Goal: Complete application form: Complete application form

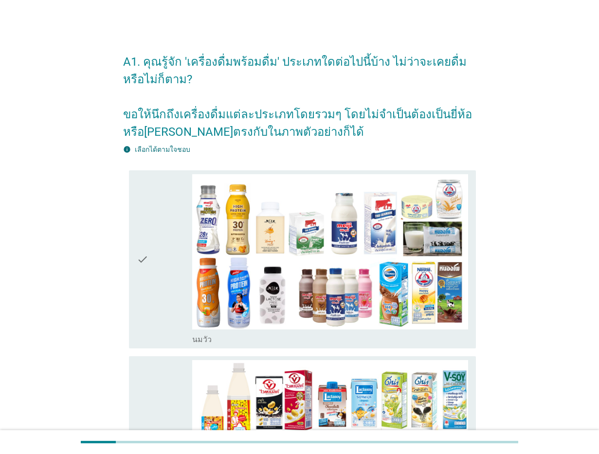
click at [143, 281] on icon "check" at bounding box center [143, 259] width 12 height 170
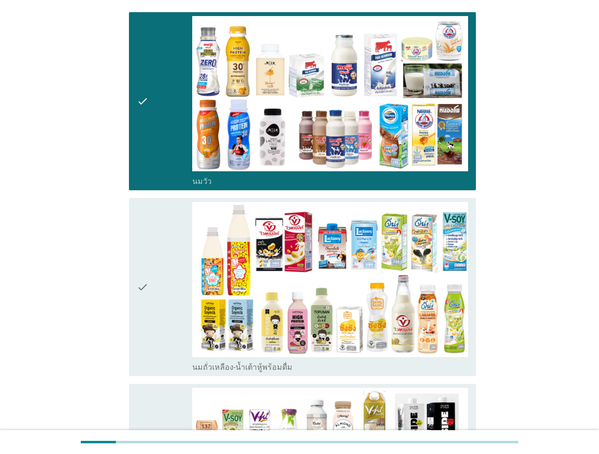
scroll to position [243, 0]
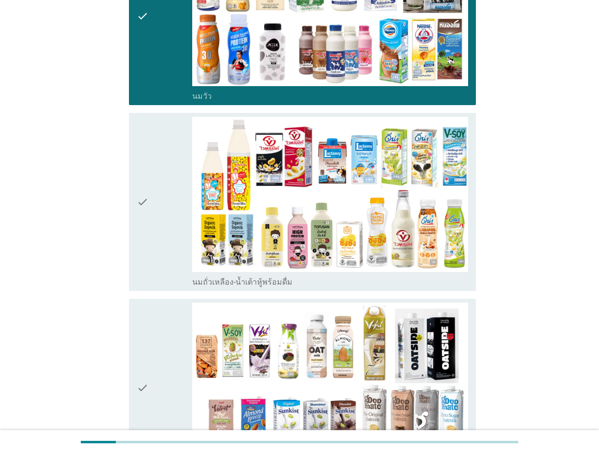
click at [149, 183] on div "check" at bounding box center [164, 202] width 55 height 170
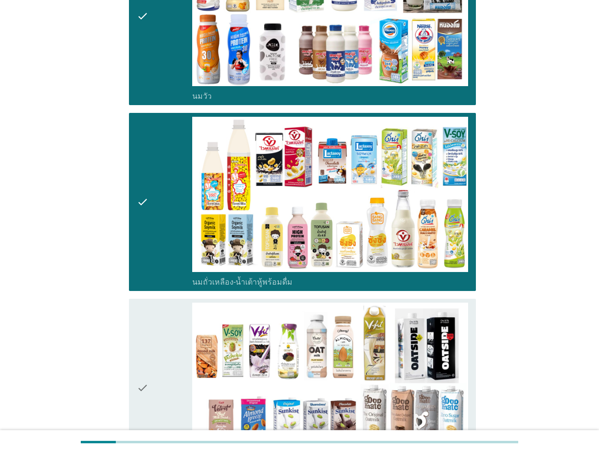
click at [145, 354] on icon "check" at bounding box center [143, 387] width 12 height 170
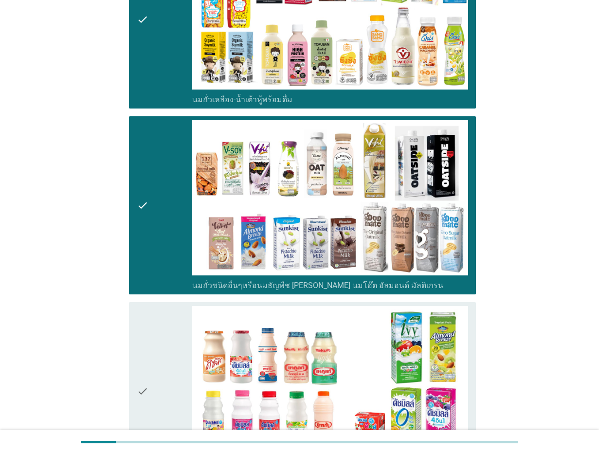
click at [146, 349] on icon "check" at bounding box center [143, 391] width 12 height 170
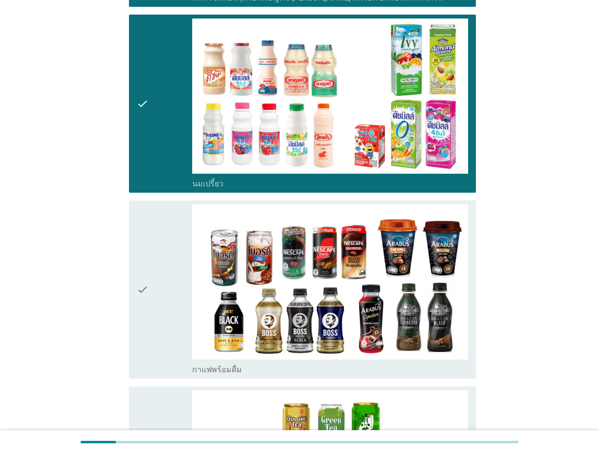
scroll to position [790, 0]
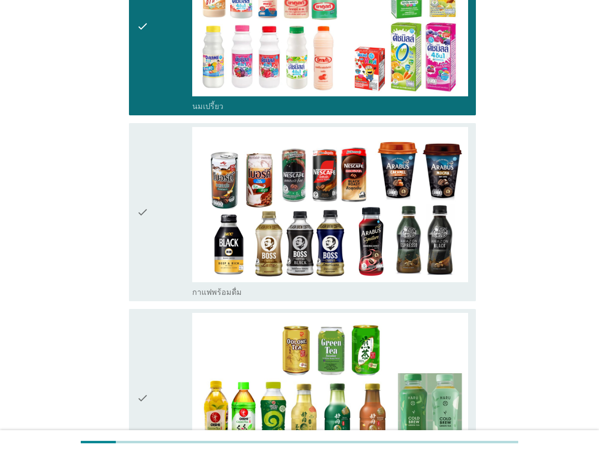
click at [150, 241] on div "check" at bounding box center [164, 212] width 55 height 170
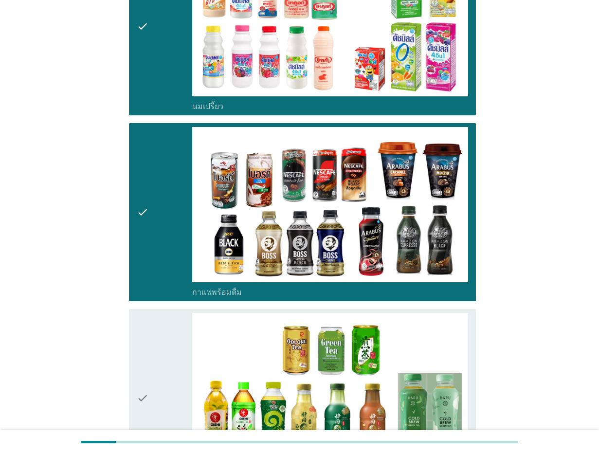
click at [154, 399] on div "check" at bounding box center [164, 398] width 55 height 170
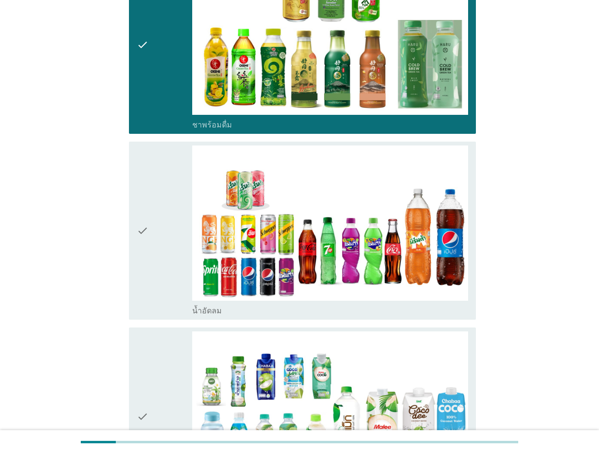
scroll to position [1155, 0]
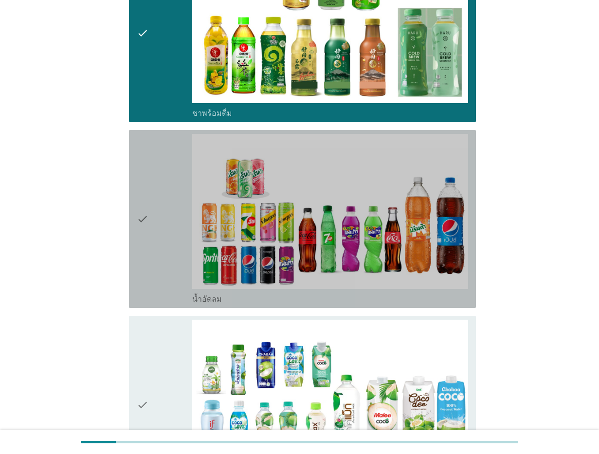
click at [160, 220] on div "check" at bounding box center [164, 219] width 55 height 170
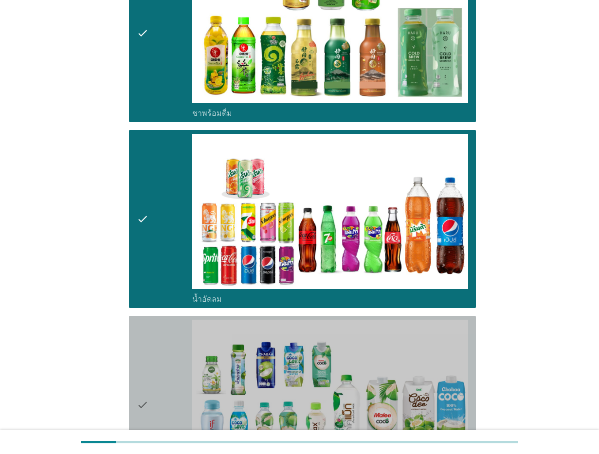
click at [144, 358] on icon "check" at bounding box center [143, 404] width 12 height 170
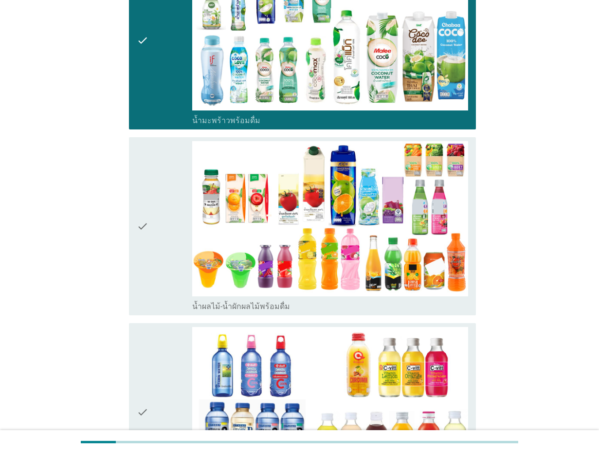
scroll to position [1520, 0]
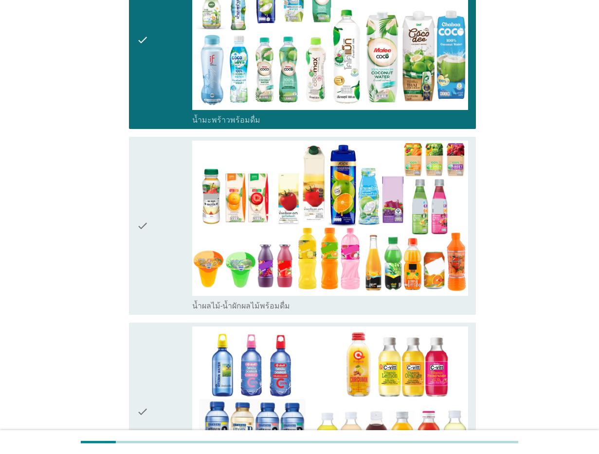
click at [152, 244] on div "check" at bounding box center [164, 226] width 55 height 170
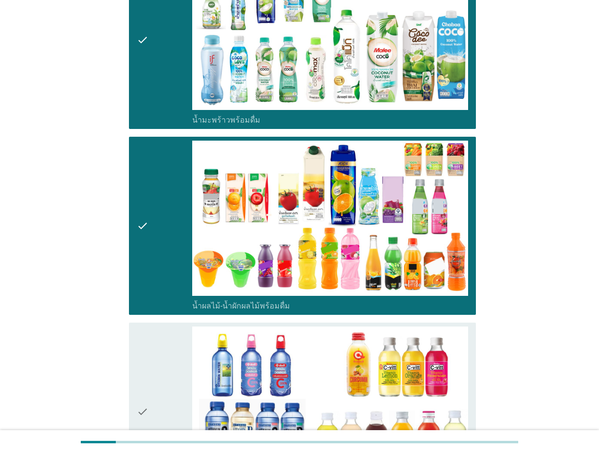
click at [154, 351] on div "check" at bounding box center [164, 411] width 55 height 170
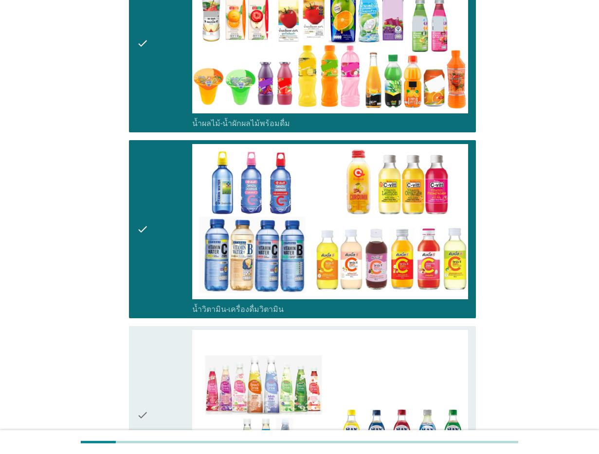
click at [145, 357] on icon "check" at bounding box center [143, 415] width 12 height 170
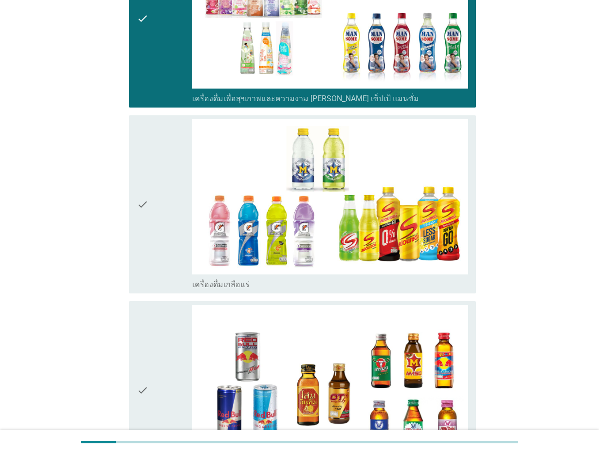
scroll to position [2127, 0]
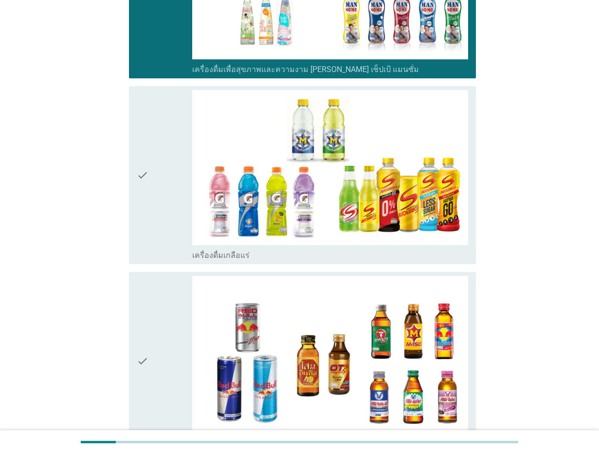
click at [159, 225] on div "check" at bounding box center [164, 175] width 55 height 170
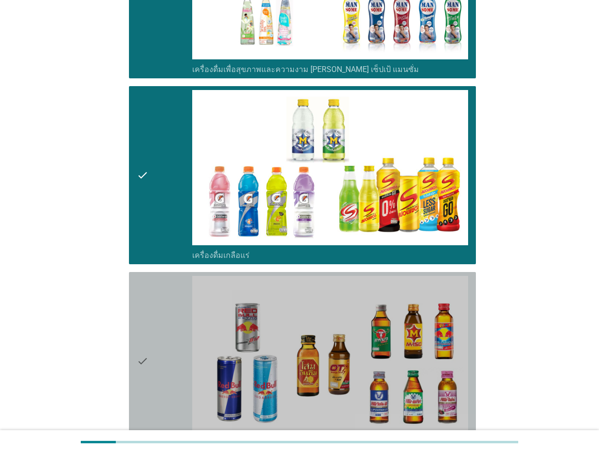
click at [141, 333] on icon "check" at bounding box center [143, 361] width 12 height 170
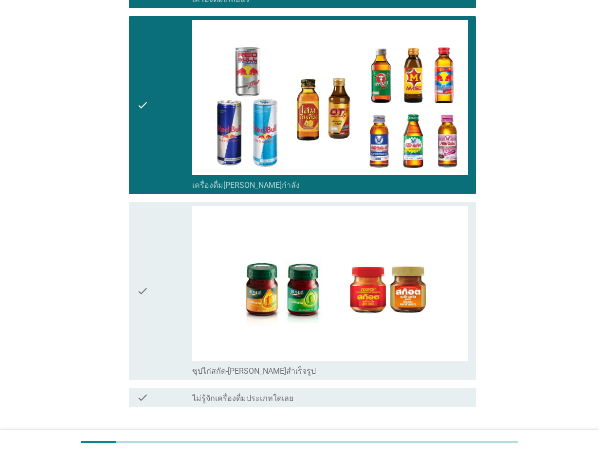
scroll to position [2431, 0]
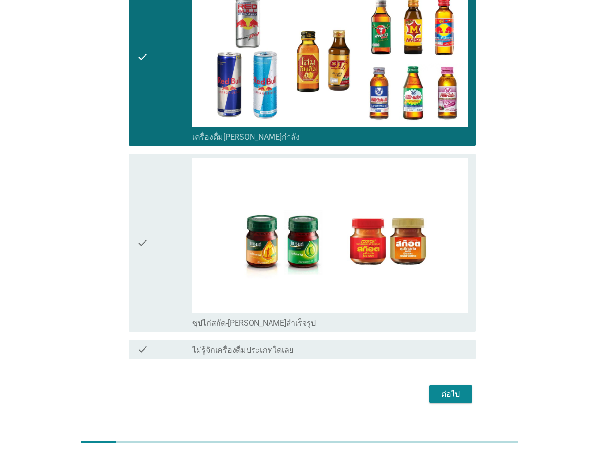
click at [179, 286] on div "check" at bounding box center [164, 243] width 55 height 170
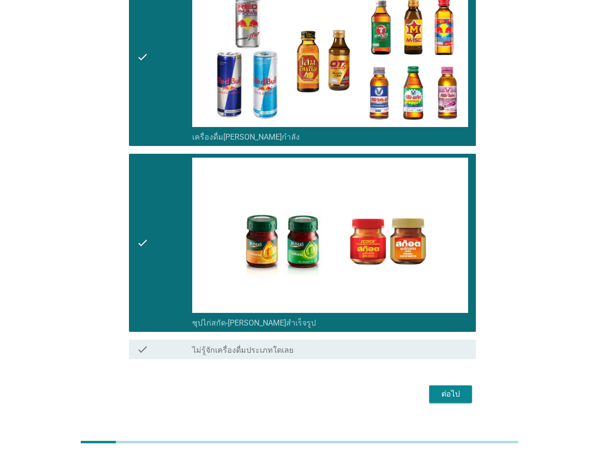
click at [446, 391] on div "ต่อไป" at bounding box center [450, 394] width 27 height 12
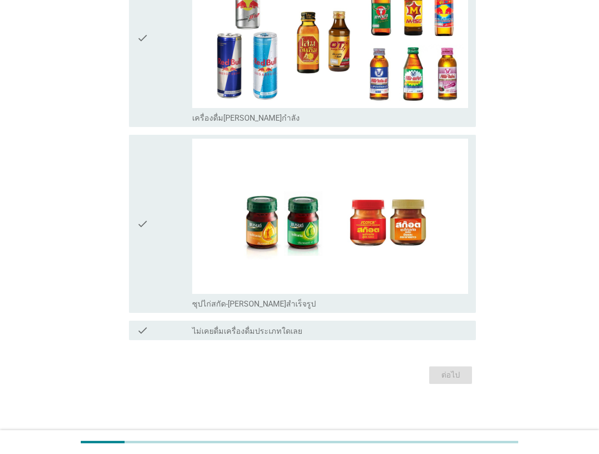
scroll to position [0, 0]
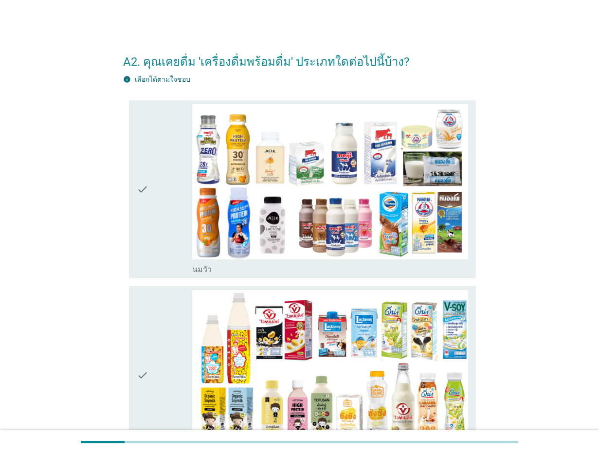
click at [148, 190] on icon "check" at bounding box center [143, 189] width 12 height 170
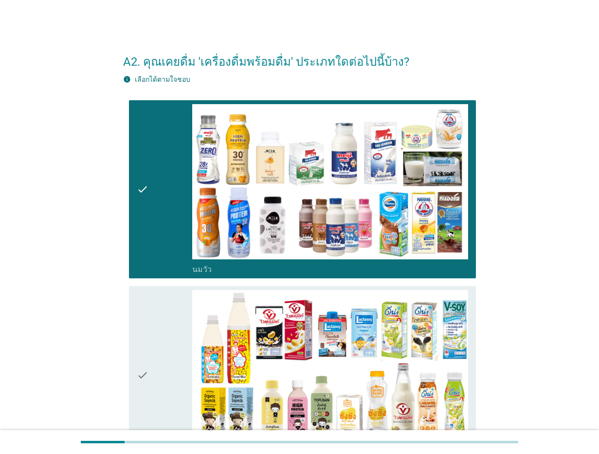
scroll to position [243, 0]
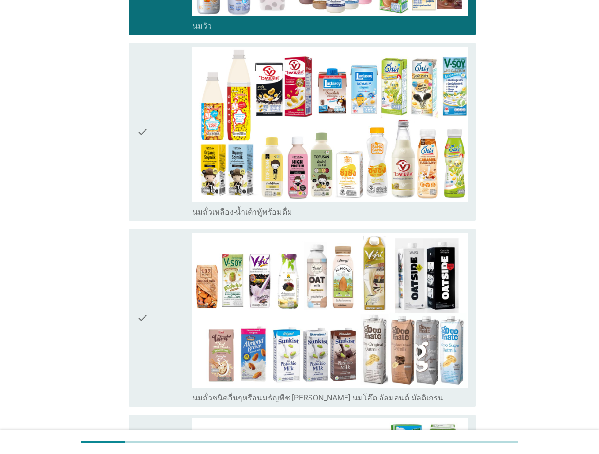
click at [154, 211] on div "check" at bounding box center [164, 132] width 55 height 170
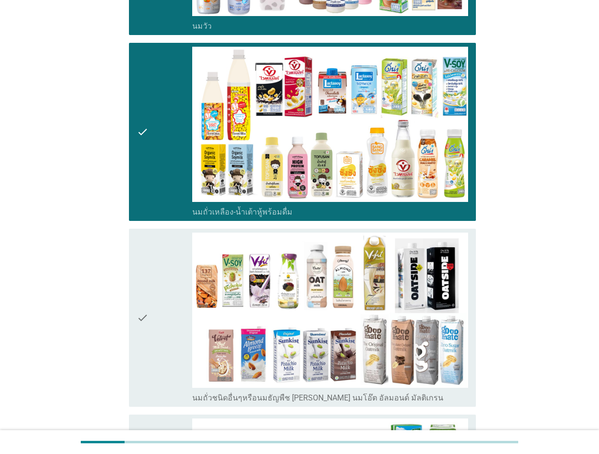
click at [157, 281] on div "check" at bounding box center [164, 317] width 55 height 170
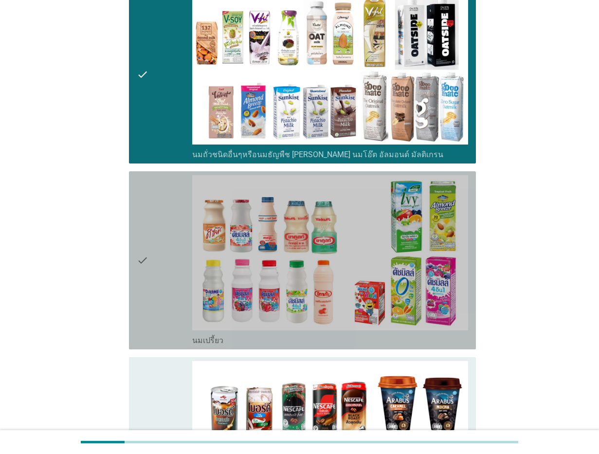
click at [159, 251] on div "check" at bounding box center [164, 260] width 55 height 170
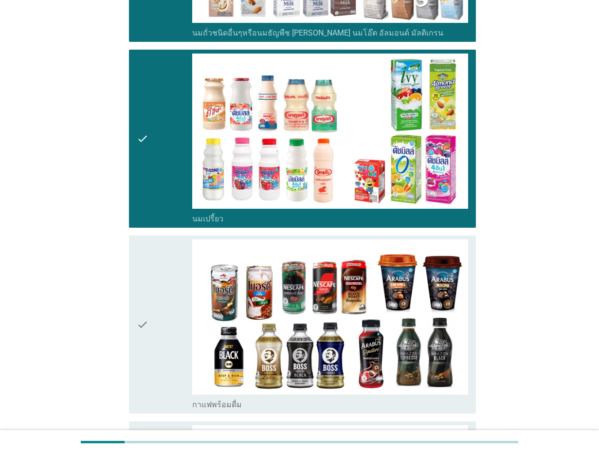
click at [159, 256] on div "check" at bounding box center [164, 324] width 55 height 170
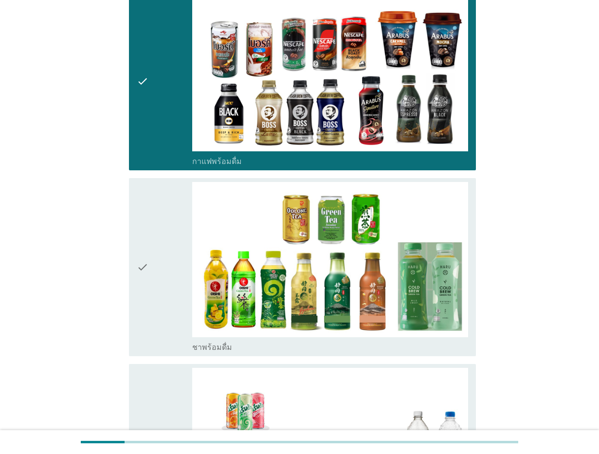
click at [158, 256] on div "check" at bounding box center [164, 267] width 55 height 170
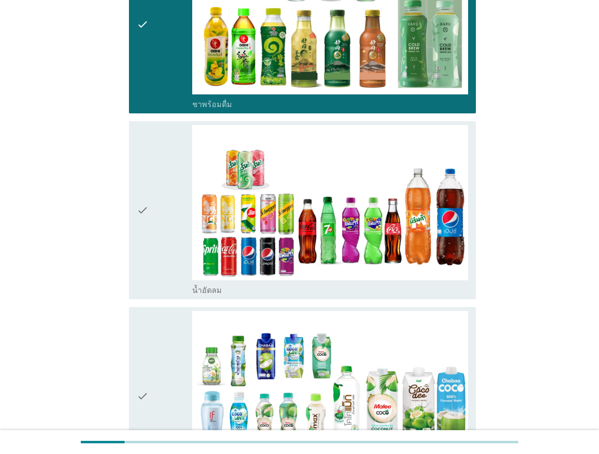
scroll to position [1155, 0]
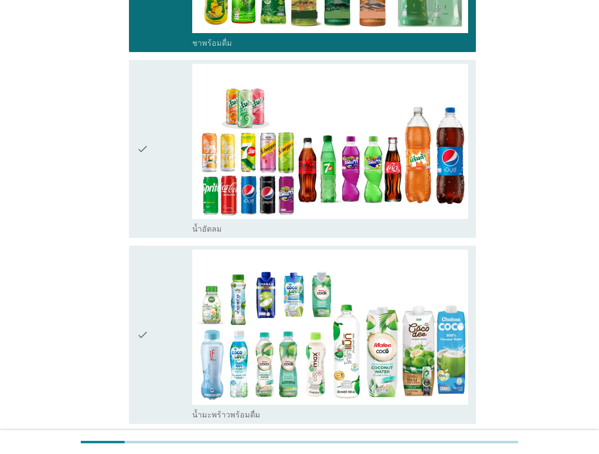
click at [141, 183] on icon "check" at bounding box center [143, 149] width 12 height 170
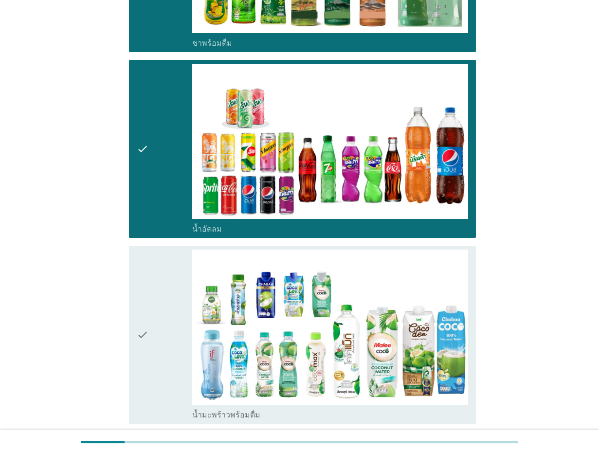
click at [126, 303] on div "check check_box_outline_blank น้ำมะพร้าวพร้อมดื่ม" at bounding box center [299, 335] width 353 height 186
click at [152, 300] on div "check" at bounding box center [164, 334] width 55 height 170
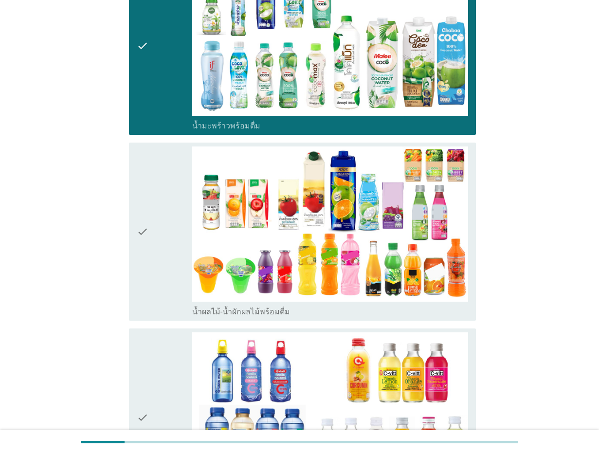
scroll to position [1520, 0]
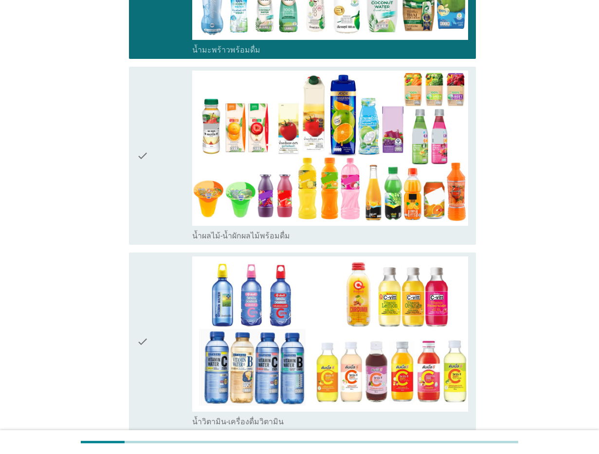
click at [158, 214] on div "check" at bounding box center [164, 156] width 55 height 170
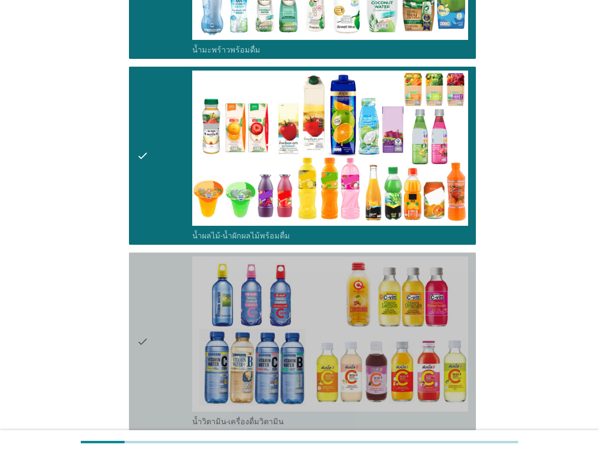
click at [154, 287] on div "check" at bounding box center [164, 341] width 55 height 170
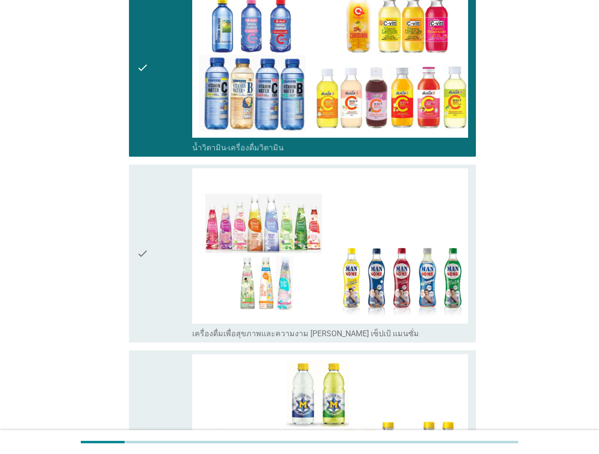
scroll to position [1945, 0]
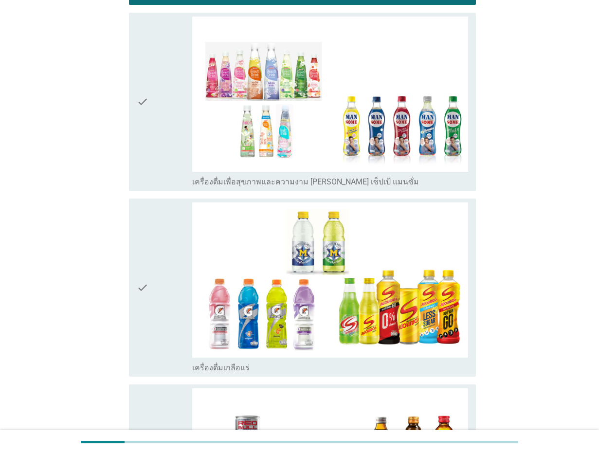
click at [148, 170] on icon "check" at bounding box center [143, 102] width 12 height 170
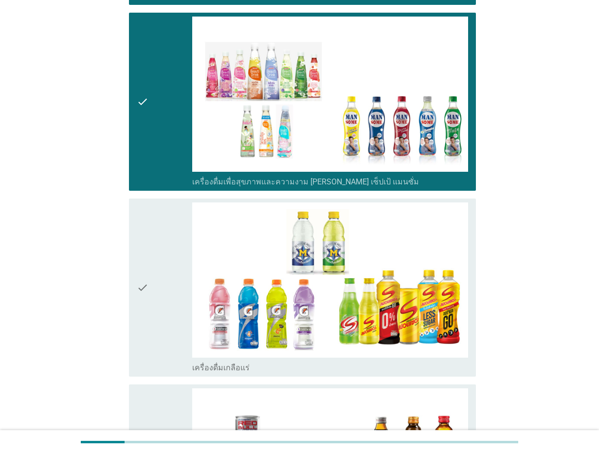
click at [147, 247] on icon "check" at bounding box center [143, 287] width 12 height 170
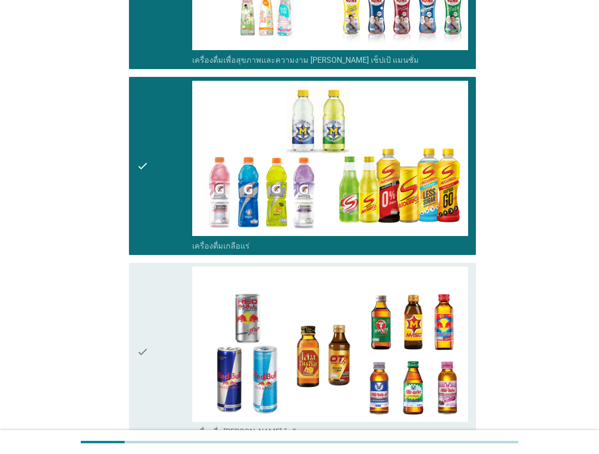
click at [155, 310] on div "check" at bounding box center [164, 351] width 55 height 170
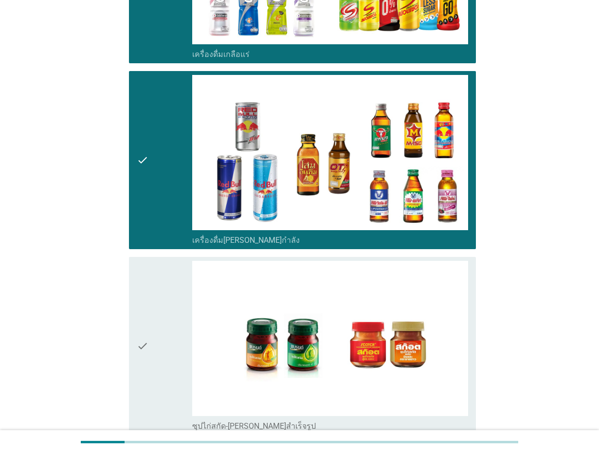
scroll to position [2370, 0]
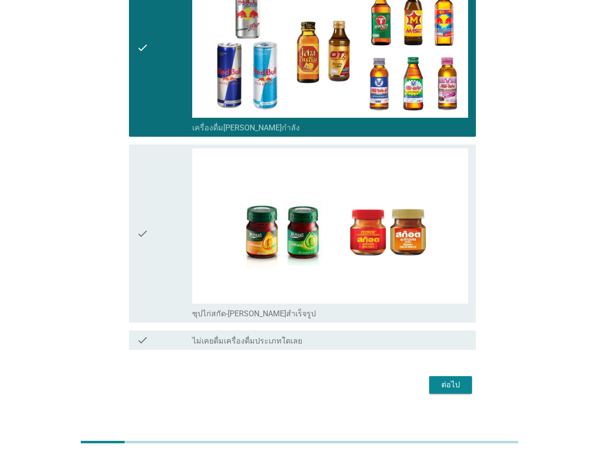
click at [152, 220] on div "check" at bounding box center [164, 233] width 55 height 170
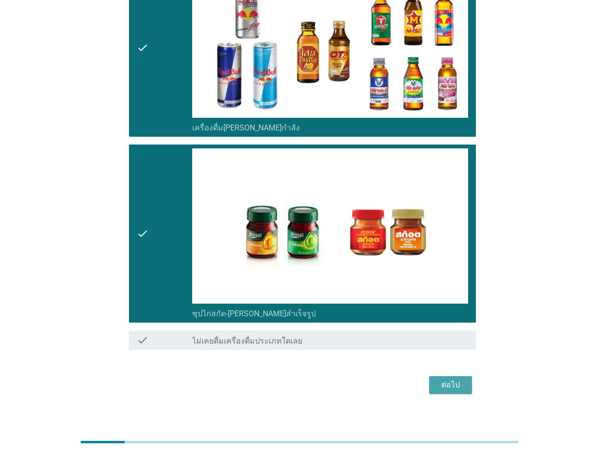
click at [456, 388] on div "ต่อไป" at bounding box center [450, 385] width 27 height 12
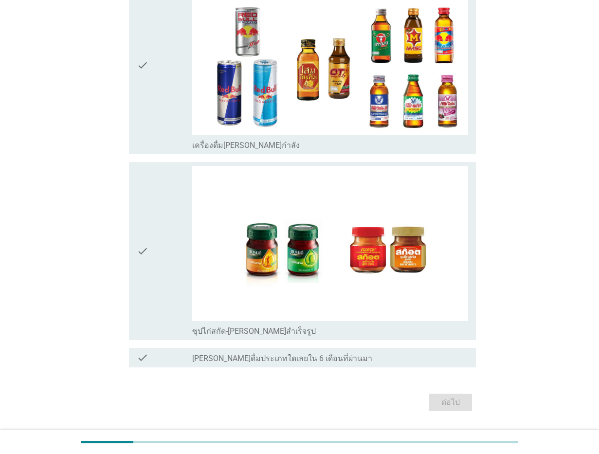
scroll to position [0, 0]
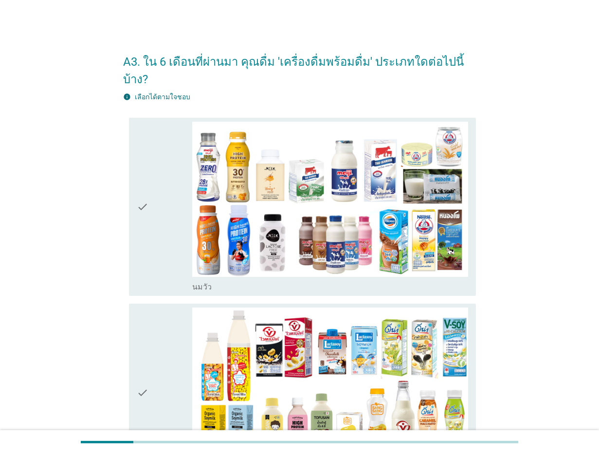
click at [161, 209] on div "check" at bounding box center [164, 207] width 55 height 170
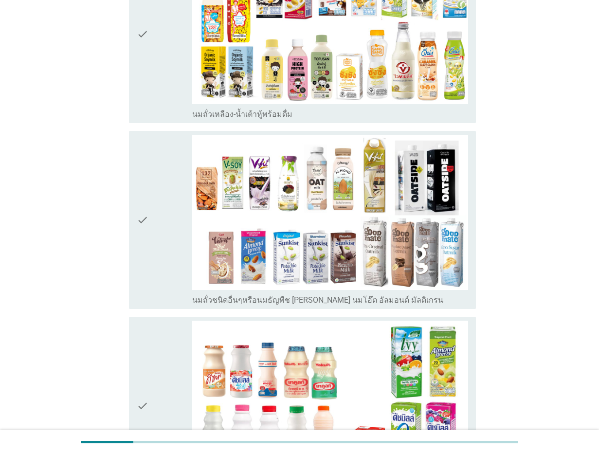
scroll to position [365, 0]
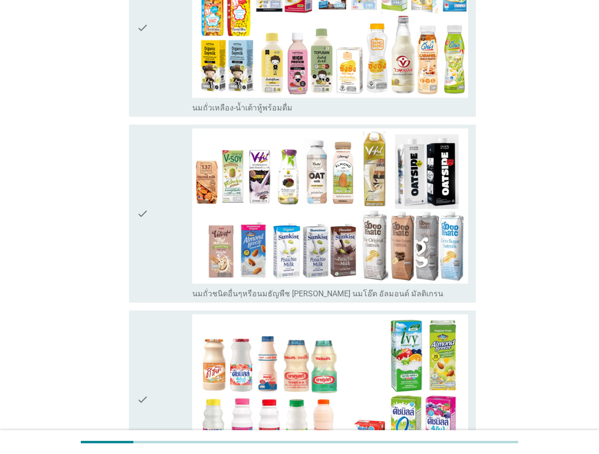
click at [159, 71] on div "check" at bounding box center [164, 28] width 55 height 170
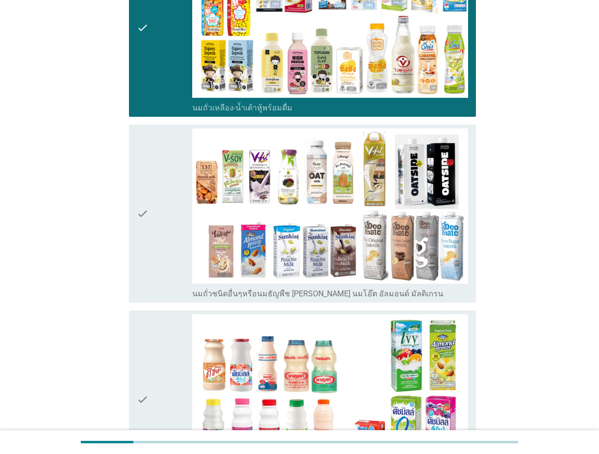
click at [170, 189] on div "check" at bounding box center [164, 213] width 55 height 170
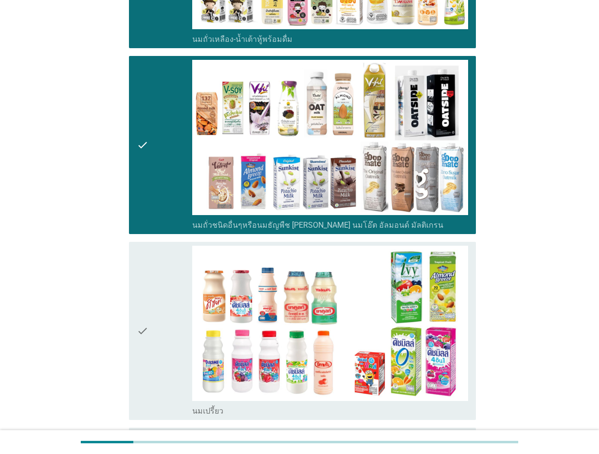
scroll to position [608, 0]
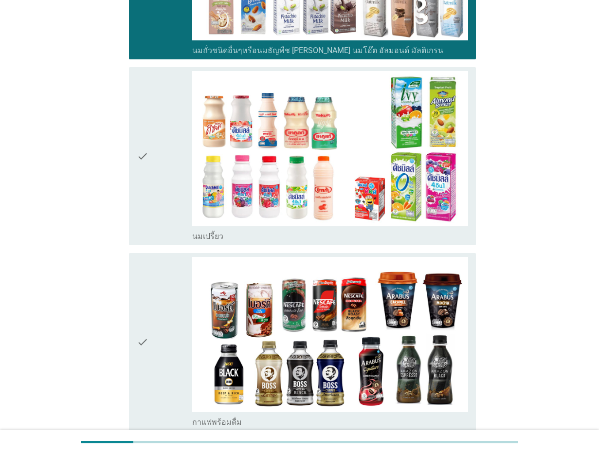
click at [152, 138] on div "check" at bounding box center [164, 156] width 55 height 170
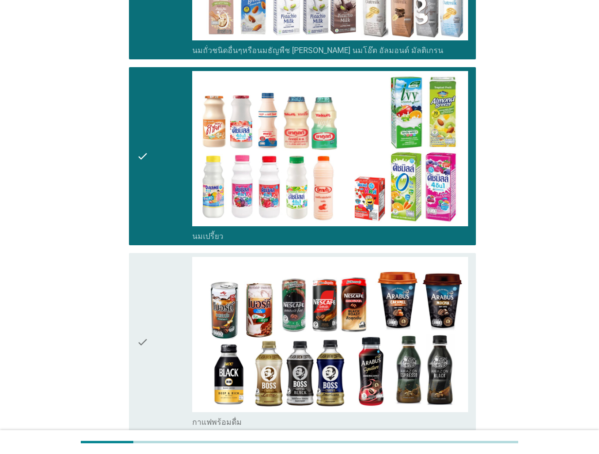
click at [160, 268] on div "check" at bounding box center [164, 342] width 55 height 170
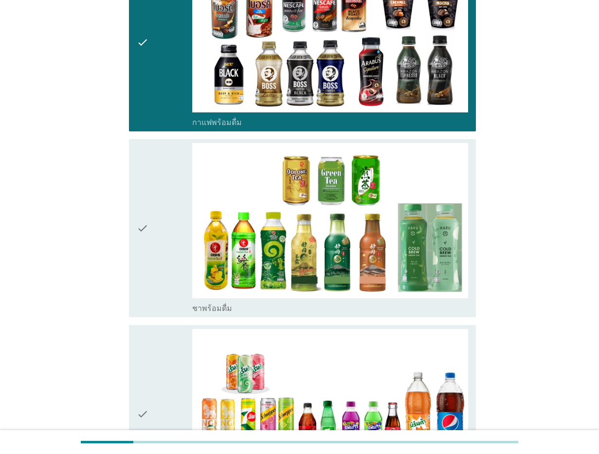
scroll to position [972, 0]
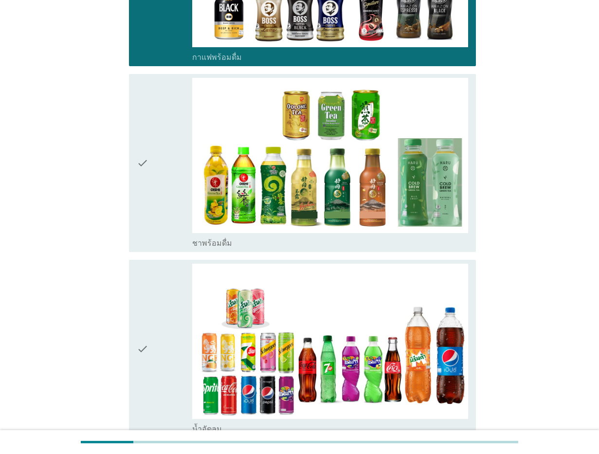
click at [162, 167] on div "check" at bounding box center [164, 163] width 55 height 170
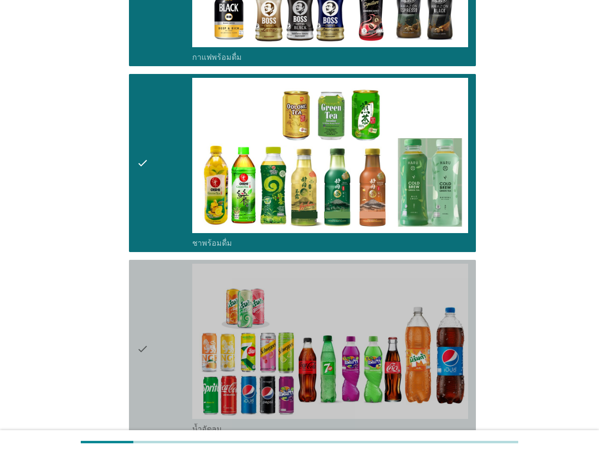
click at [147, 283] on icon "check" at bounding box center [143, 349] width 12 height 170
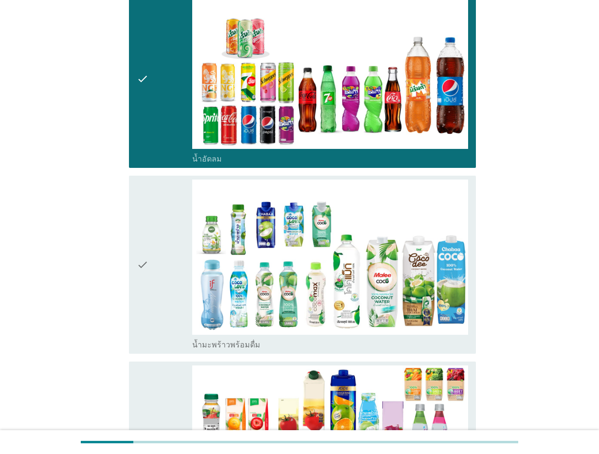
scroll to position [1337, 0]
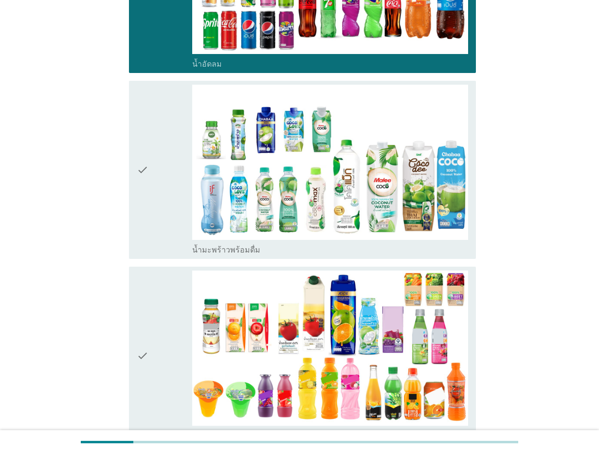
click at [152, 167] on div "check" at bounding box center [164, 170] width 55 height 170
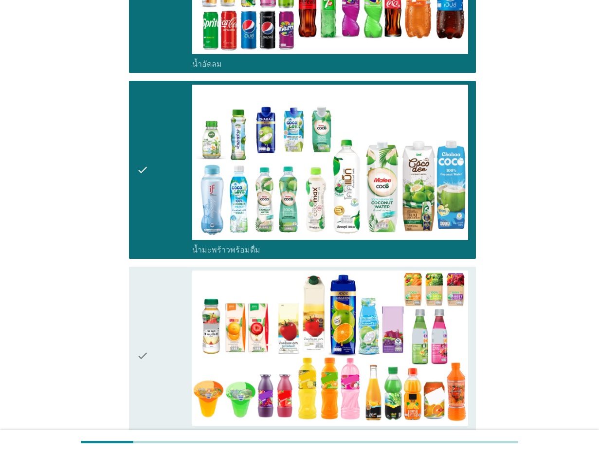
click at [163, 294] on div "check" at bounding box center [164, 355] width 55 height 170
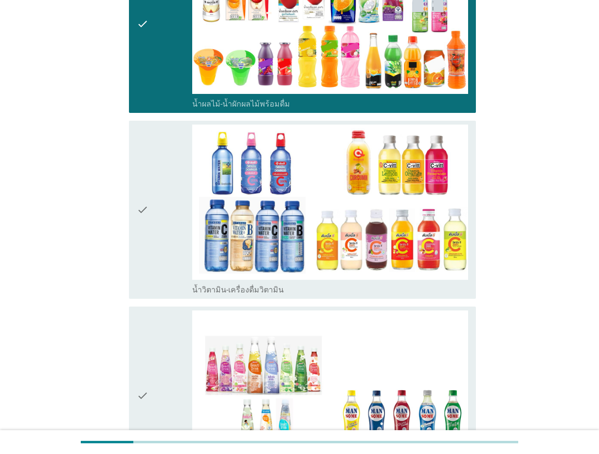
scroll to position [1702, 0]
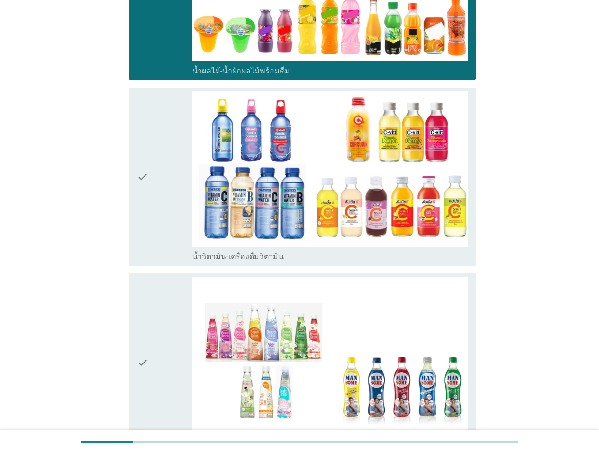
click at [145, 162] on icon "check" at bounding box center [143, 176] width 12 height 170
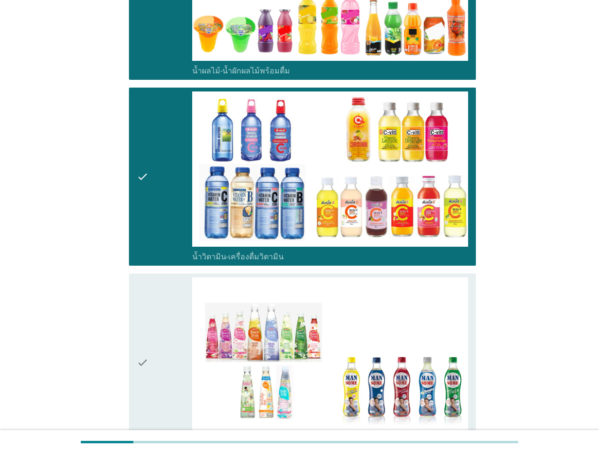
click at [148, 305] on icon "check" at bounding box center [143, 362] width 12 height 170
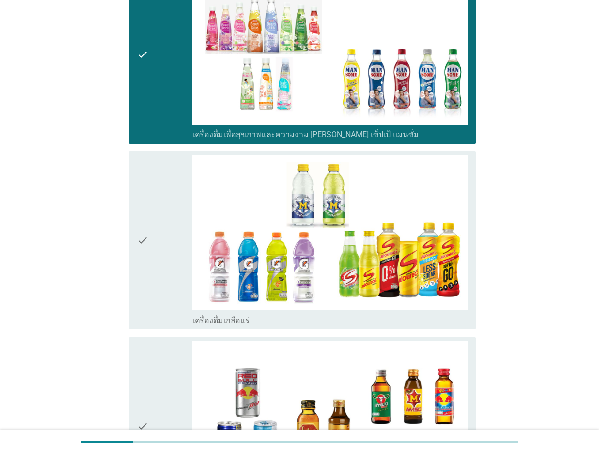
scroll to position [2067, 0]
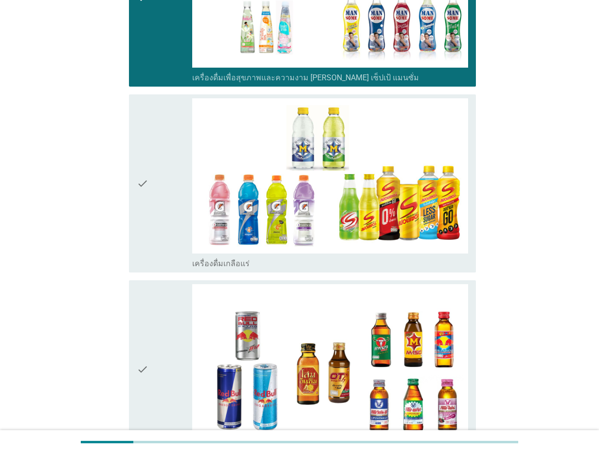
click at [148, 208] on icon "check" at bounding box center [143, 183] width 12 height 170
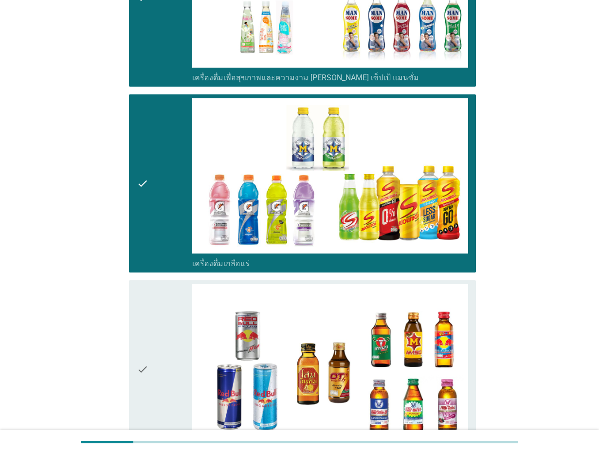
click at [140, 302] on icon "check" at bounding box center [143, 369] width 12 height 170
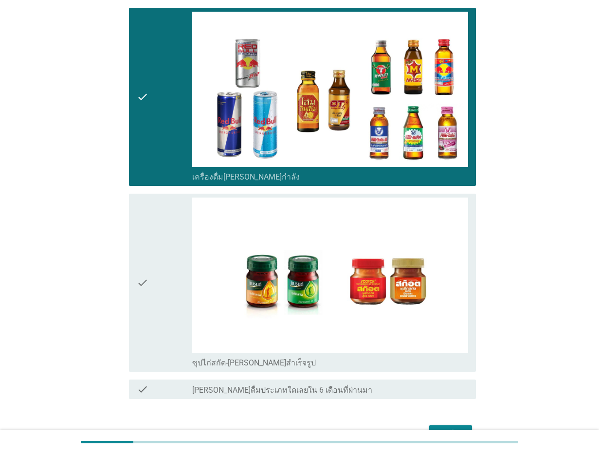
scroll to position [2380, 0]
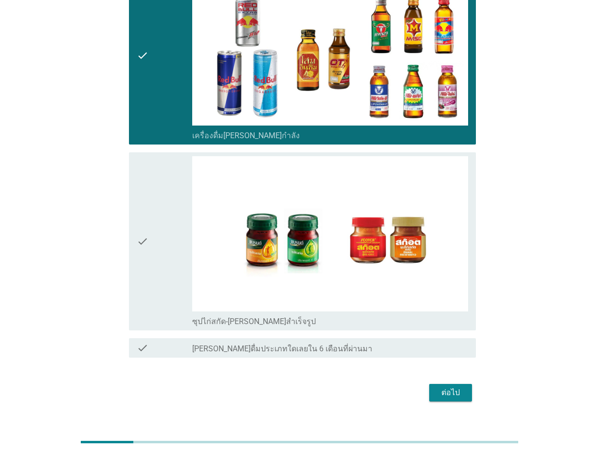
click at [162, 217] on div "check" at bounding box center [164, 241] width 55 height 170
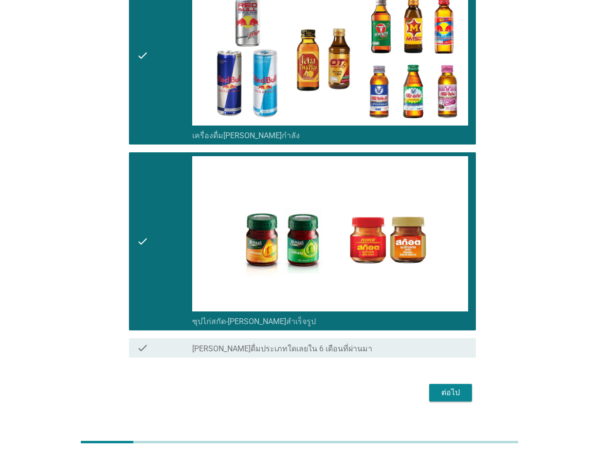
click at [453, 387] on div "ต่อไป" at bounding box center [450, 393] width 27 height 12
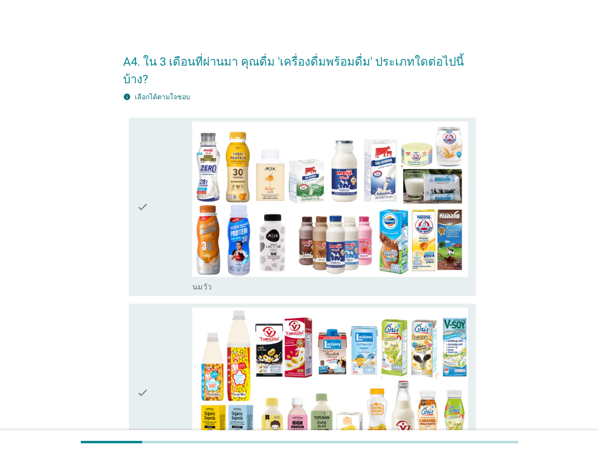
click at [142, 207] on icon "check" at bounding box center [143, 207] width 12 height 170
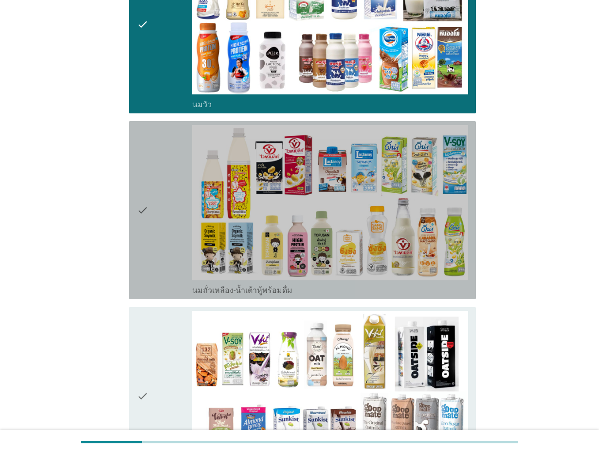
click at [142, 207] on icon "check" at bounding box center [143, 210] width 12 height 170
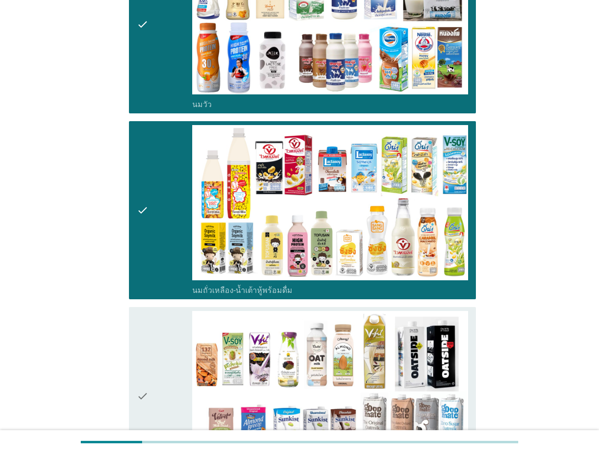
scroll to position [425, 0]
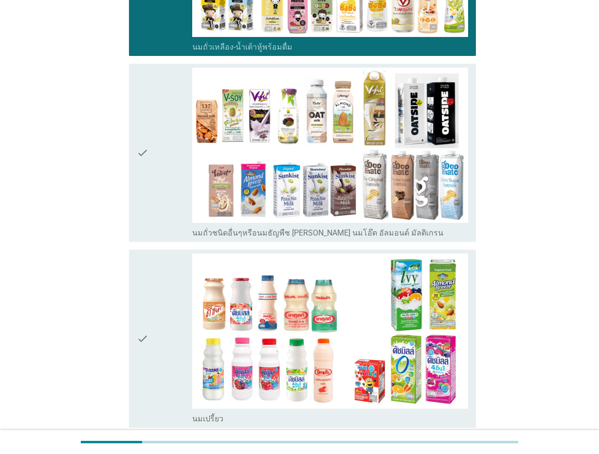
click at [157, 186] on div "check" at bounding box center [164, 153] width 55 height 170
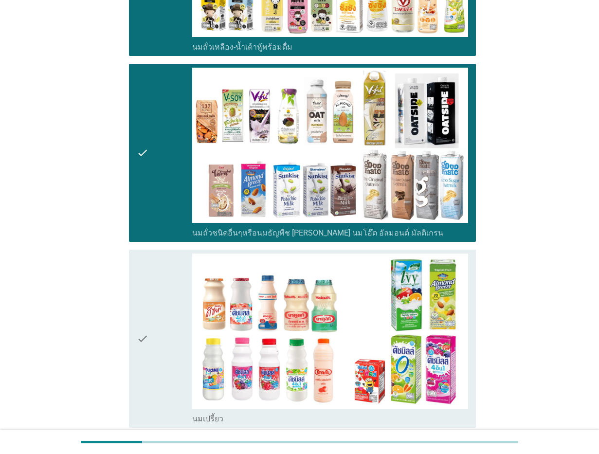
scroll to position [669, 0]
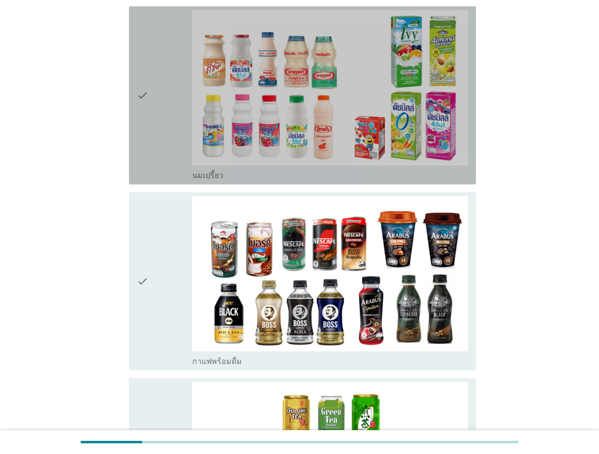
click at [174, 106] on div "check" at bounding box center [164, 95] width 55 height 170
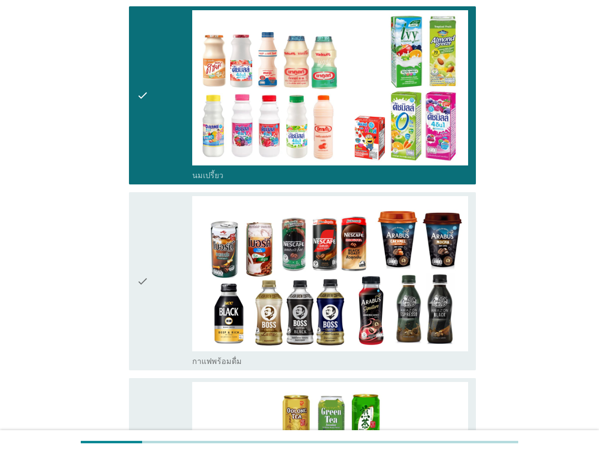
click at [152, 262] on div "check" at bounding box center [164, 281] width 55 height 170
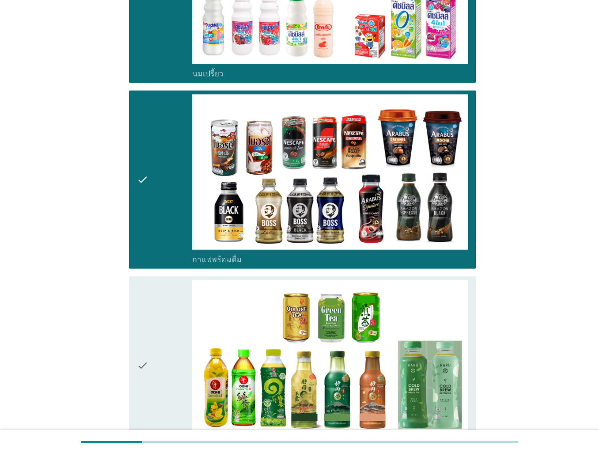
scroll to position [790, 0]
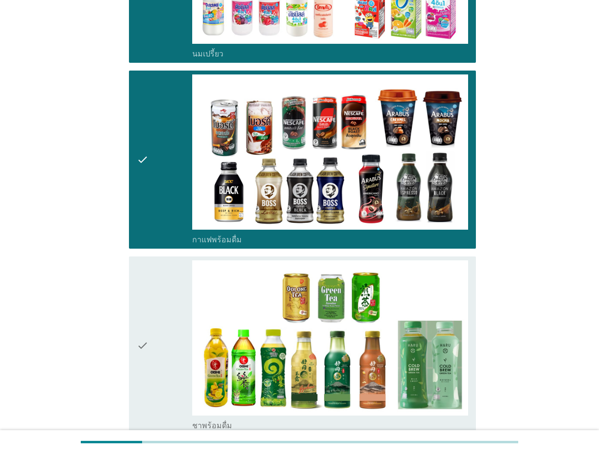
click at [152, 280] on div "check" at bounding box center [164, 345] width 55 height 170
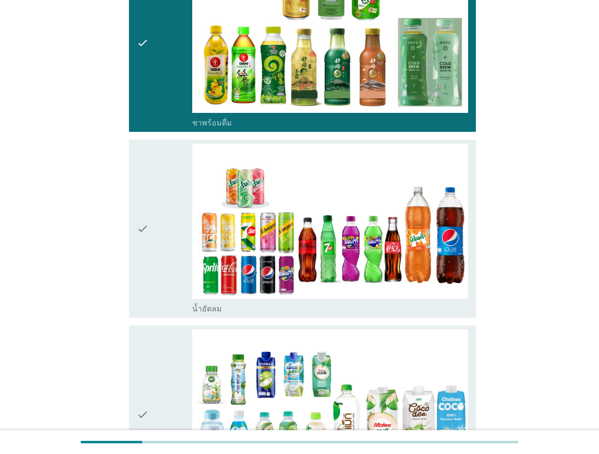
scroll to position [1155, 0]
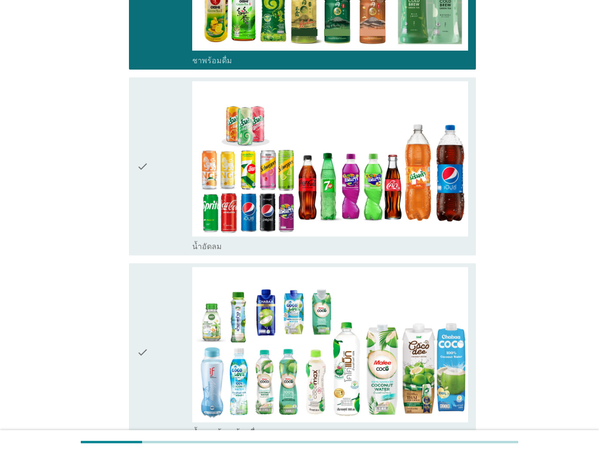
click at [153, 169] on div "check" at bounding box center [164, 166] width 55 height 170
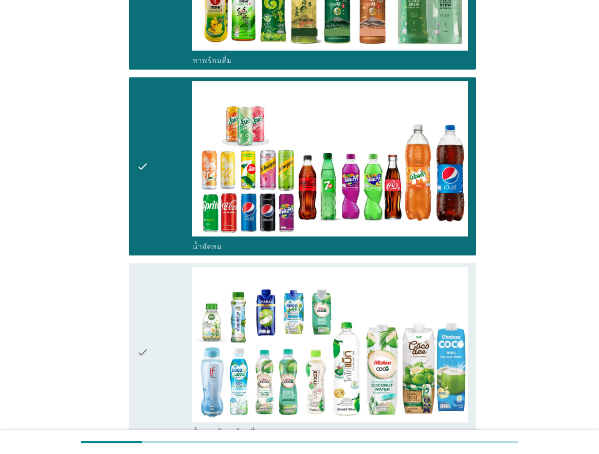
click at [140, 318] on icon "check" at bounding box center [143, 352] width 12 height 170
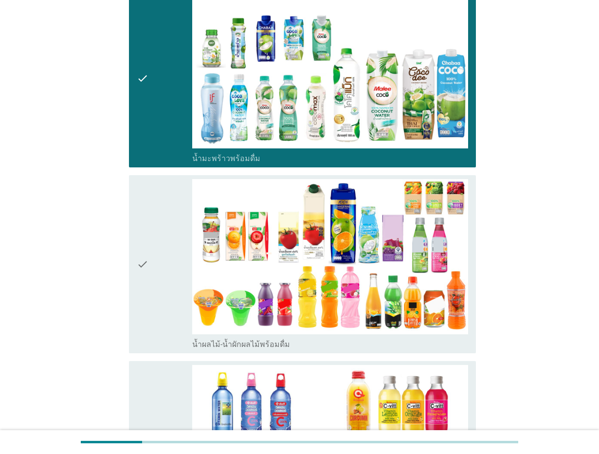
scroll to position [1459, 0]
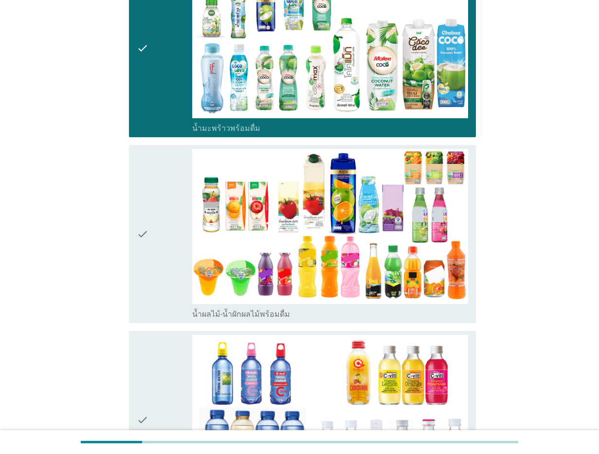
click at [142, 206] on icon "check" at bounding box center [143, 234] width 12 height 170
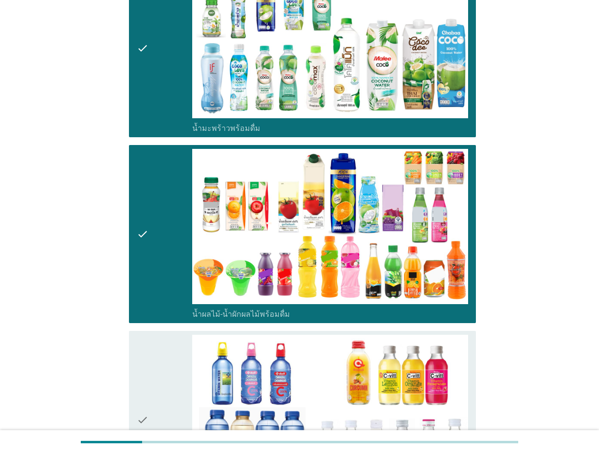
click at [161, 348] on div "check" at bounding box center [164, 420] width 55 height 170
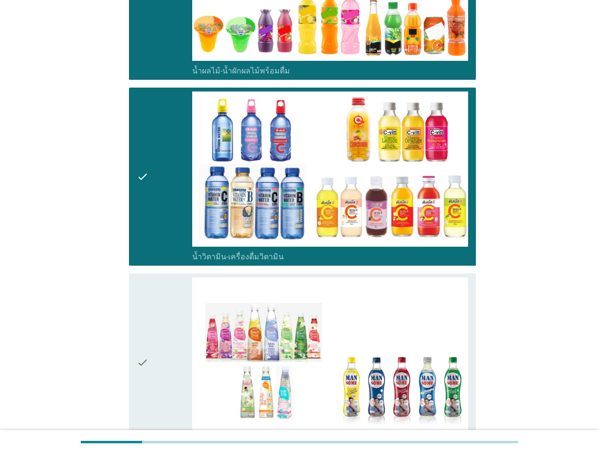
click at [164, 298] on div "check" at bounding box center [164, 362] width 55 height 170
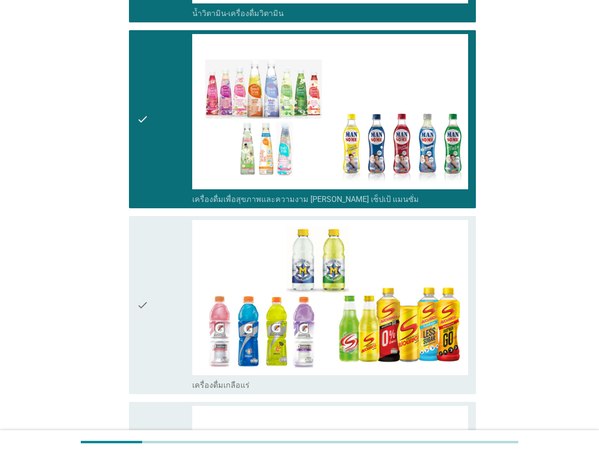
click at [162, 275] on div "check" at bounding box center [164, 305] width 55 height 170
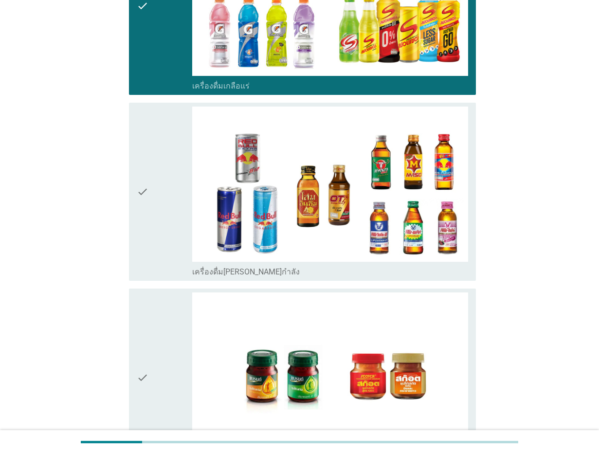
scroll to position [2249, 0]
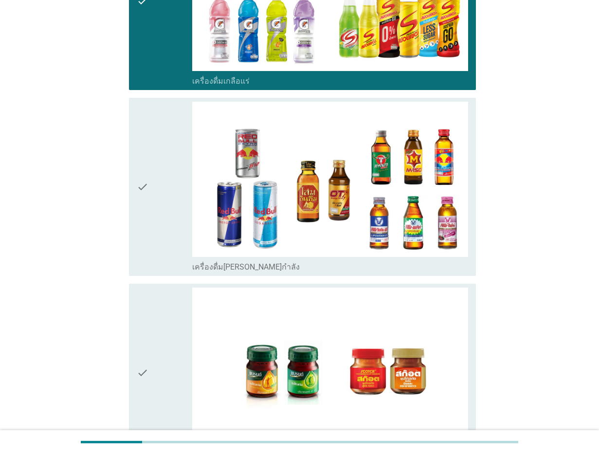
click at [145, 198] on icon "check" at bounding box center [143, 187] width 12 height 170
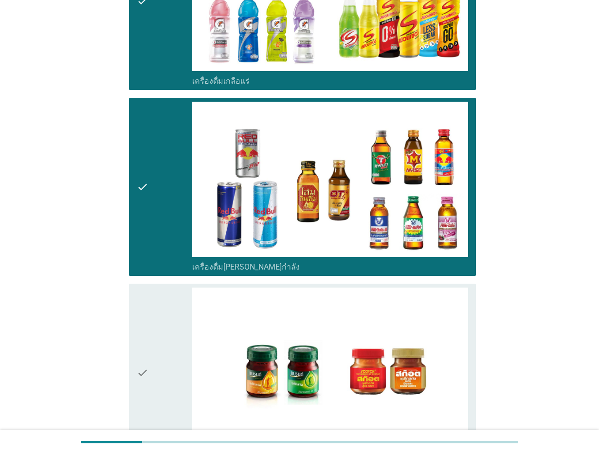
click at [145, 321] on icon "check" at bounding box center [143, 372] width 12 height 170
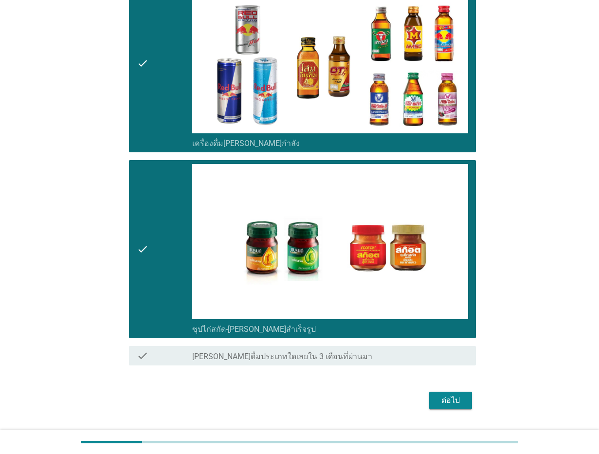
scroll to position [2380, 0]
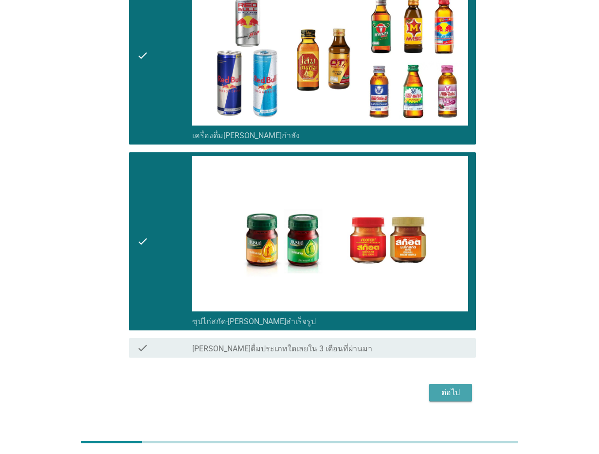
click at [447, 384] on button "ต่อไป" at bounding box center [450, 393] width 43 height 18
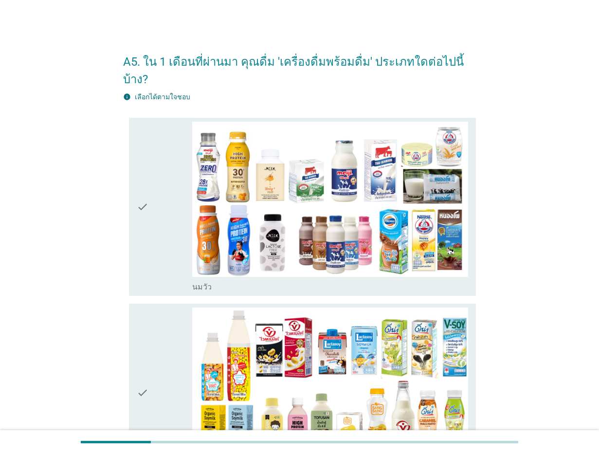
click at [143, 215] on icon "check" at bounding box center [143, 207] width 12 height 170
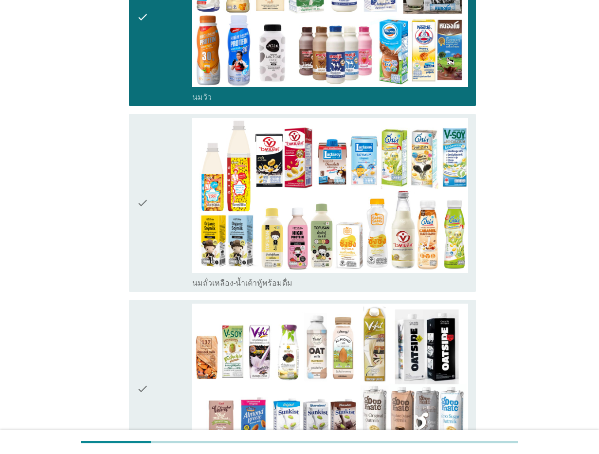
scroll to position [243, 0]
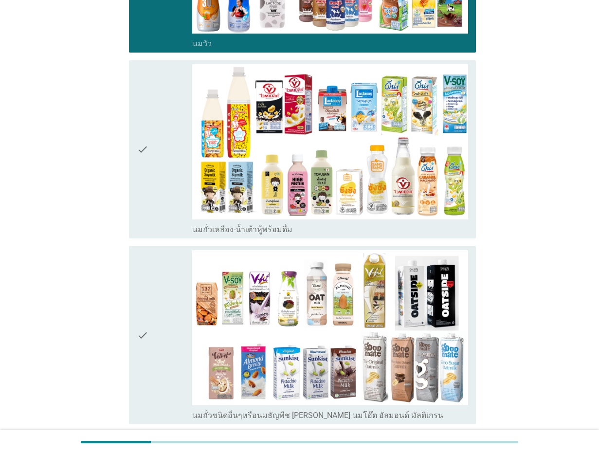
click at [152, 157] on div "check" at bounding box center [164, 149] width 55 height 170
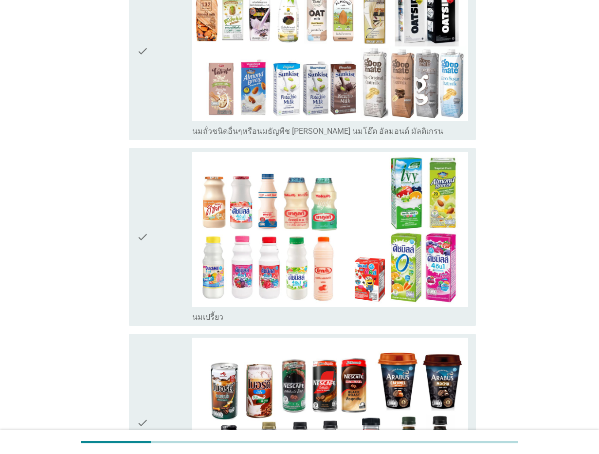
scroll to position [547, 0]
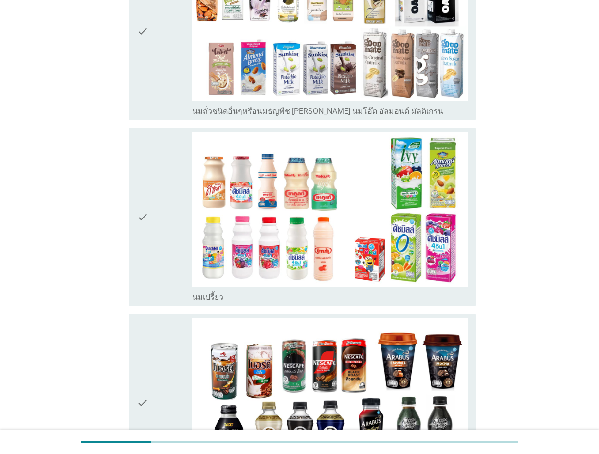
click at [152, 157] on div "check" at bounding box center [164, 217] width 55 height 170
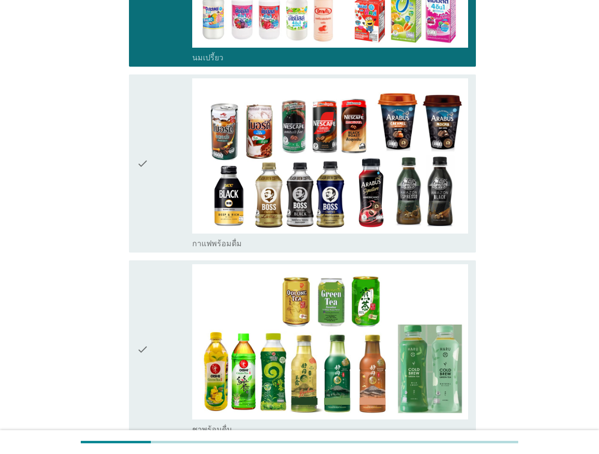
scroll to position [790, 0]
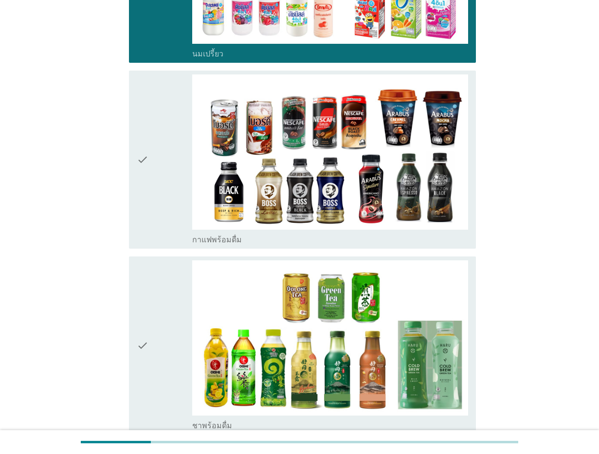
click at [152, 157] on div "check" at bounding box center [164, 159] width 55 height 170
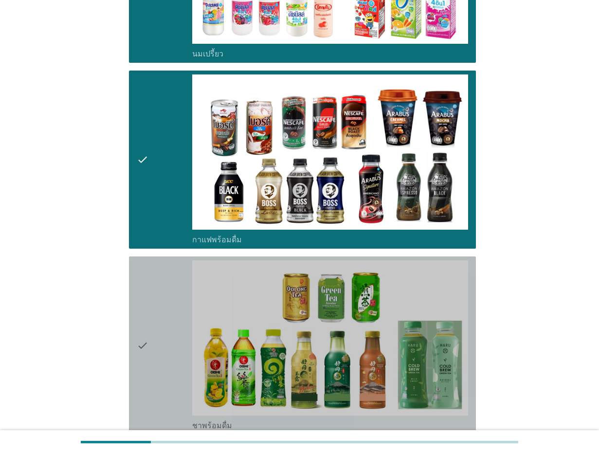
click at [151, 288] on div "check" at bounding box center [164, 345] width 55 height 170
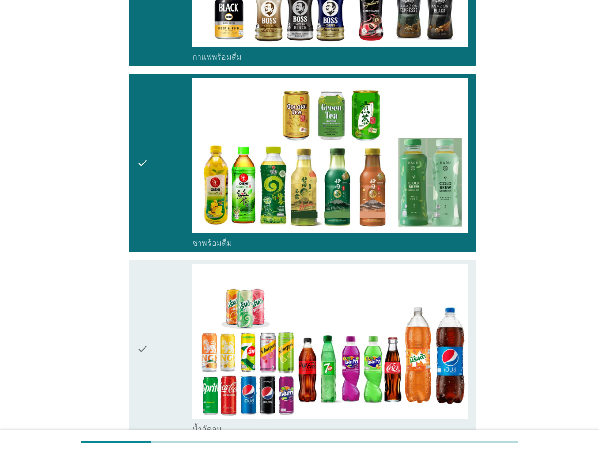
click at [151, 278] on div "check" at bounding box center [164, 349] width 55 height 170
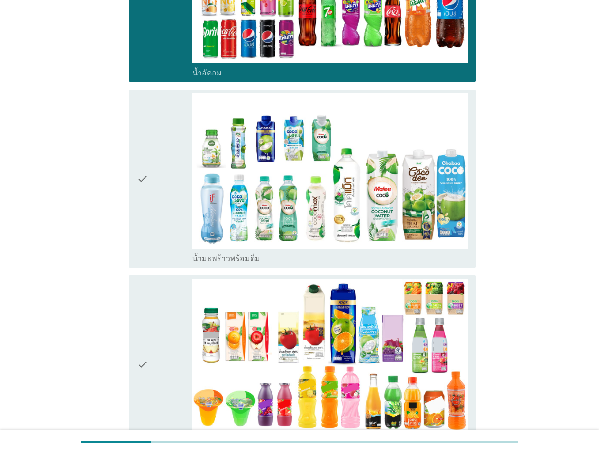
scroll to position [1398, 0]
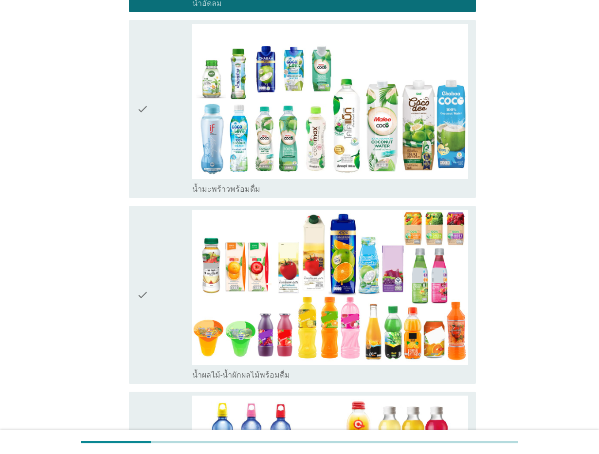
click at [173, 125] on div "check" at bounding box center [164, 109] width 55 height 170
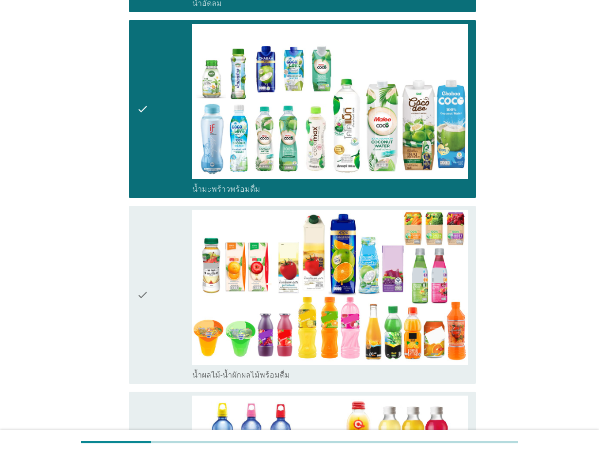
click at [136, 255] on div "check check_box_outline_blank น้ำผลไม้-น้ำผักผลไม้พร้อมดื่ม" at bounding box center [302, 295] width 347 height 178
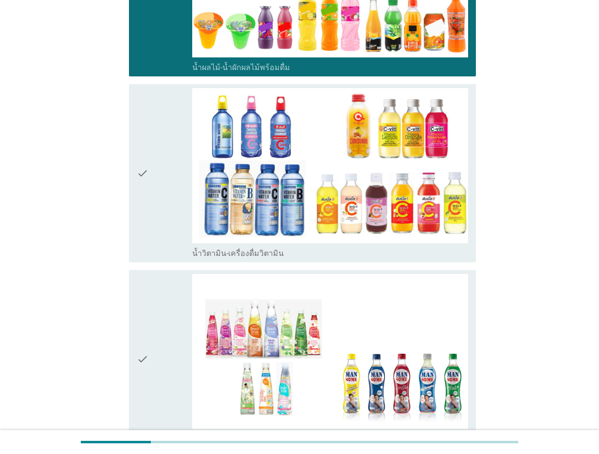
scroll to position [1763, 0]
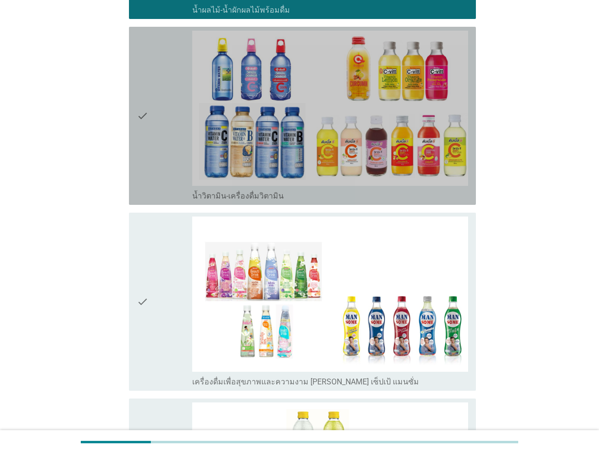
click at [143, 144] on icon "check" at bounding box center [143, 116] width 12 height 170
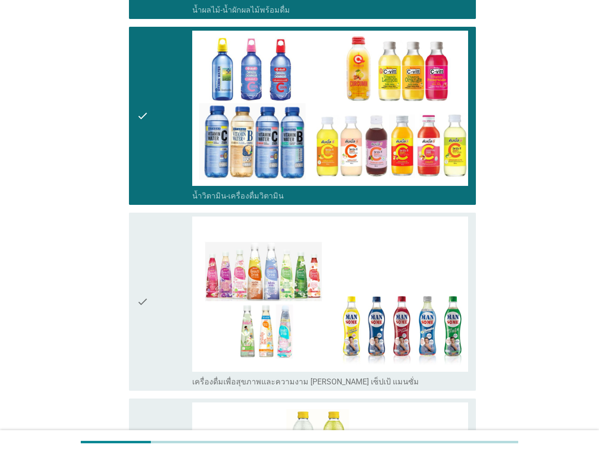
click at [124, 254] on div "check check_box_outline_blank เครื่องดื่มเพื่อสุขภาพและความงาม [PERSON_NAME] เซ…" at bounding box center [299, 302] width 353 height 186
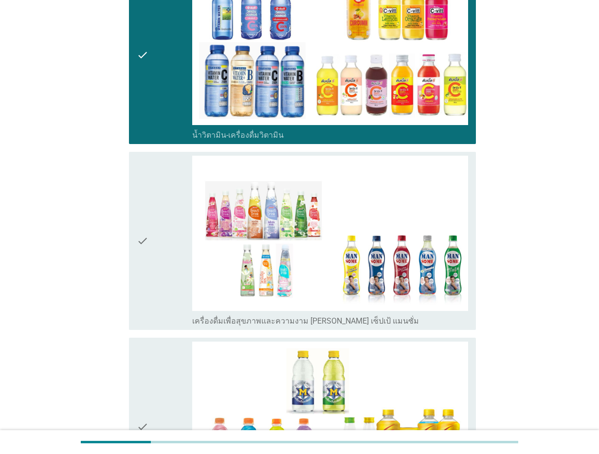
click at [145, 250] on icon "check" at bounding box center [143, 241] width 12 height 170
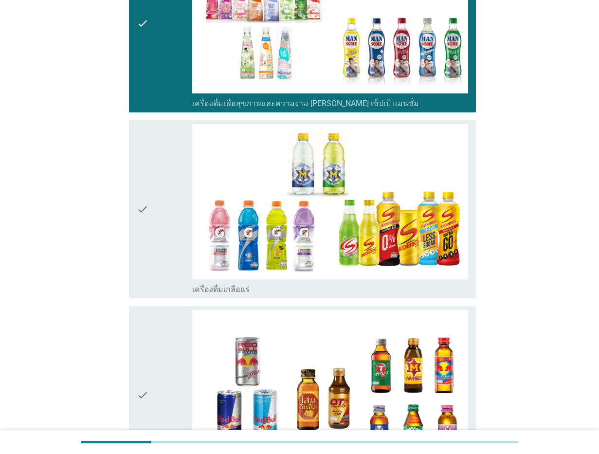
scroll to position [2127, 0]
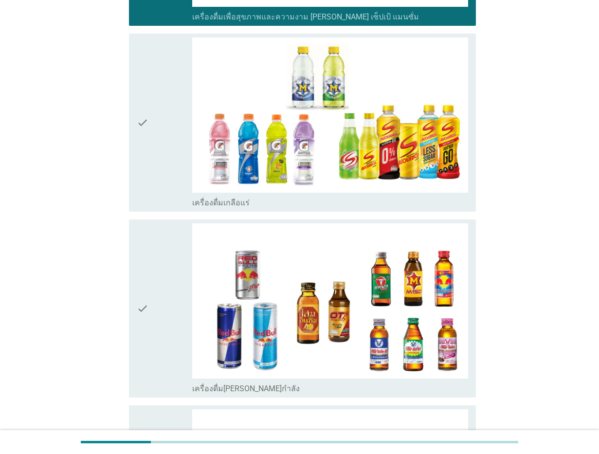
click at [161, 154] on div "check" at bounding box center [164, 122] width 55 height 170
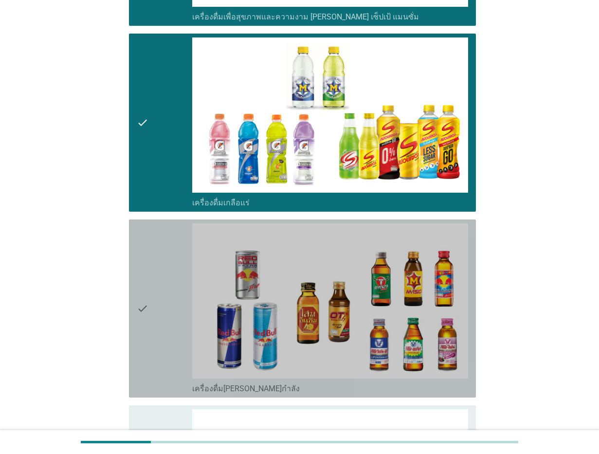
click at [147, 269] on icon "check" at bounding box center [143, 308] width 12 height 170
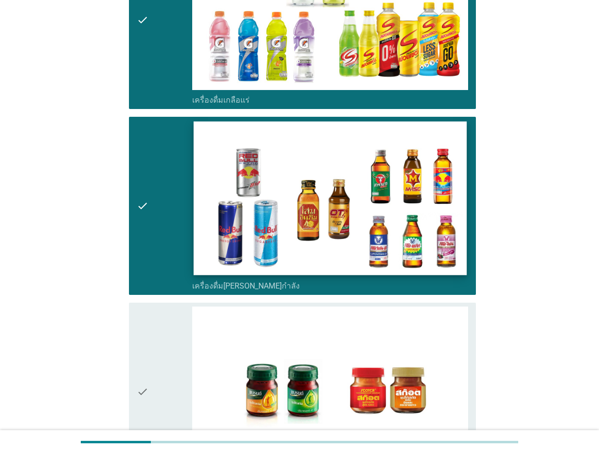
scroll to position [2380, 0]
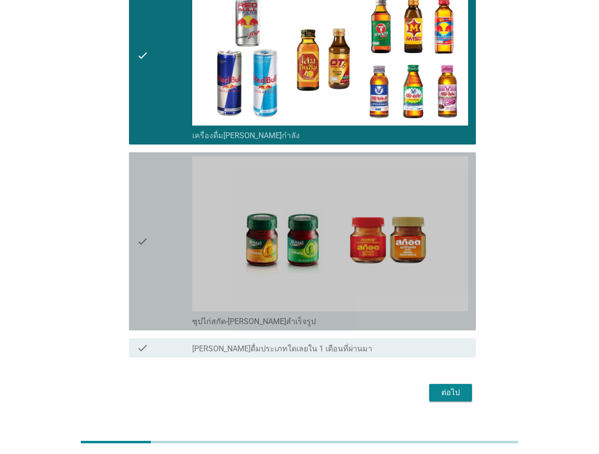
click at [145, 248] on icon "check" at bounding box center [143, 241] width 12 height 170
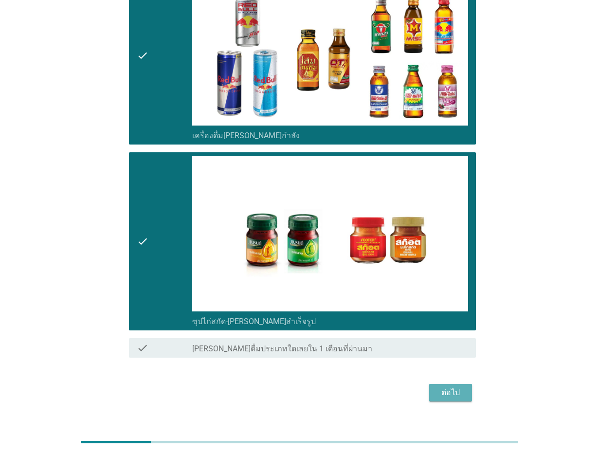
click at [454, 384] on button "ต่อไป" at bounding box center [450, 393] width 43 height 18
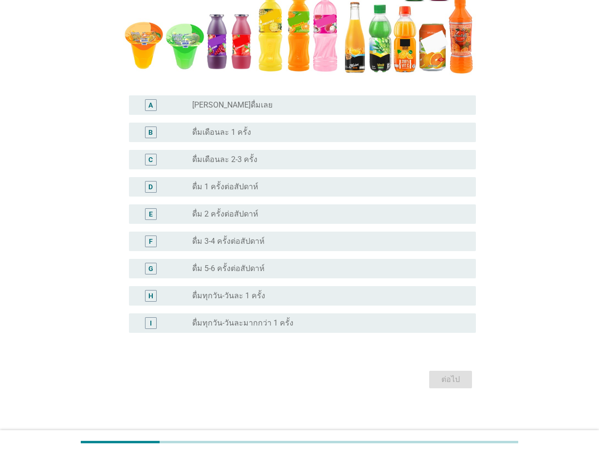
scroll to position [253, 0]
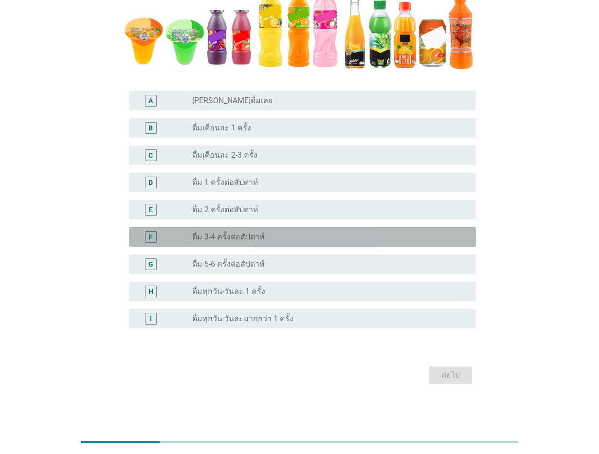
click at [225, 235] on label "ดื่ม 3-4 ครั้งต่อสัปดาห์" at bounding box center [228, 237] width 72 height 10
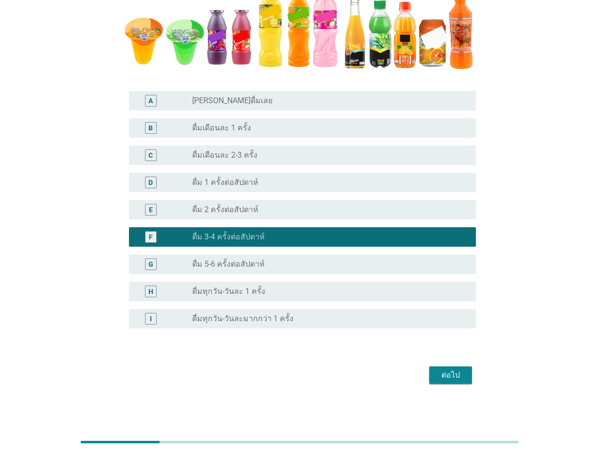
click at [446, 373] on div "ต่อไป" at bounding box center [450, 375] width 27 height 12
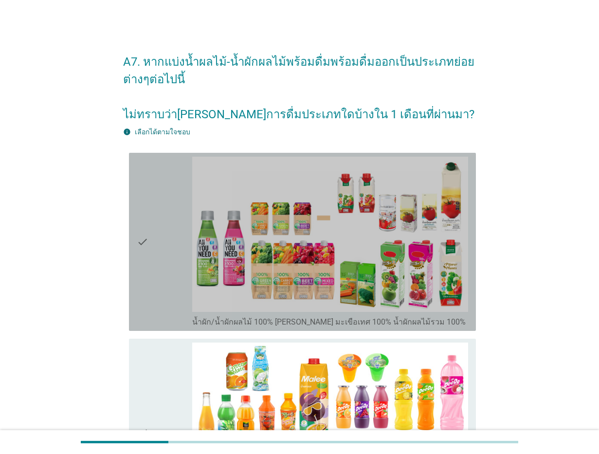
click at [137, 248] on icon "check" at bounding box center [143, 242] width 12 height 170
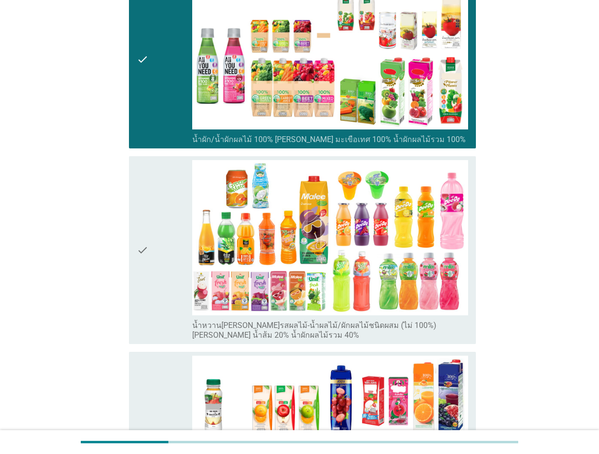
click at [137, 251] on icon "check" at bounding box center [143, 250] width 12 height 180
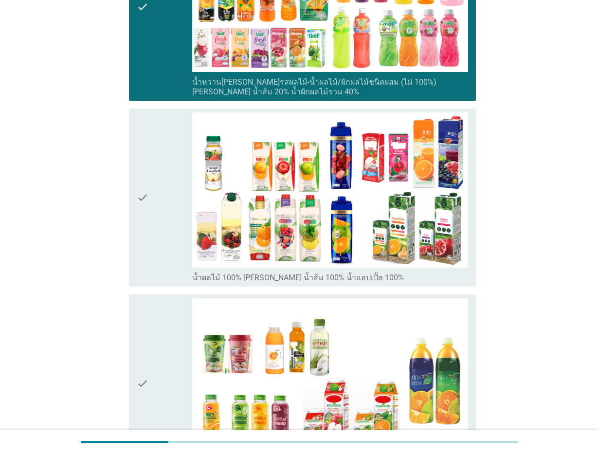
click at [160, 212] on div "check" at bounding box center [164, 197] width 55 height 170
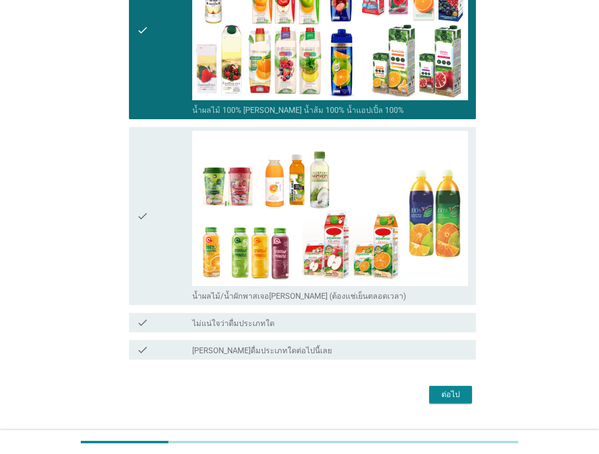
scroll to position [612, 0]
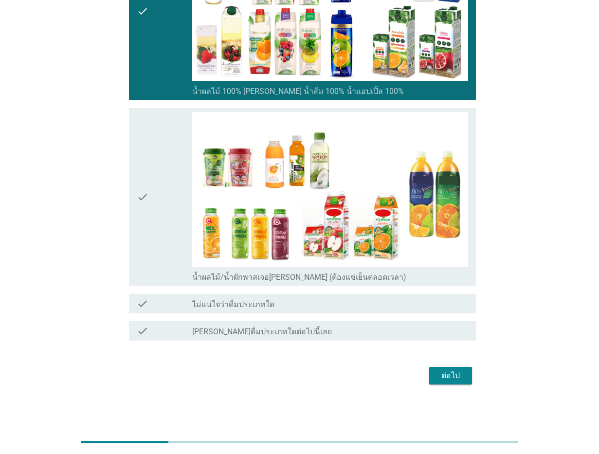
click at [456, 376] on div "ต่อไป" at bounding box center [450, 376] width 27 height 12
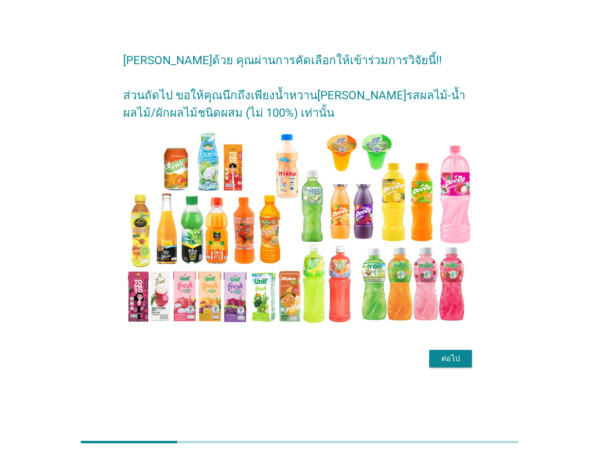
scroll to position [24, 0]
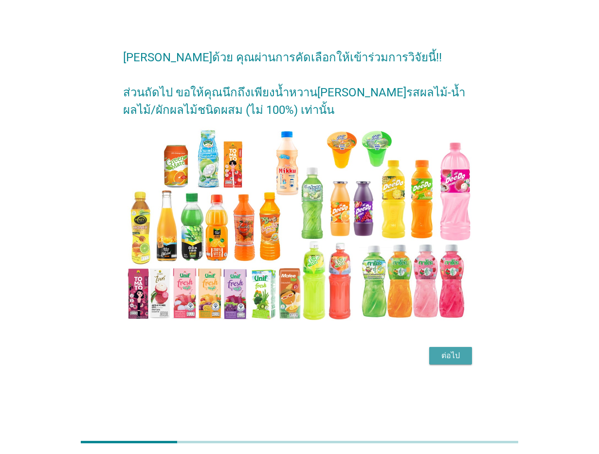
click at [457, 355] on div "ต่อไป" at bounding box center [450, 356] width 27 height 12
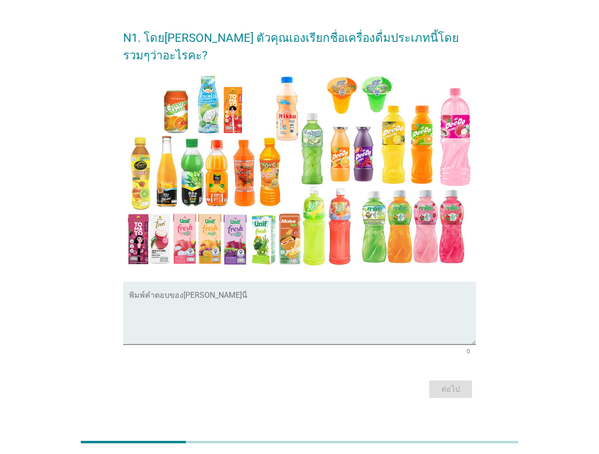
scroll to position [0, 0]
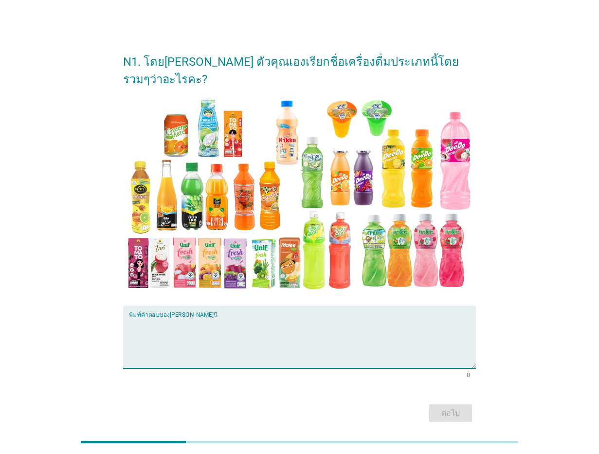
click at [211, 317] on textarea "พิมพ์คำตอบของคุณ ที่นี่" at bounding box center [302, 342] width 347 height 51
type textarea "น้ำหวานรสผลไม้"
click at [458, 407] on div "ต่อไป" at bounding box center [450, 413] width 27 height 12
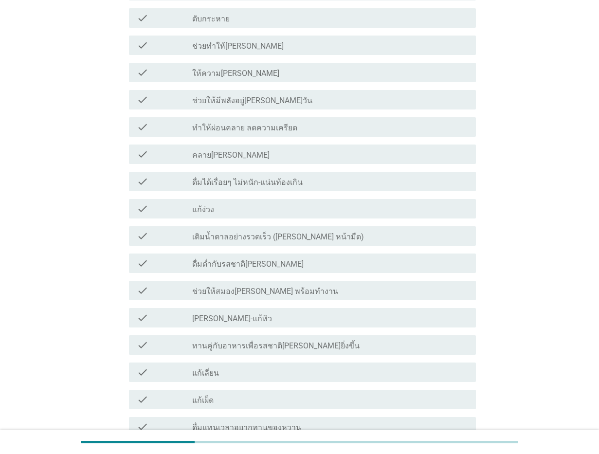
scroll to position [522, 0]
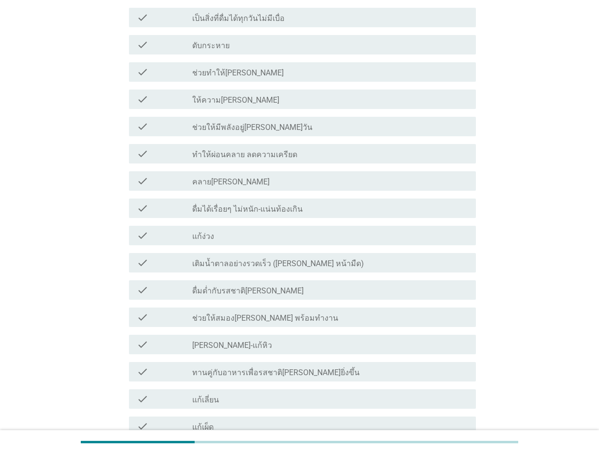
click at [238, 259] on label "เติมน้ำตาลอย่างรวดเร็ว ([PERSON_NAME] หน้ามืด)" at bounding box center [278, 264] width 172 height 10
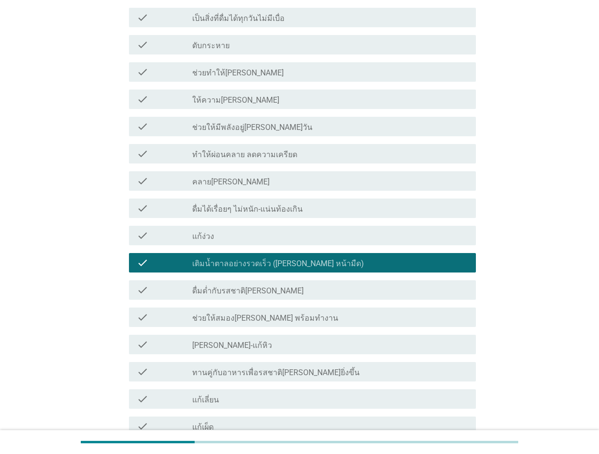
scroll to position [400, 0]
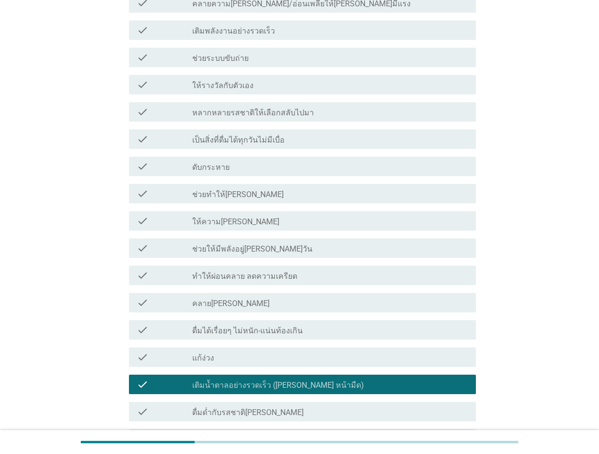
click at [211, 162] on label "ดับกระหาย" at bounding box center [210, 167] width 37 height 10
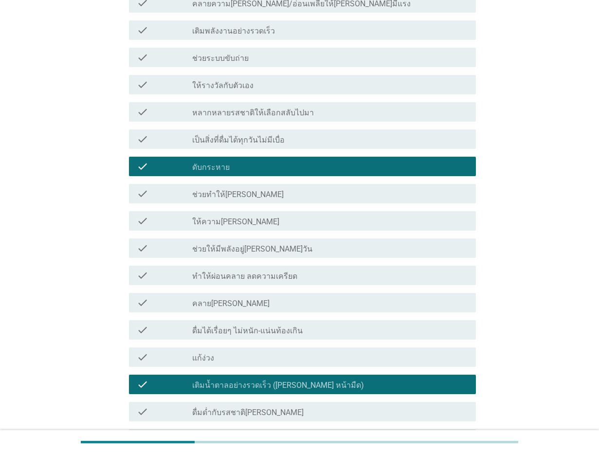
click at [208, 190] on label "ช่วยทำให้[PERSON_NAME]" at bounding box center [237, 195] width 91 height 10
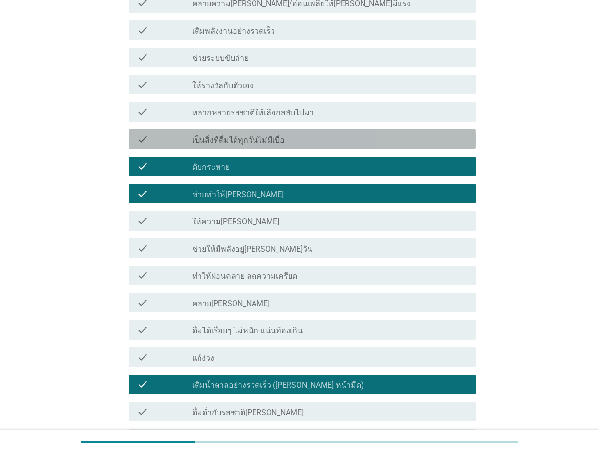
click at [217, 135] on label "เป็นสิ่งที่ดื่มได้ทุกวันไม่มีเบื่อ" at bounding box center [238, 140] width 92 height 10
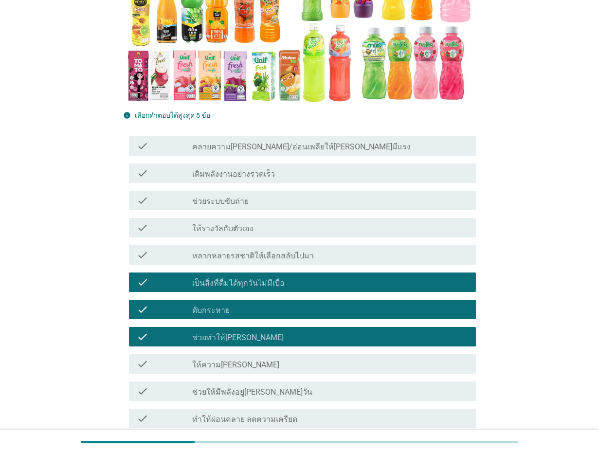
scroll to position [279, 0]
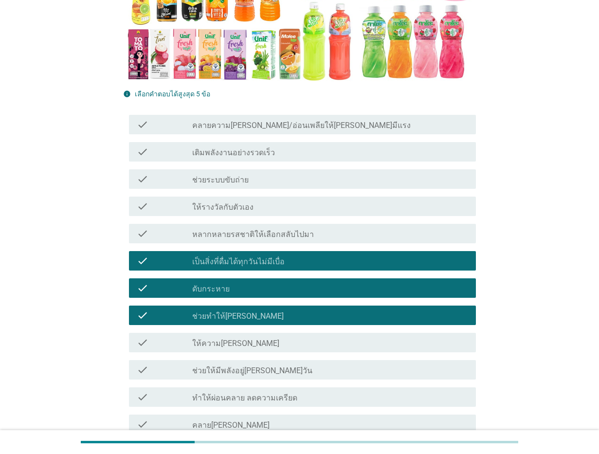
click at [251, 121] on label "คลายความ[PERSON_NAME]/อ่อนเพลียให้[PERSON_NAME]มีแรง" at bounding box center [301, 126] width 218 height 10
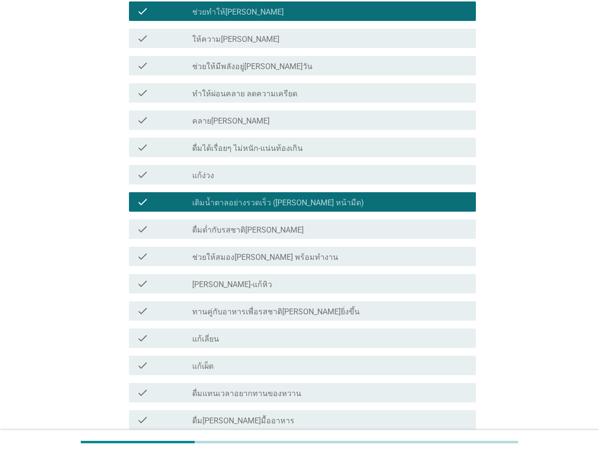
scroll to position [886, 0]
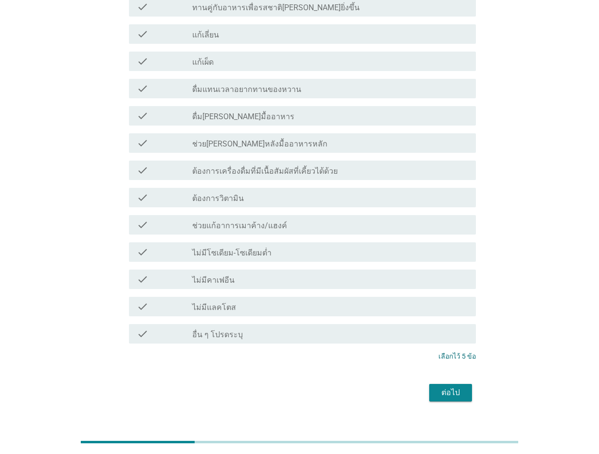
click at [449, 387] on div "ต่อไป" at bounding box center [450, 393] width 27 height 12
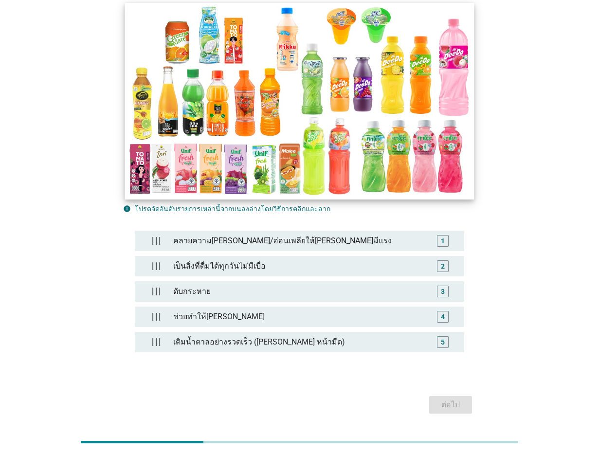
scroll to position [141, 0]
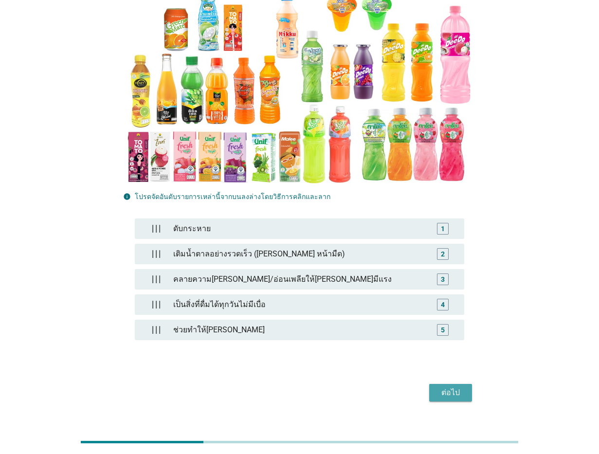
click at [449, 387] on div "ต่อไป" at bounding box center [450, 393] width 27 height 12
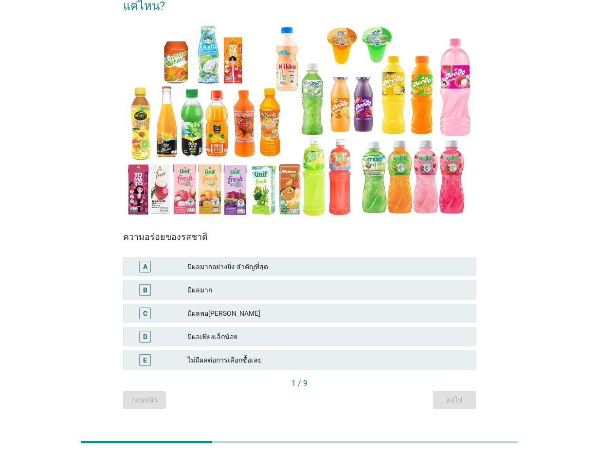
scroll to position [95, 0]
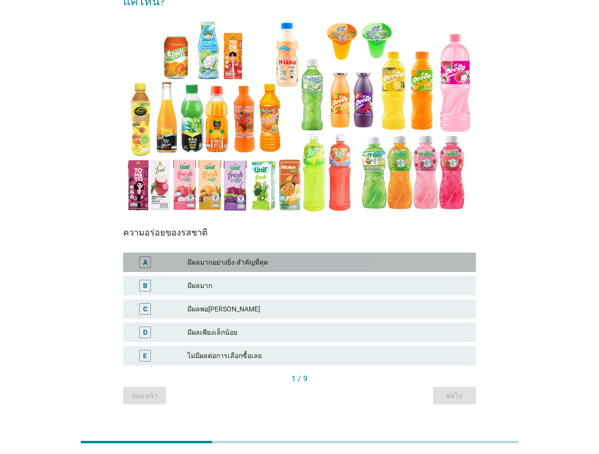
click at [240, 256] on div "มีผลมากอย่างยิ่ง-สำคัญที่สุด" at bounding box center [327, 262] width 281 height 12
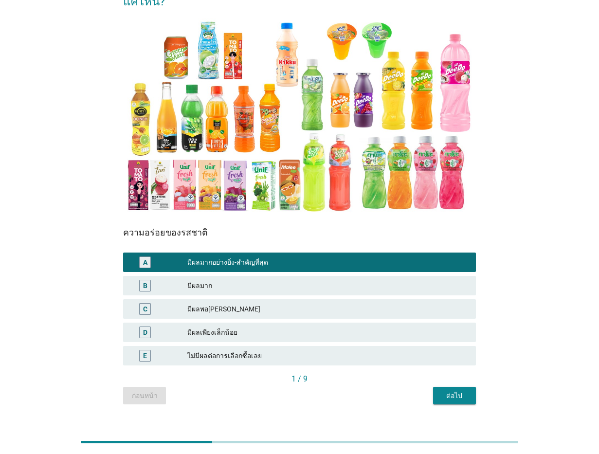
click at [453, 390] on div "ต่อไป" at bounding box center [454, 395] width 27 height 10
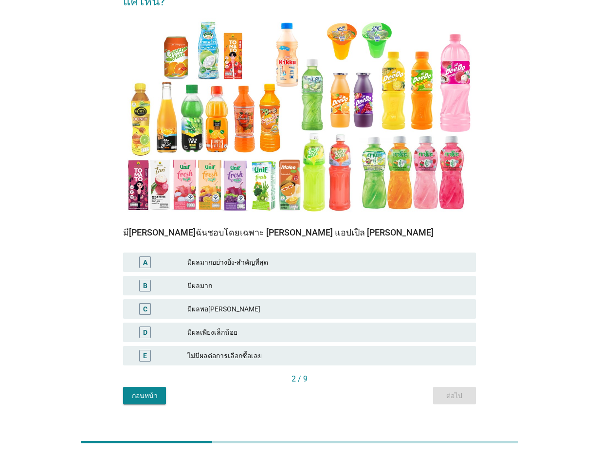
click at [228, 256] on div "มีผลมากอย่างยิ่ง-สำคัญที่สุด" at bounding box center [327, 262] width 281 height 12
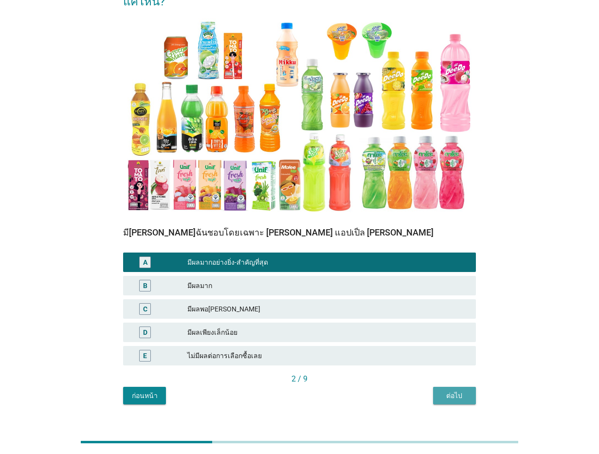
click at [440, 387] on button "ต่อไป" at bounding box center [454, 396] width 43 height 18
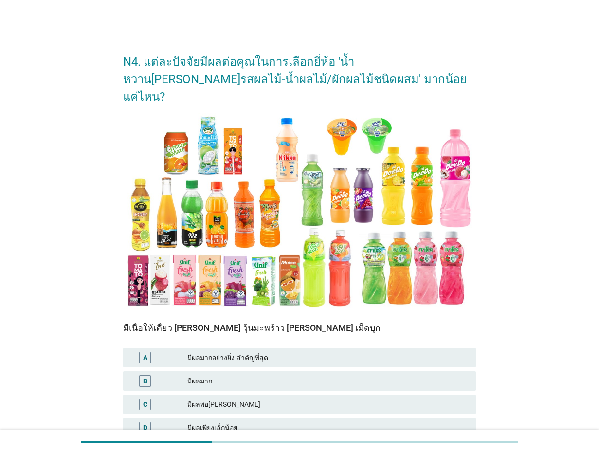
click at [518, 210] on div "N4. แต่ละปัจจัยมีผลต่อคุณในการเลือกยี่ห้อ 'น้ำหวาน[PERSON_NAME]รสผลไม้-น้ำผลไม้…" at bounding box center [299, 271] width 552 height 472
click at [563, 265] on div "N4. แต่ละปัจจัยมีผลต่อคุณในการเลือกยี่ห้อ 'น้ำหวาน[PERSON_NAME]รสผลไม้-น้ำผลไม้…" at bounding box center [299, 271] width 552 height 472
click at [230, 398] on div "มีผลพอ[PERSON_NAME]" at bounding box center [327, 404] width 281 height 12
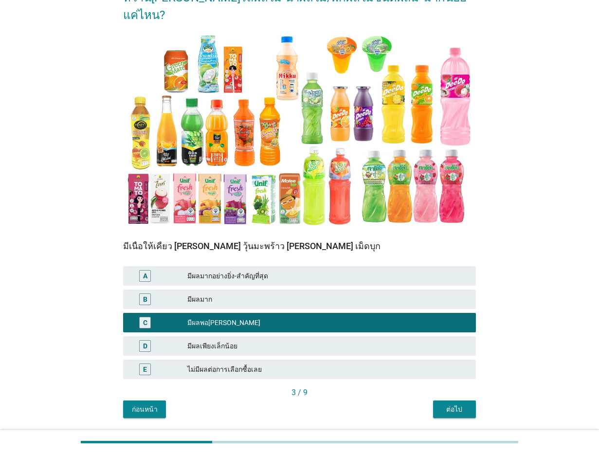
scroll to position [95, 0]
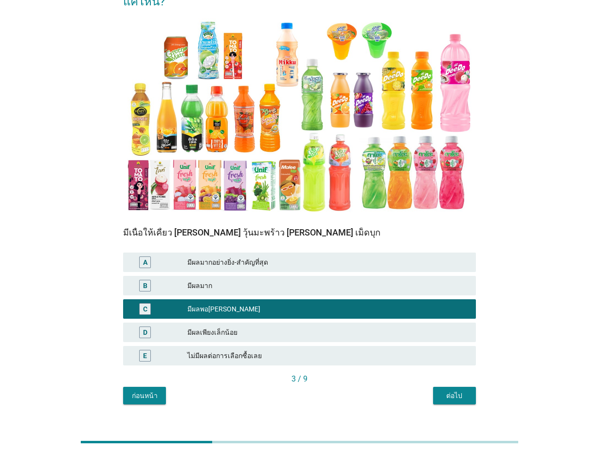
click at [461, 390] on div "ต่อไป" at bounding box center [454, 395] width 27 height 10
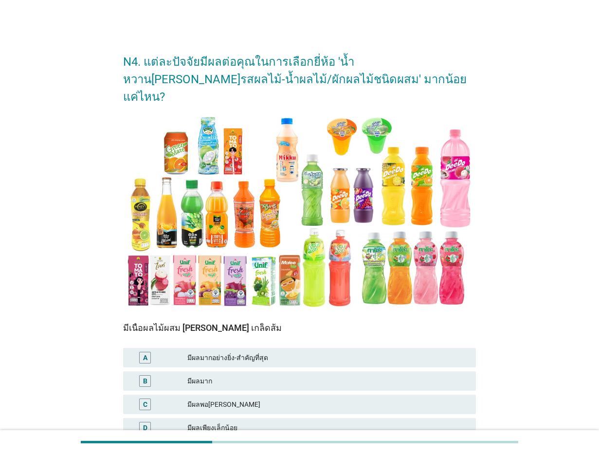
click at [234, 398] on div "มีผลพอ[PERSON_NAME]" at bounding box center [327, 404] width 281 height 12
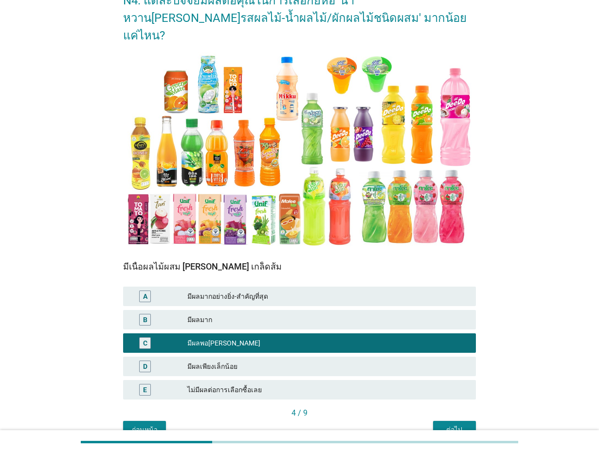
scroll to position [95, 0]
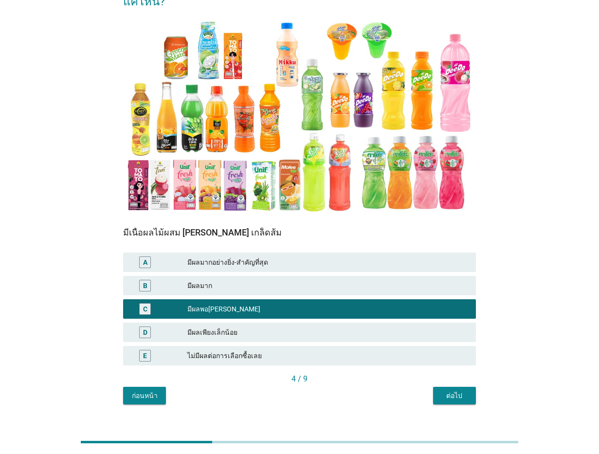
click at [449, 387] on button "ต่อไป" at bounding box center [454, 396] width 43 height 18
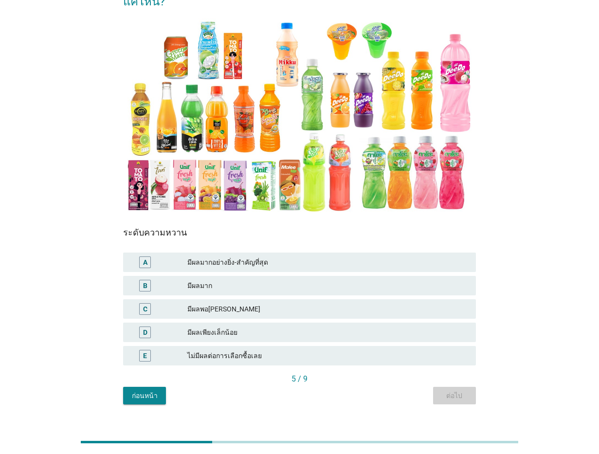
scroll to position [0, 0]
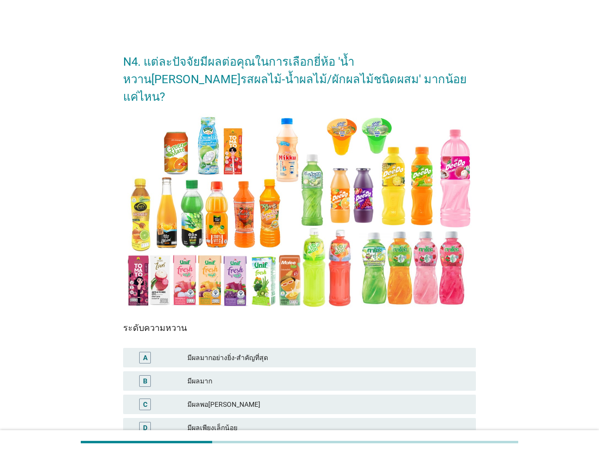
click at [237, 375] on div "มีผลมาก" at bounding box center [327, 381] width 281 height 12
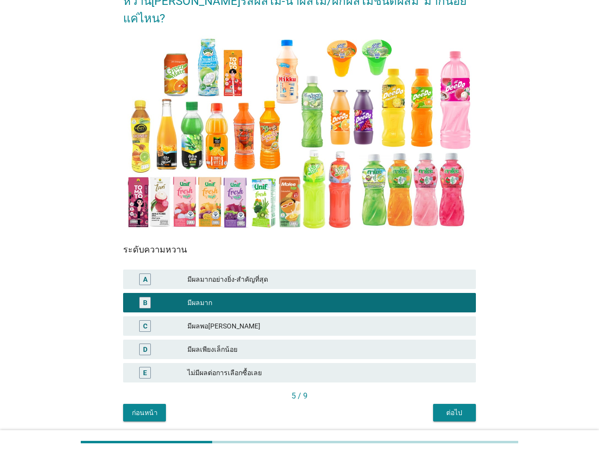
scroll to position [95, 0]
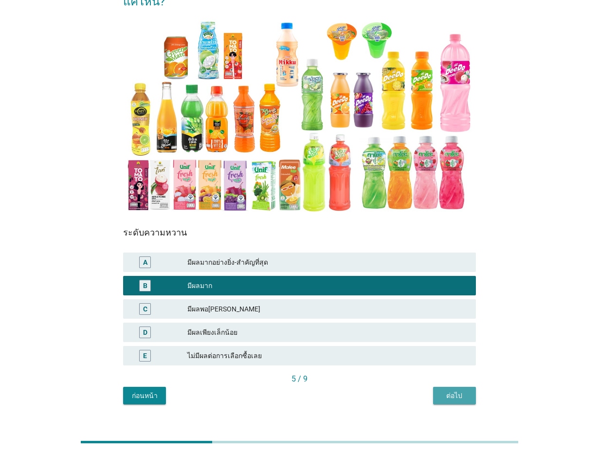
click at [446, 390] on div "ต่อไป" at bounding box center [454, 395] width 27 height 10
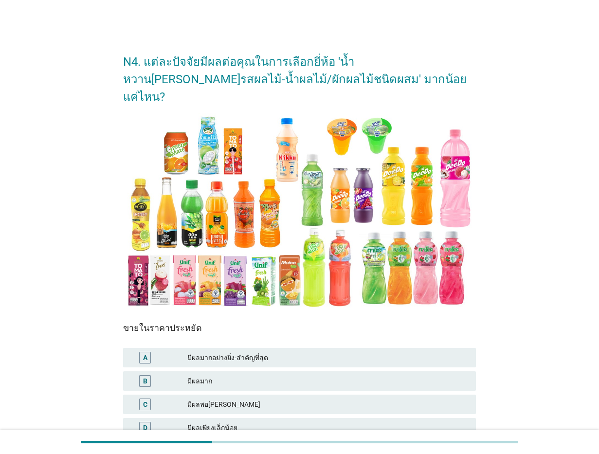
click at [186, 375] on div "B" at bounding box center [159, 381] width 56 height 12
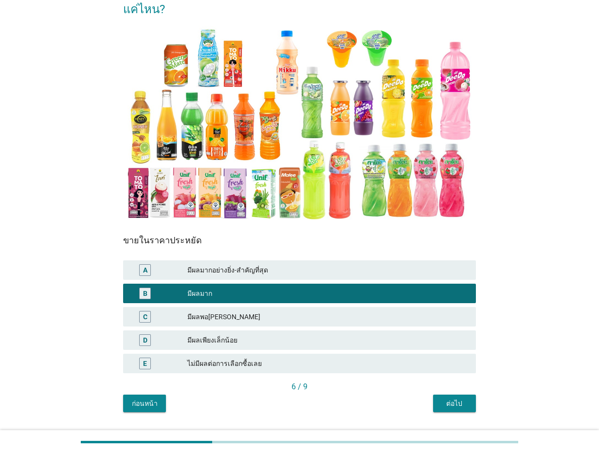
scroll to position [95, 0]
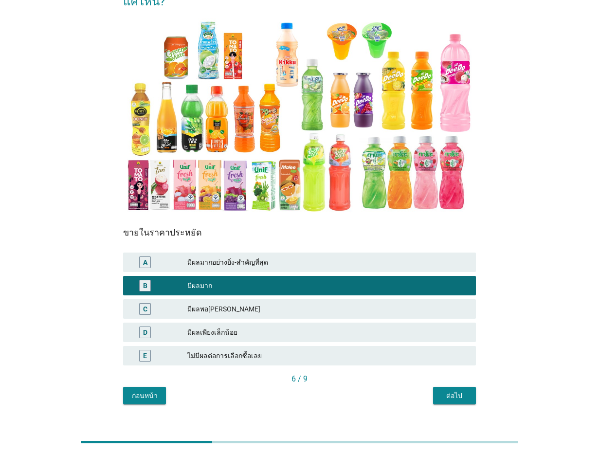
click at [464, 390] on div "ต่อไป" at bounding box center [454, 395] width 27 height 10
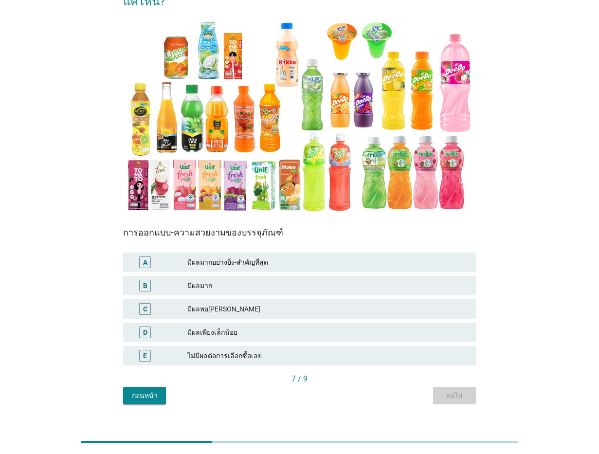
scroll to position [0, 0]
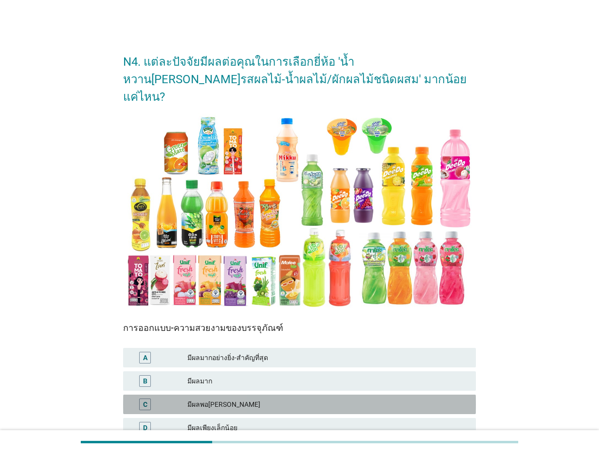
click at [204, 398] on div "มีผลพอ[PERSON_NAME]" at bounding box center [327, 404] width 281 height 12
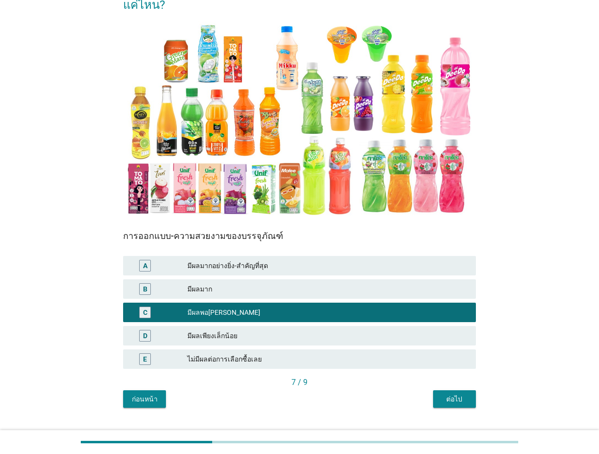
scroll to position [95, 0]
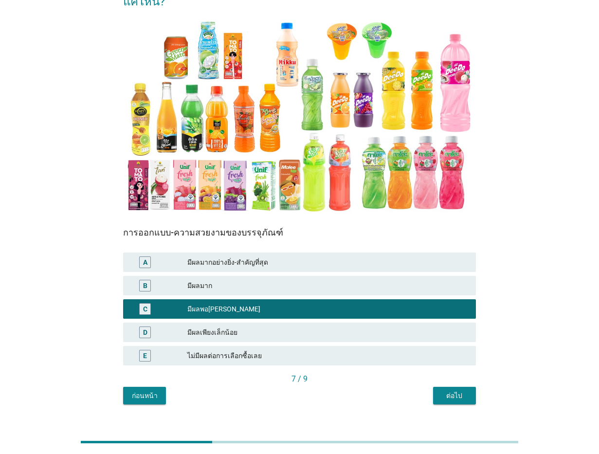
click at [464, 388] on div "N4. แต่ละปัจจัยมีผลต่อคุณในการเลือกยี่ห้อ 'น้ำหวาน[PERSON_NAME]รสผลไม้-น้ำผลไม้…" at bounding box center [299, 176] width 368 height 472
click at [469, 387] on button "ต่อไป" at bounding box center [454, 396] width 43 height 18
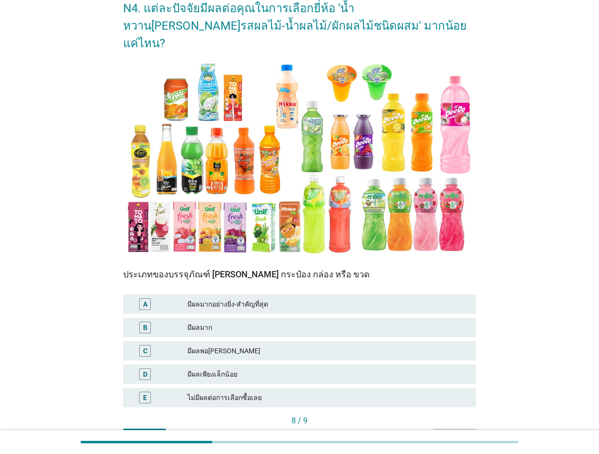
scroll to position [61, 0]
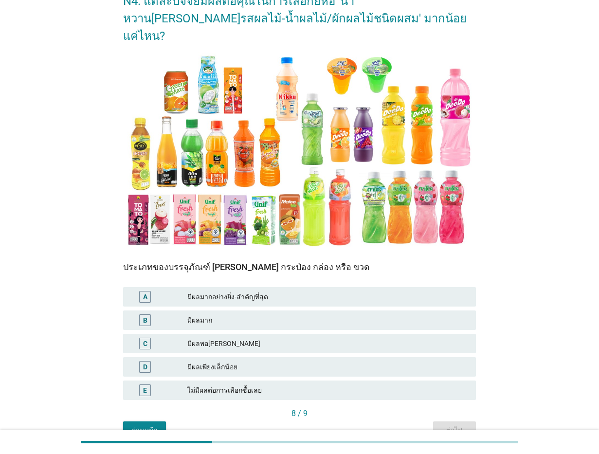
click at [244, 358] on div "D มีผลเพียงเล็กน้อย" at bounding box center [299, 366] width 353 height 19
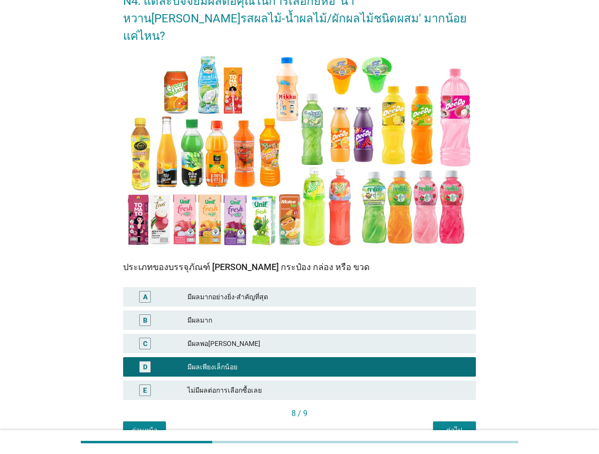
click at [461, 425] on div "ต่อไป" at bounding box center [454, 430] width 27 height 10
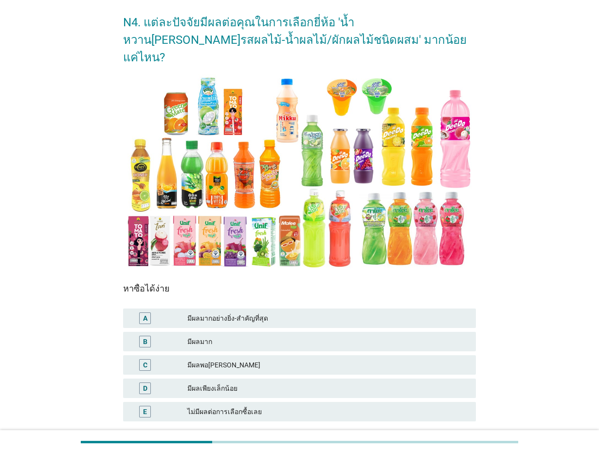
scroll to position [95, 0]
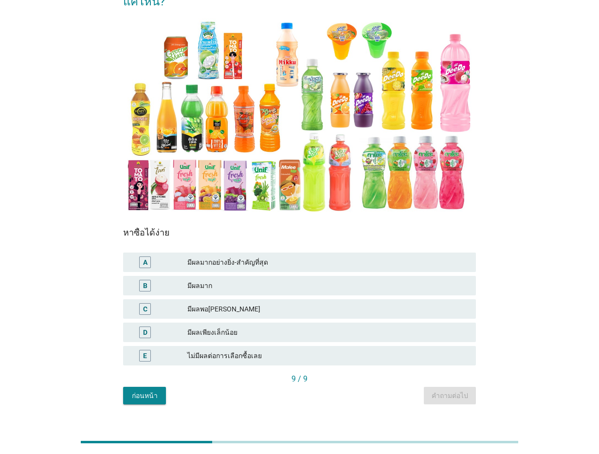
click at [219, 299] on div "C มีผลพอ[PERSON_NAME]" at bounding box center [299, 308] width 353 height 19
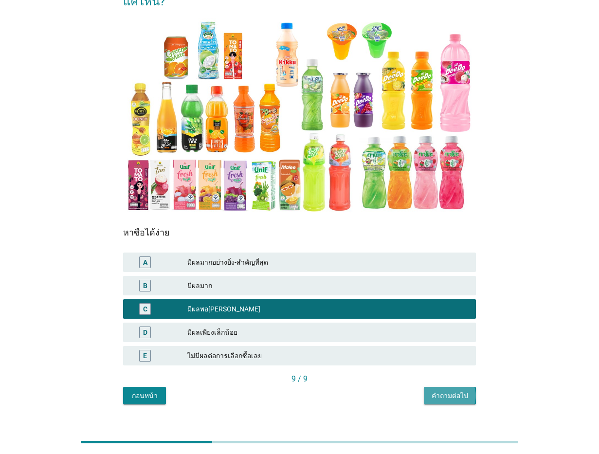
click at [443, 390] on div "คำถามต่อไป" at bounding box center [449, 395] width 36 height 10
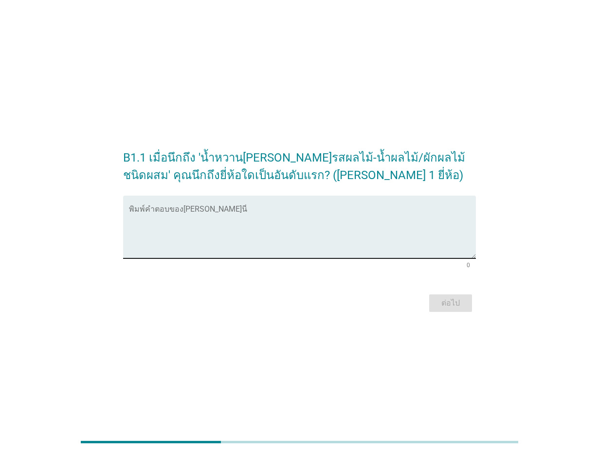
click at [177, 225] on textarea "พิมพ์คำตอบของคุณ ที่นี่" at bounding box center [302, 232] width 347 height 51
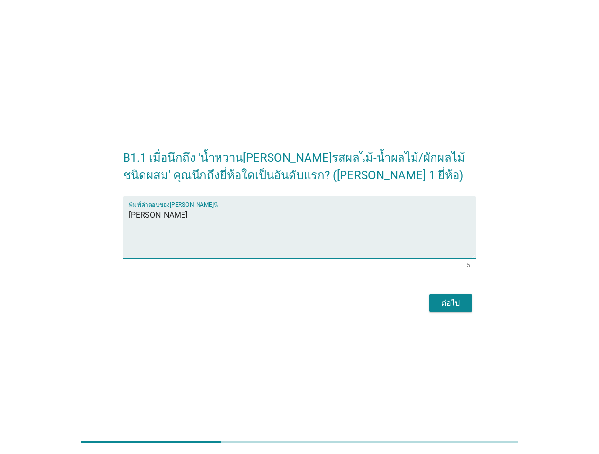
type textarea "[PERSON_NAME]"
click at [458, 303] on div "ต่อไป" at bounding box center [450, 303] width 27 height 12
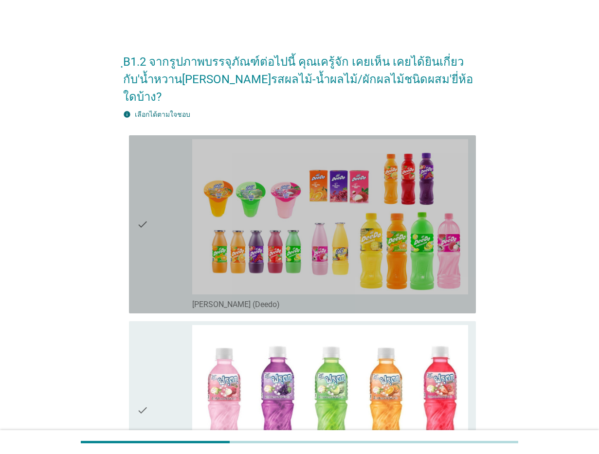
click at [163, 243] on div "check" at bounding box center [164, 224] width 55 height 170
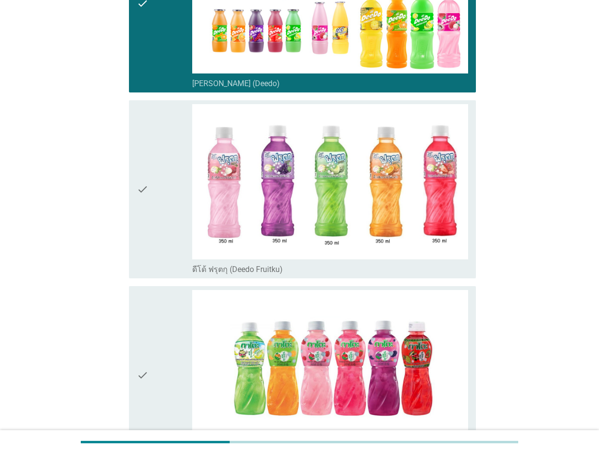
scroll to position [243, 0]
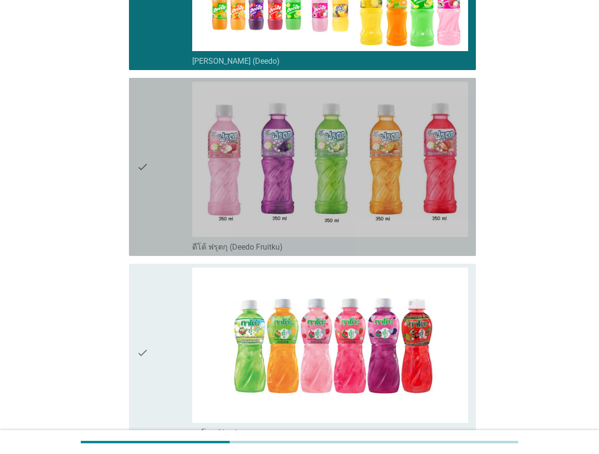
click at [154, 159] on div "check" at bounding box center [164, 167] width 55 height 170
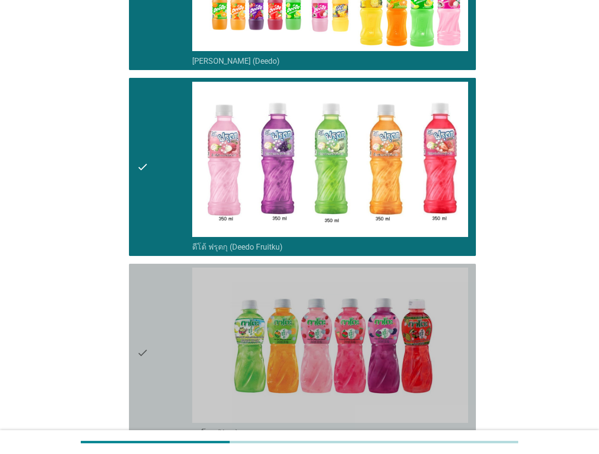
click at [159, 336] on div "check" at bounding box center [164, 352] width 55 height 170
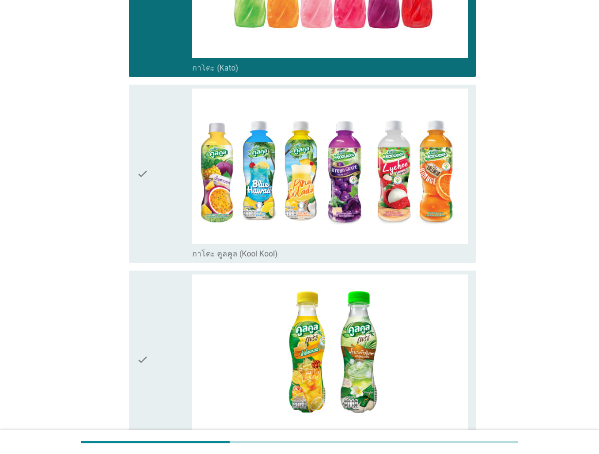
click at [150, 169] on div "check" at bounding box center [164, 173] width 55 height 170
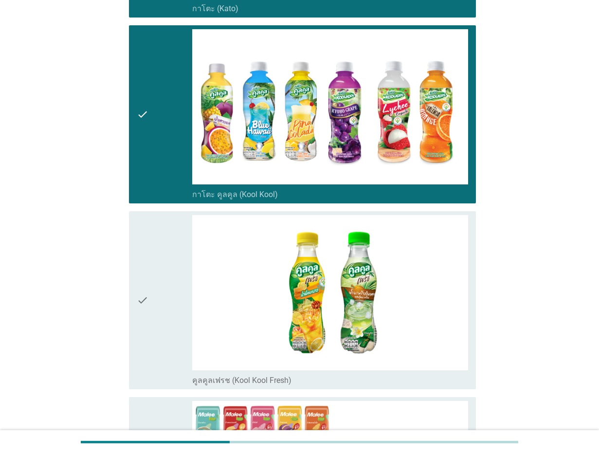
scroll to position [669, 0]
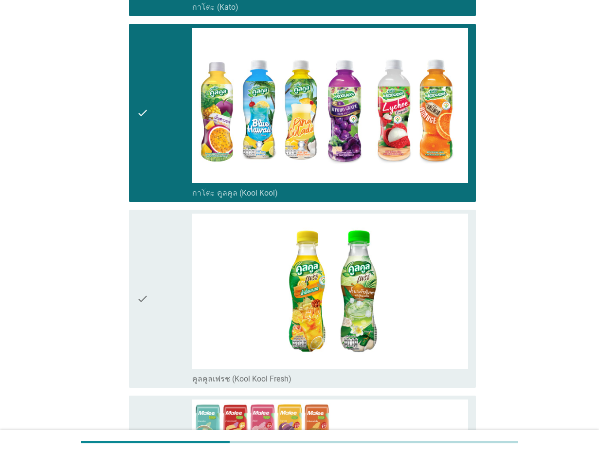
click at [151, 242] on div "check" at bounding box center [164, 298] width 55 height 170
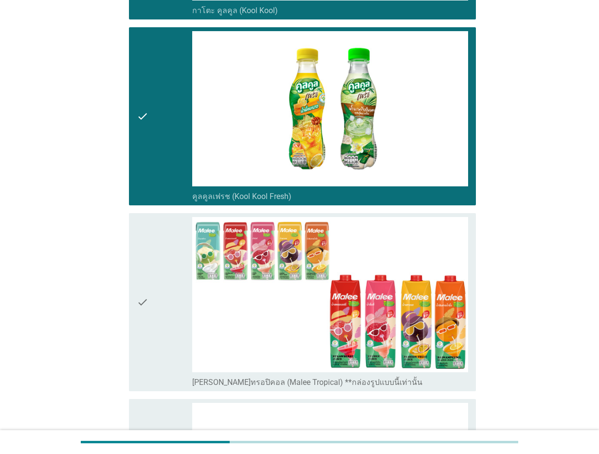
click at [137, 238] on icon "check" at bounding box center [143, 302] width 12 height 170
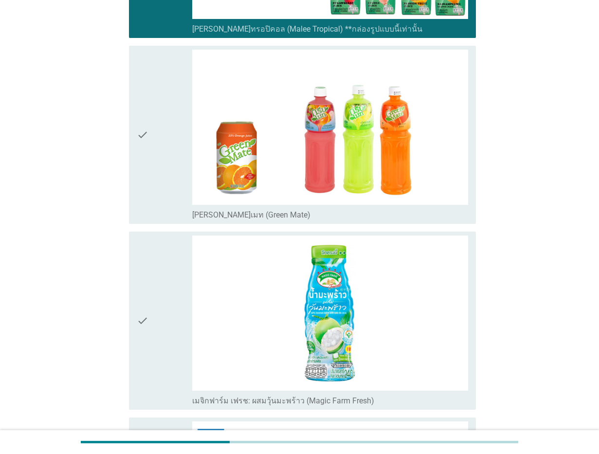
scroll to position [1216, 0]
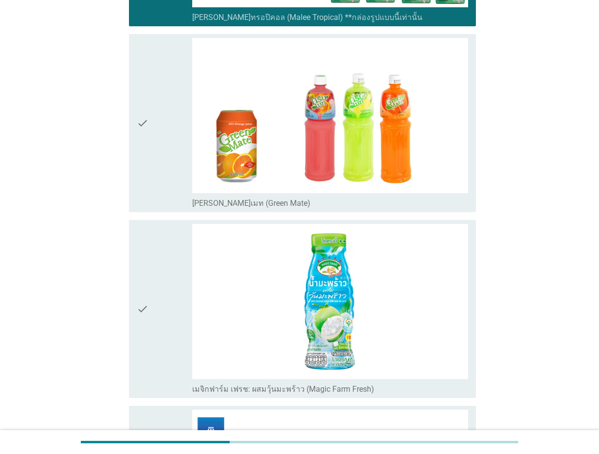
click at [149, 111] on div "check" at bounding box center [164, 123] width 55 height 170
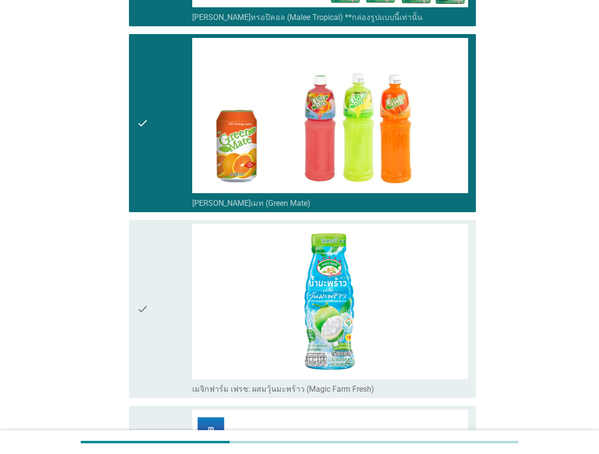
click at [130, 296] on div "check check_box_outline_blank เมจิกฟาร์ม เฟรช: ผสมวุ้นมะพร้าว (Magic Farm Fresh)" at bounding box center [302, 309] width 347 height 178
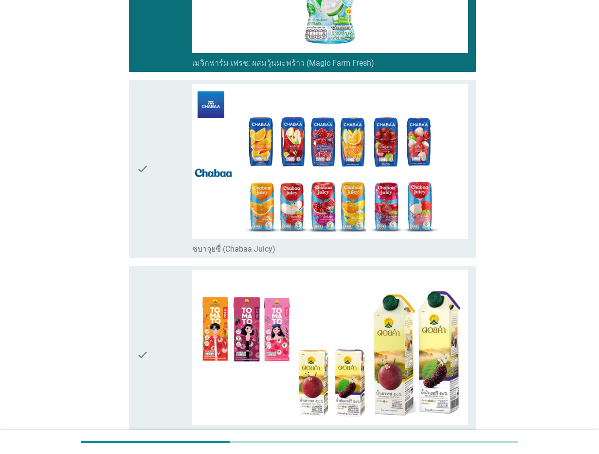
scroll to position [1580, 0]
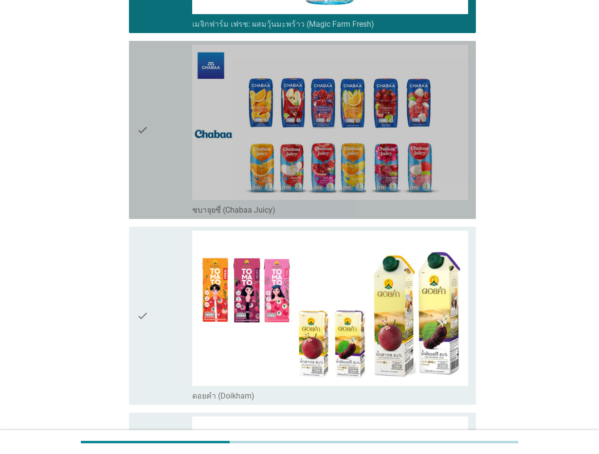
click at [147, 126] on icon "check" at bounding box center [143, 130] width 12 height 170
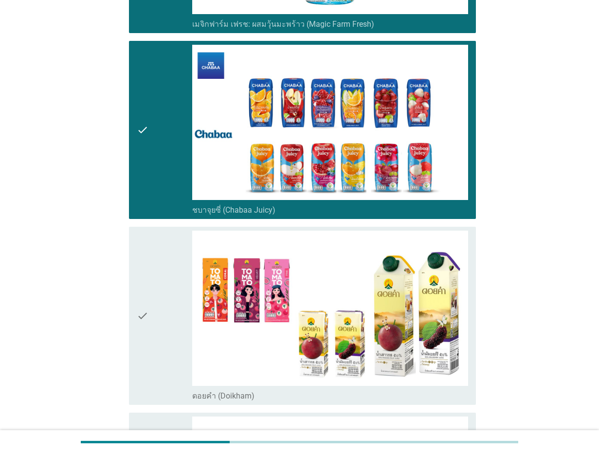
click at [146, 285] on icon "check" at bounding box center [143, 315] width 12 height 170
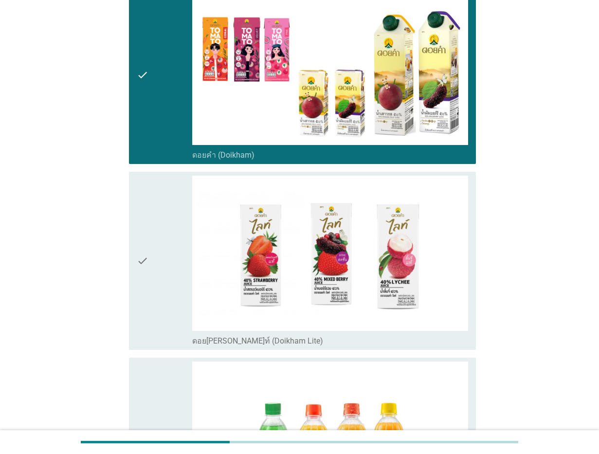
scroll to position [2006, 0]
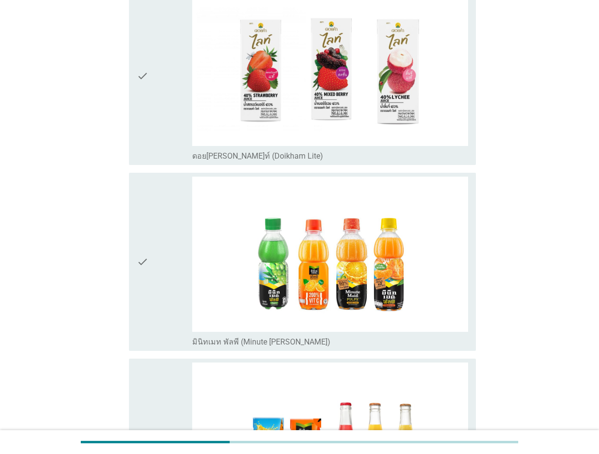
click at [157, 54] on div "check" at bounding box center [164, 76] width 55 height 170
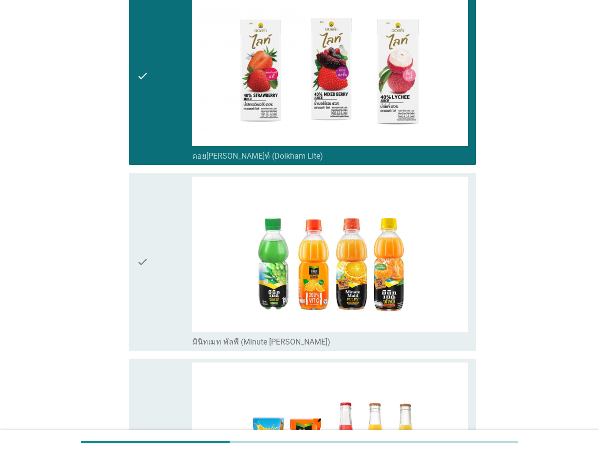
drag, startPoint x: 128, startPoint y: 214, endPoint x: 137, endPoint y: 228, distance: 16.5
click at [127, 214] on div "check check_box_outline_blank มินิทเมท พัลพี (Minute [PERSON_NAME])" at bounding box center [299, 262] width 353 height 186
click at [148, 234] on icon "check" at bounding box center [143, 262] width 12 height 170
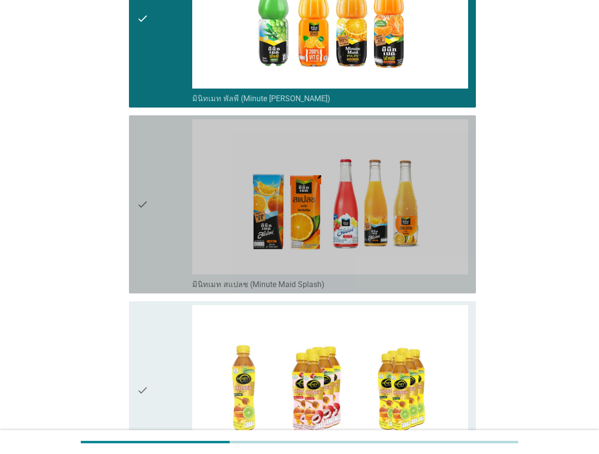
click at [153, 160] on div "check" at bounding box center [164, 204] width 55 height 170
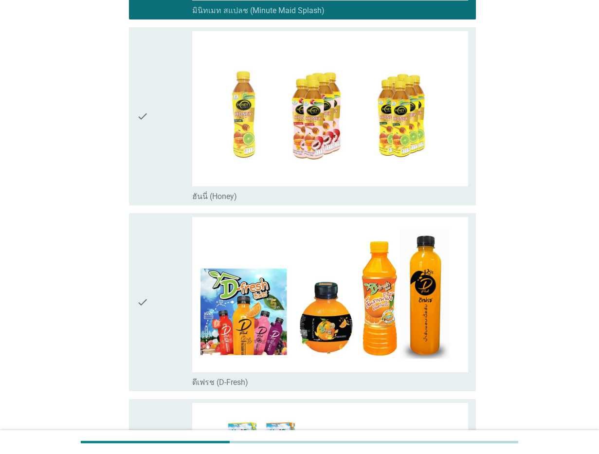
scroll to position [2614, 0]
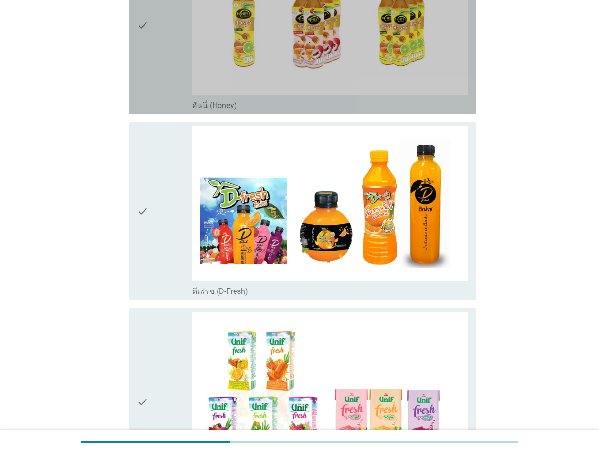
click at [173, 62] on div "check" at bounding box center [164, 25] width 55 height 170
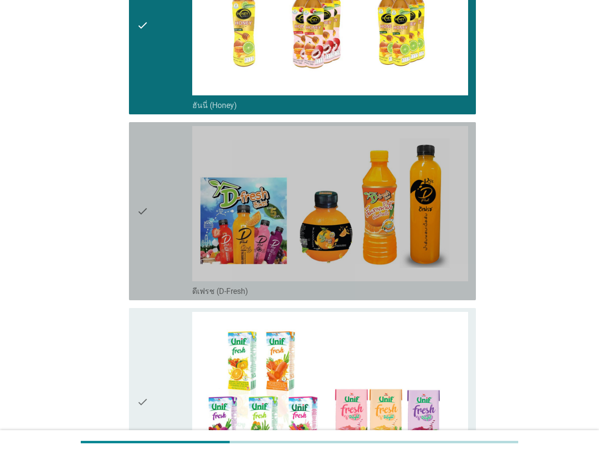
click at [163, 210] on div "check" at bounding box center [164, 211] width 55 height 170
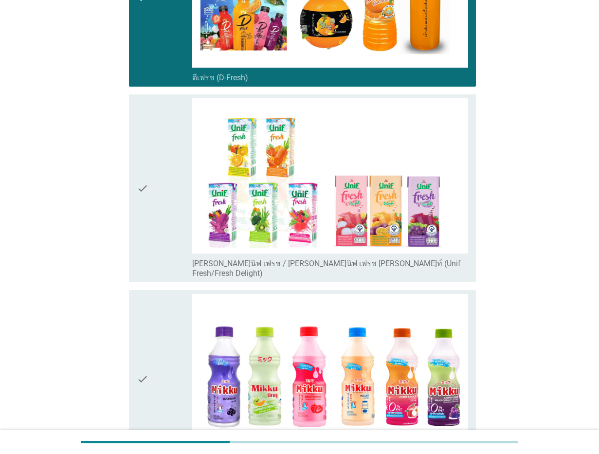
scroll to position [2857, 0]
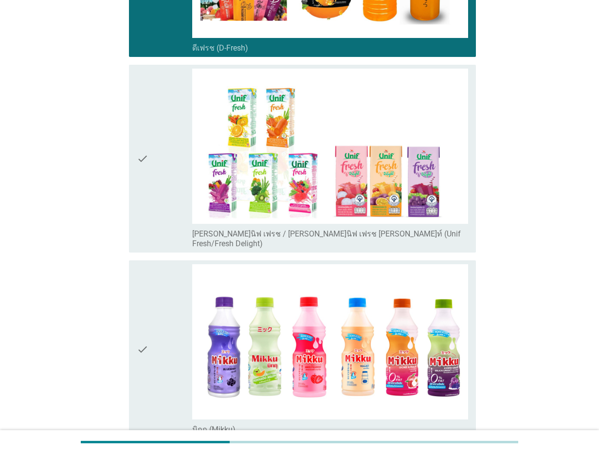
click at [163, 139] on div "check" at bounding box center [164, 159] width 55 height 180
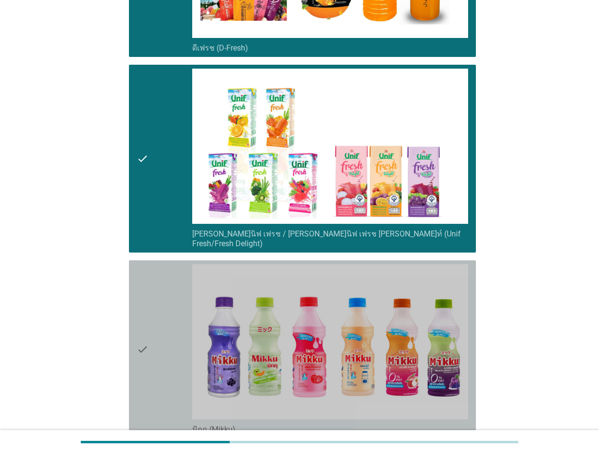
click at [165, 287] on div "check" at bounding box center [164, 349] width 55 height 170
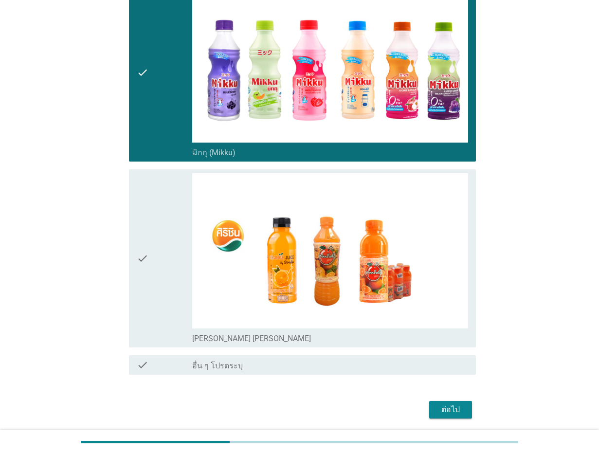
scroll to position [3141, 0]
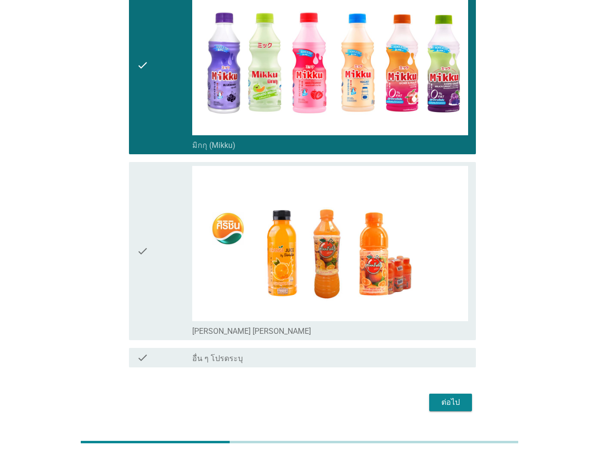
click at [167, 214] on div "check" at bounding box center [164, 251] width 55 height 170
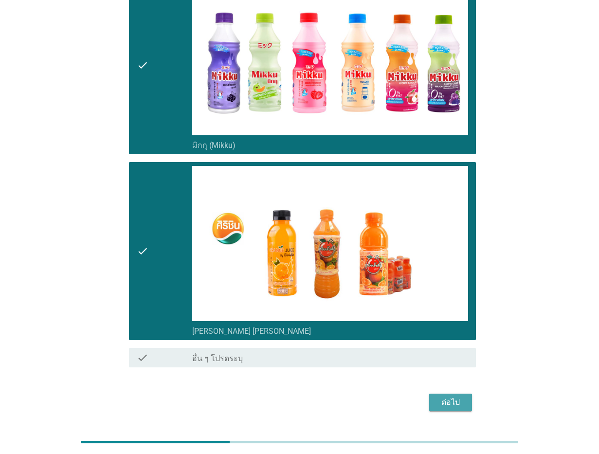
click at [455, 396] on div "ต่อไป" at bounding box center [450, 402] width 27 height 12
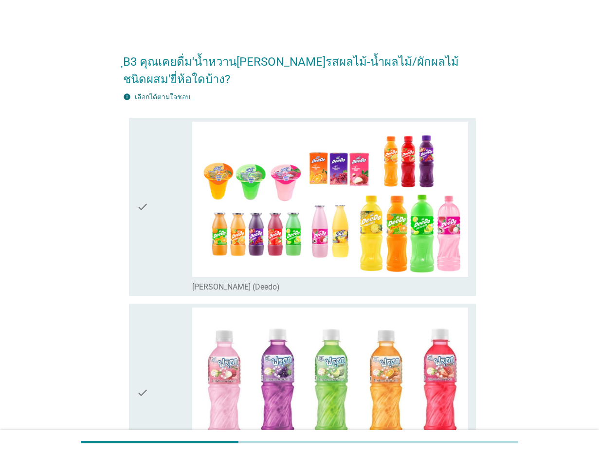
click at [127, 216] on div "check check_box_outline_blank [PERSON_NAME] (Deedo)" at bounding box center [299, 207] width 353 height 186
click at [155, 222] on div "check" at bounding box center [164, 207] width 55 height 170
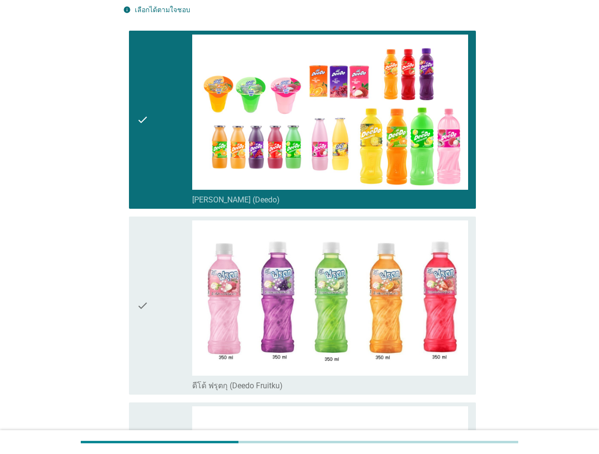
scroll to position [243, 0]
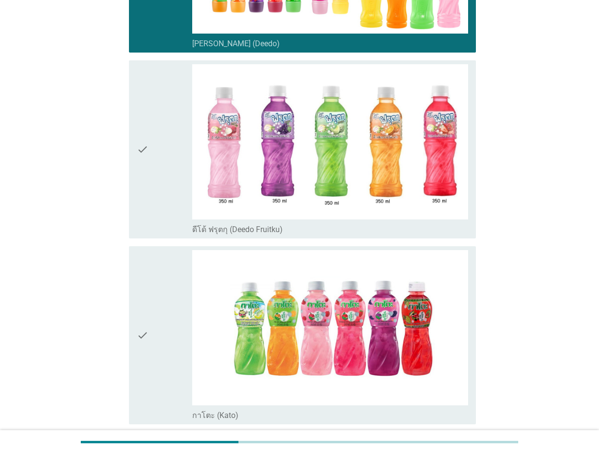
click at [144, 198] on icon "check" at bounding box center [143, 149] width 12 height 170
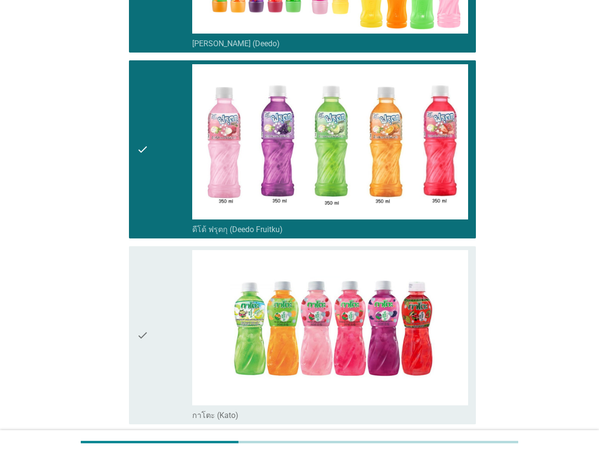
click at [151, 319] on div "check" at bounding box center [164, 335] width 55 height 170
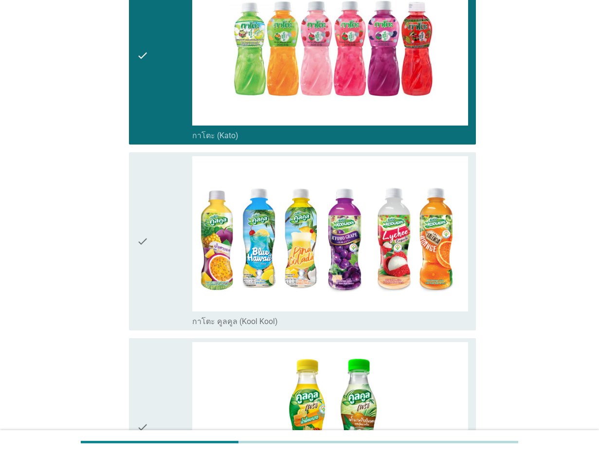
scroll to position [547, 0]
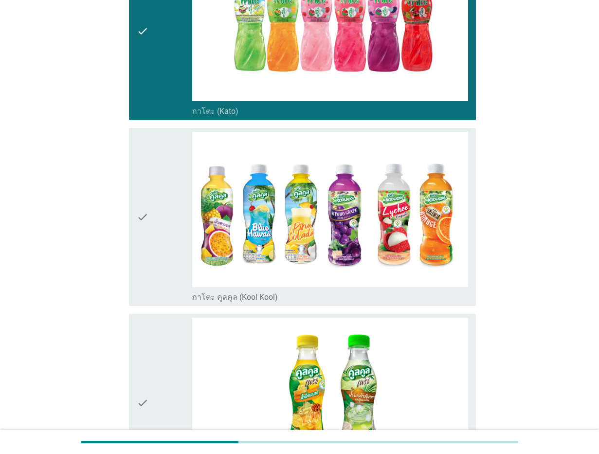
click at [143, 233] on icon "check" at bounding box center [143, 217] width 12 height 170
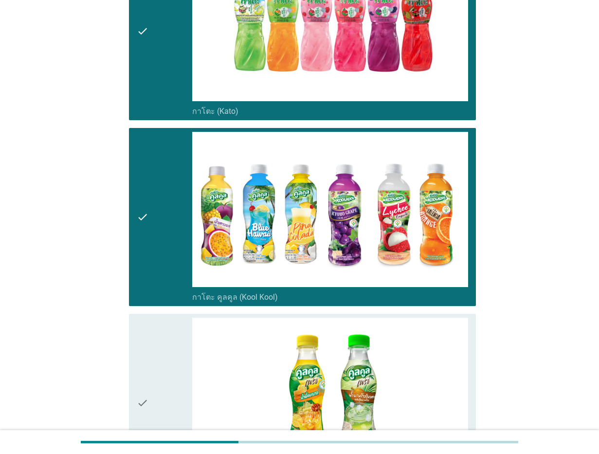
click at [127, 350] on div "check check_box_outline_blank คูลคูลเฟรช (Kool Kool Fresh)" at bounding box center [299, 403] width 353 height 186
click at [148, 351] on icon "check" at bounding box center [143, 403] width 12 height 170
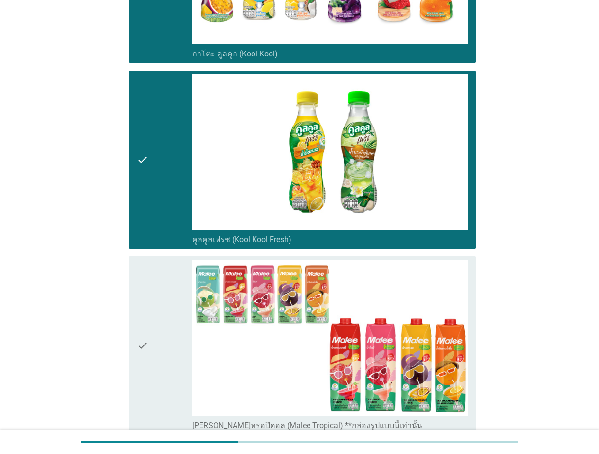
click at [153, 267] on div "check" at bounding box center [164, 345] width 55 height 170
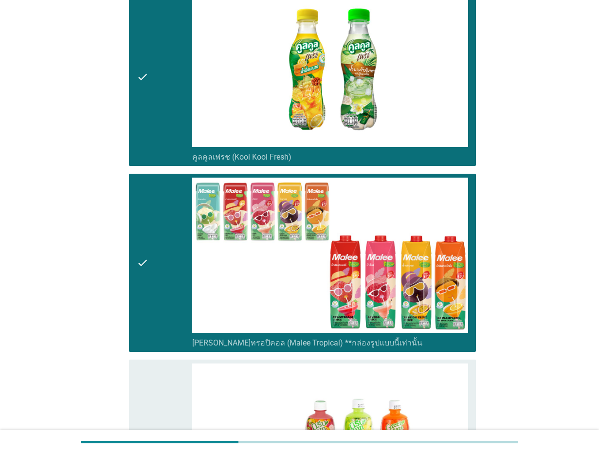
scroll to position [1155, 0]
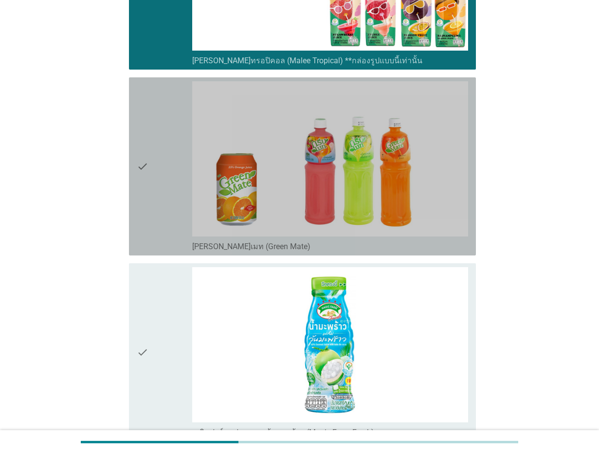
click at [147, 194] on icon "check" at bounding box center [143, 166] width 12 height 170
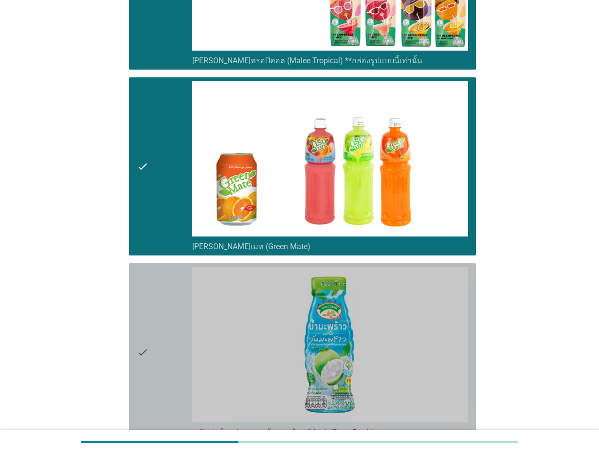
click at [153, 331] on div "check" at bounding box center [164, 352] width 55 height 170
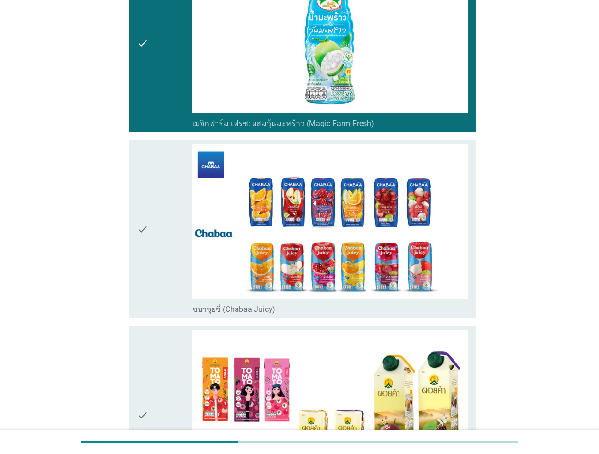
scroll to position [1520, 0]
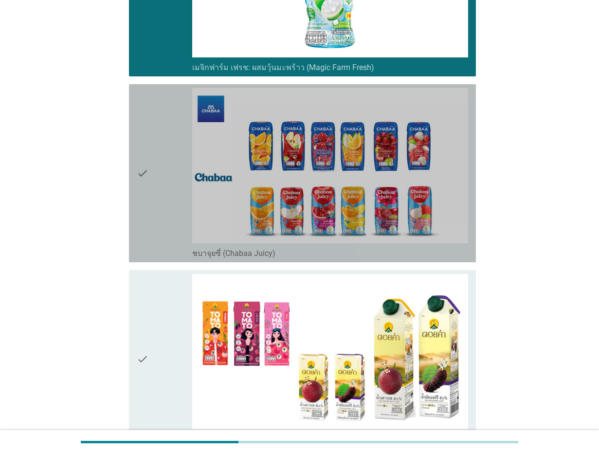
click at [153, 218] on div "check" at bounding box center [164, 173] width 55 height 170
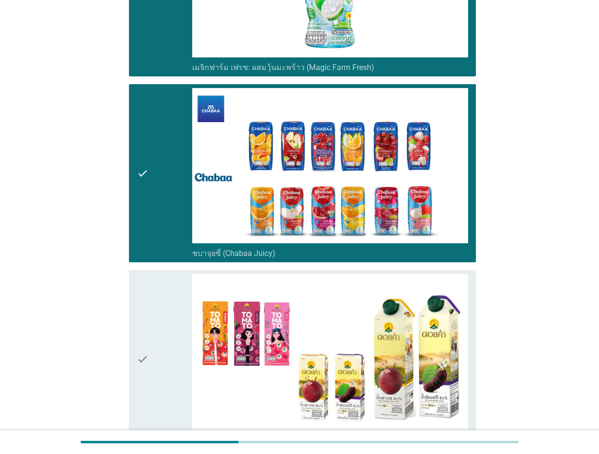
click at [160, 334] on div "check" at bounding box center [164, 359] width 55 height 170
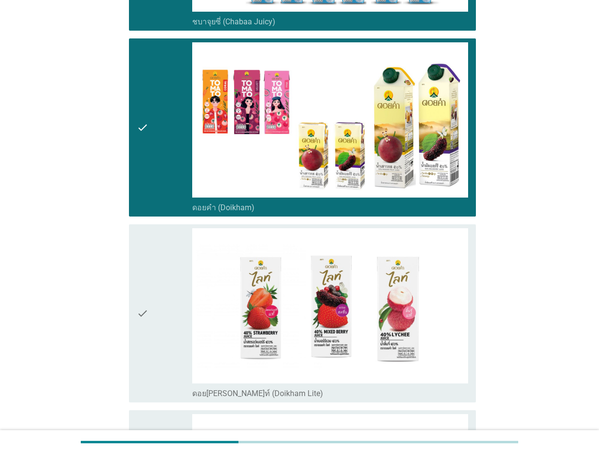
scroll to position [1823, 0]
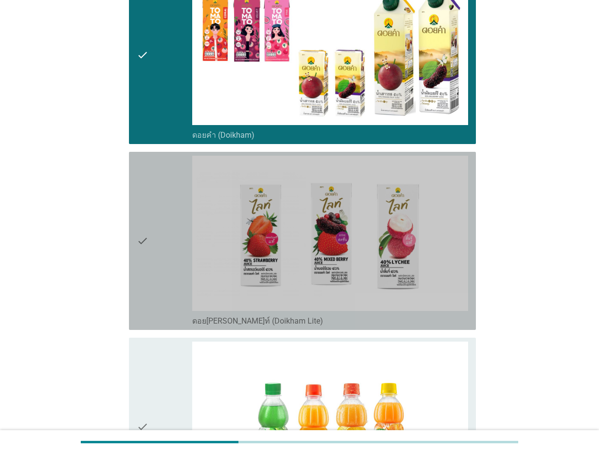
click at [168, 217] on div "check" at bounding box center [164, 241] width 55 height 170
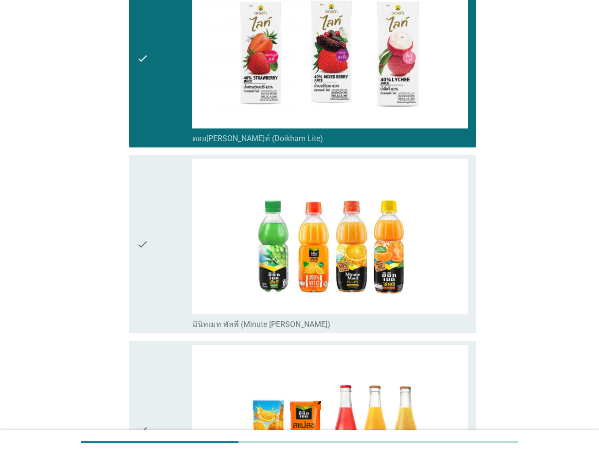
click at [169, 247] on div "check" at bounding box center [164, 244] width 55 height 170
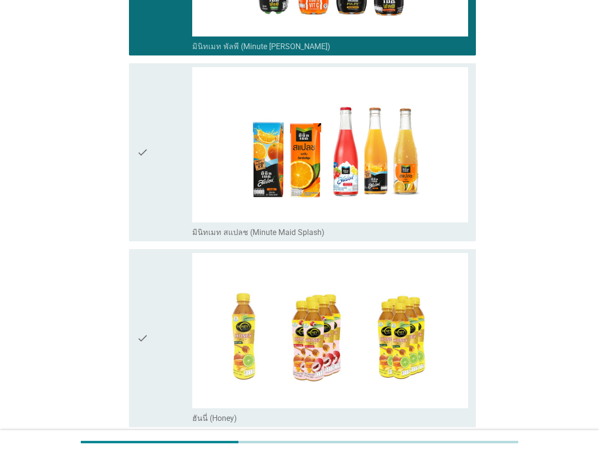
scroll to position [2370, 0]
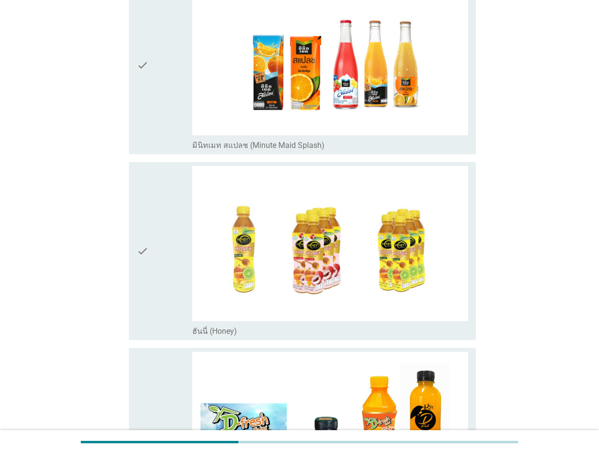
click at [152, 104] on div "check" at bounding box center [164, 65] width 55 height 170
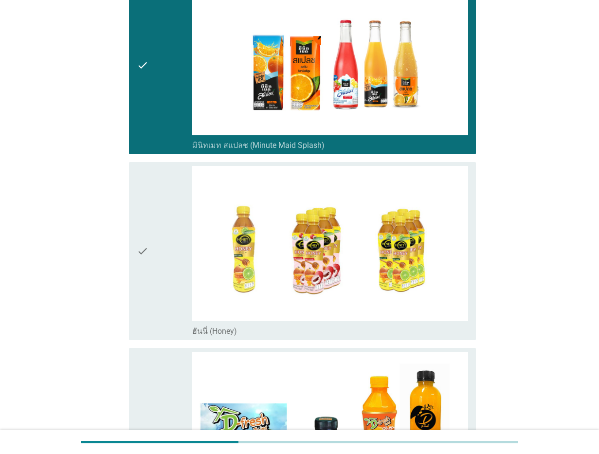
click at [147, 249] on icon "check" at bounding box center [143, 251] width 12 height 170
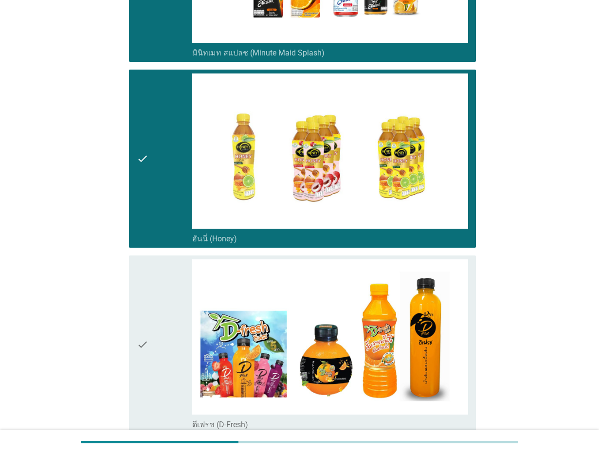
scroll to position [2614, 0]
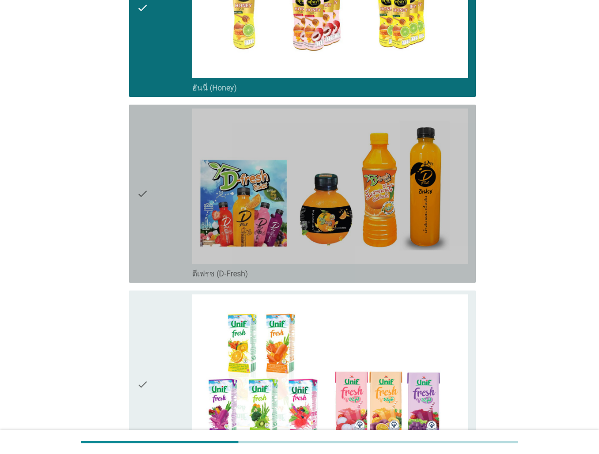
click at [139, 176] on icon "check" at bounding box center [143, 193] width 12 height 170
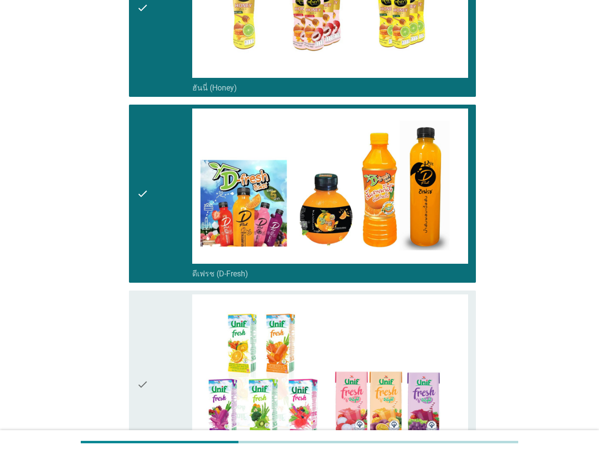
click at [138, 75] on icon "check" at bounding box center [143, 8] width 12 height 170
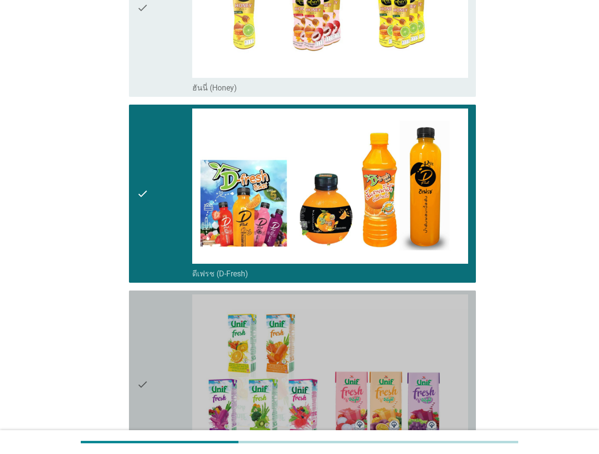
click at [152, 346] on div "check" at bounding box center [164, 384] width 55 height 180
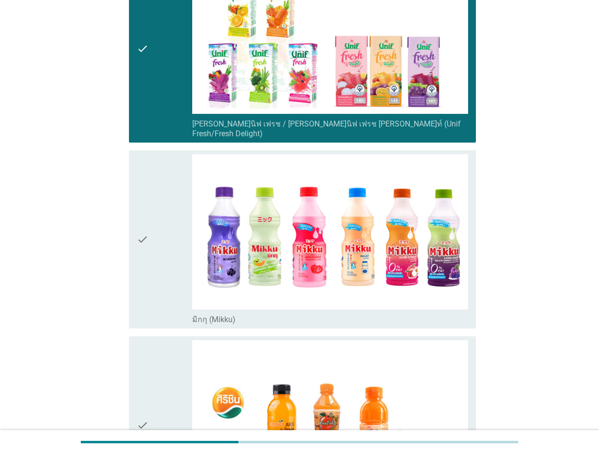
scroll to position [2978, 0]
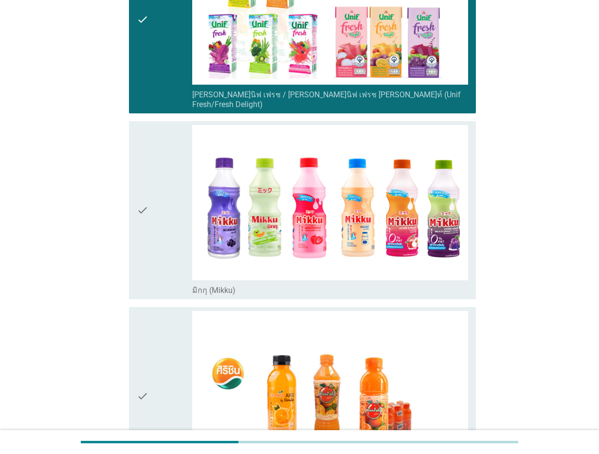
click at [150, 225] on div "check" at bounding box center [164, 210] width 55 height 170
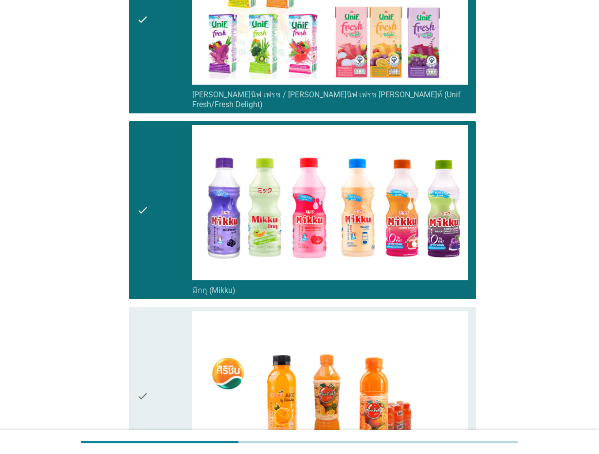
click at [143, 360] on icon "check" at bounding box center [143, 396] width 12 height 170
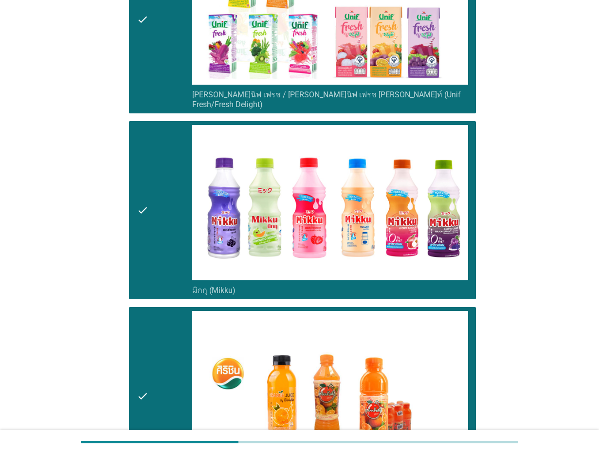
click at [156, 360] on div "check" at bounding box center [164, 396] width 55 height 170
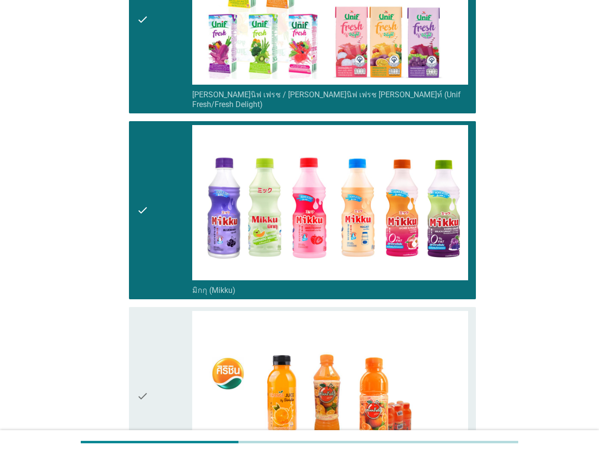
click at [156, 360] on div "check" at bounding box center [164, 396] width 55 height 170
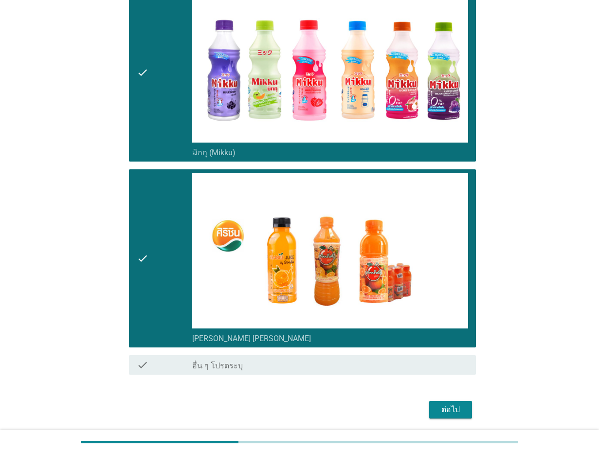
scroll to position [3141, 0]
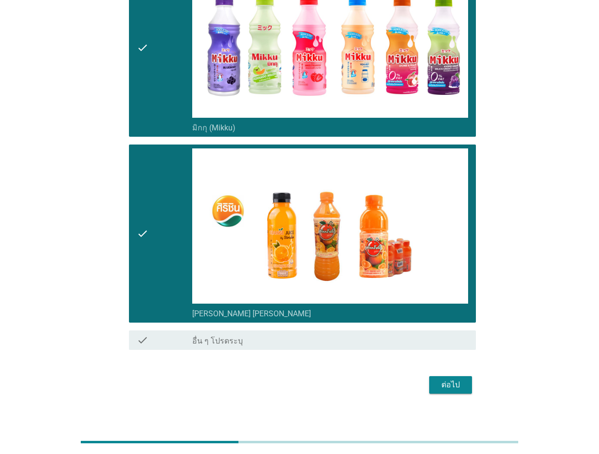
click at [464, 377] on button "ต่อไป" at bounding box center [450, 385] width 43 height 18
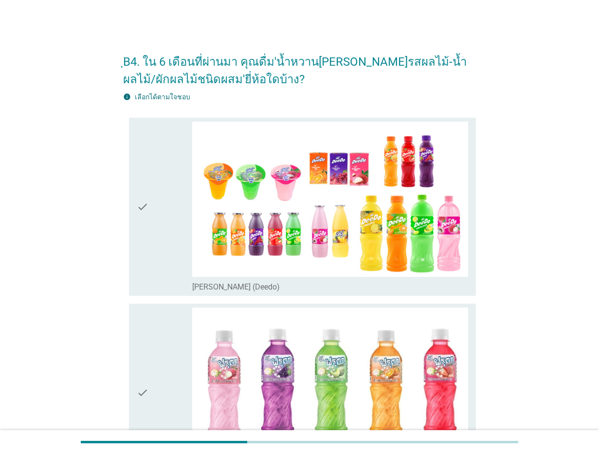
click at [164, 217] on div "check" at bounding box center [164, 207] width 55 height 170
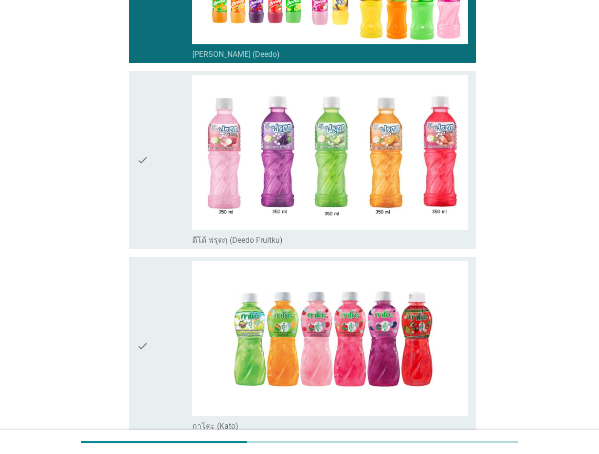
scroll to position [243, 0]
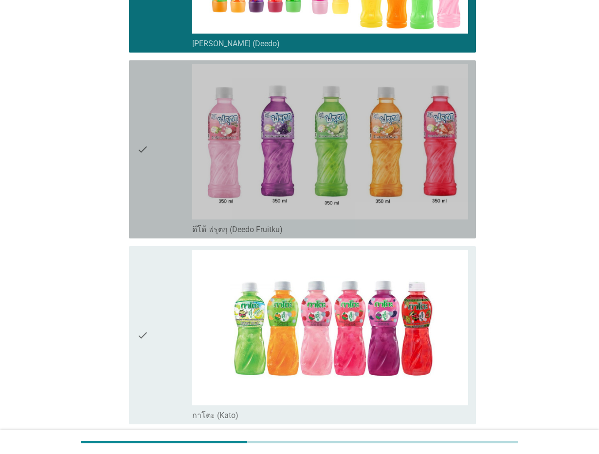
click at [164, 217] on div "check" at bounding box center [164, 149] width 55 height 170
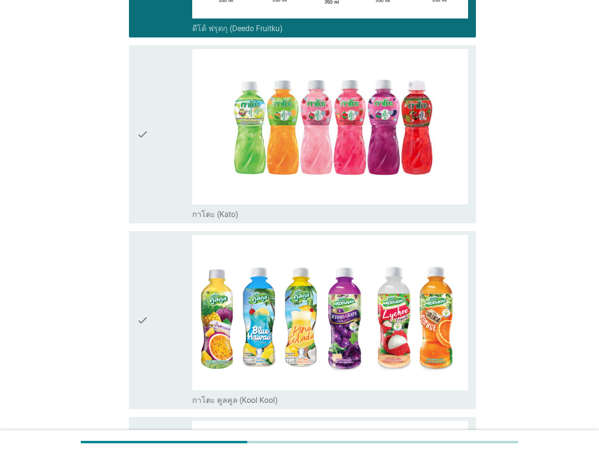
scroll to position [486, 0]
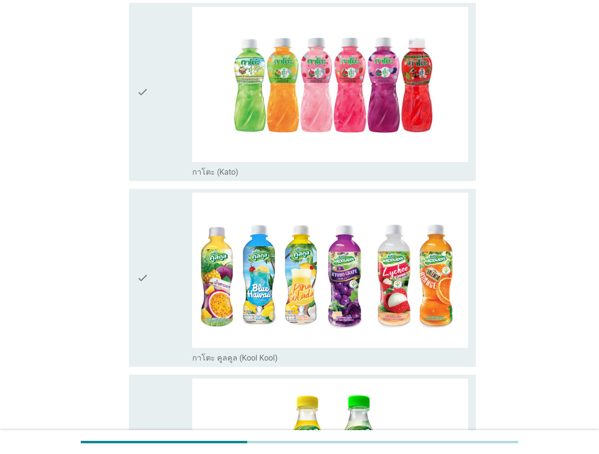
click at [150, 120] on div "check" at bounding box center [164, 92] width 55 height 170
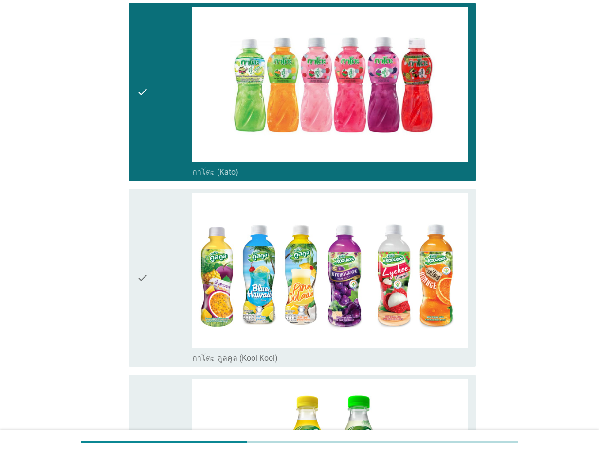
click at [148, 336] on icon "check" at bounding box center [143, 278] width 12 height 170
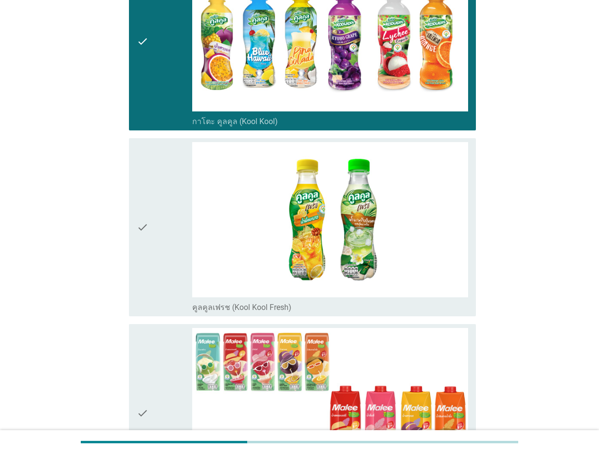
scroll to position [729, 0]
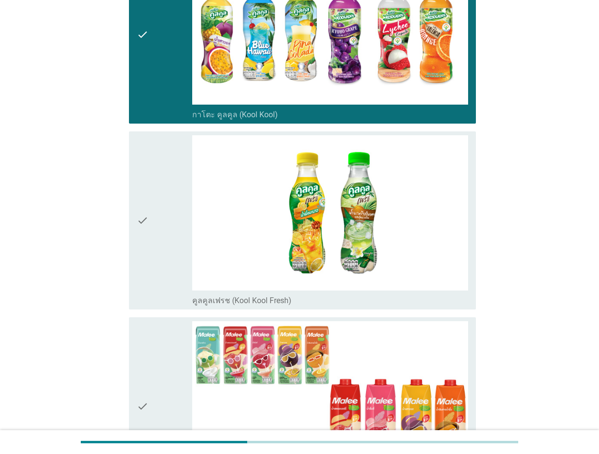
click at [158, 233] on div "check" at bounding box center [164, 220] width 55 height 170
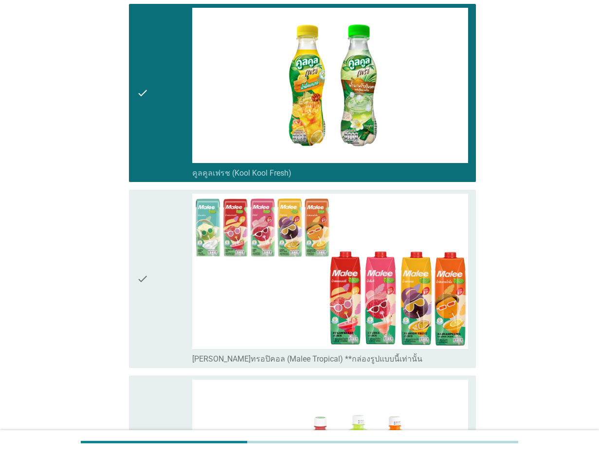
scroll to position [972, 0]
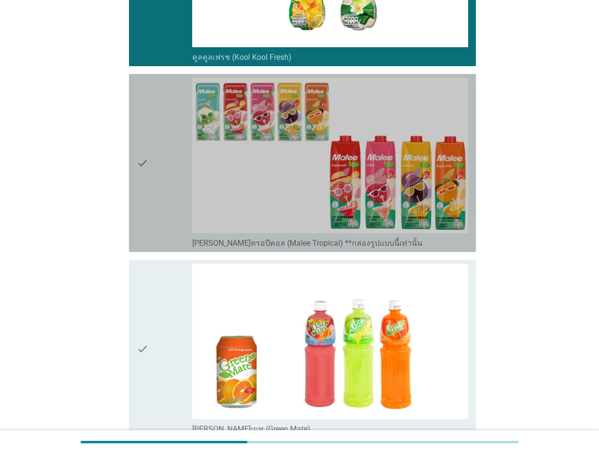
click at [151, 187] on div "check" at bounding box center [164, 163] width 55 height 170
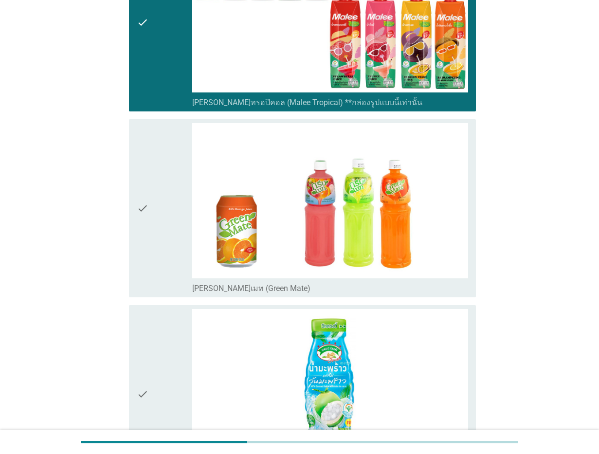
scroll to position [1216, 0]
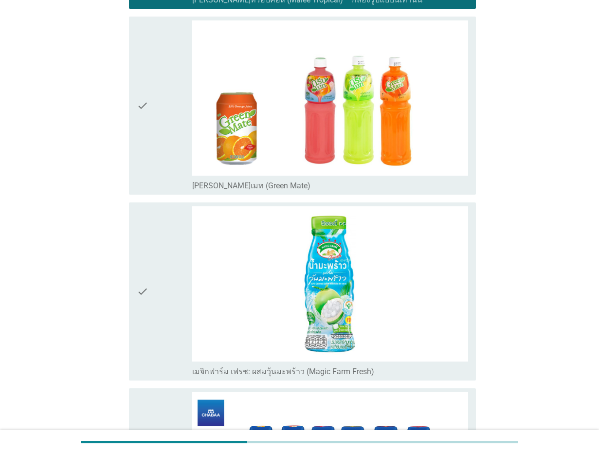
click at [150, 225] on div "check" at bounding box center [164, 291] width 55 height 170
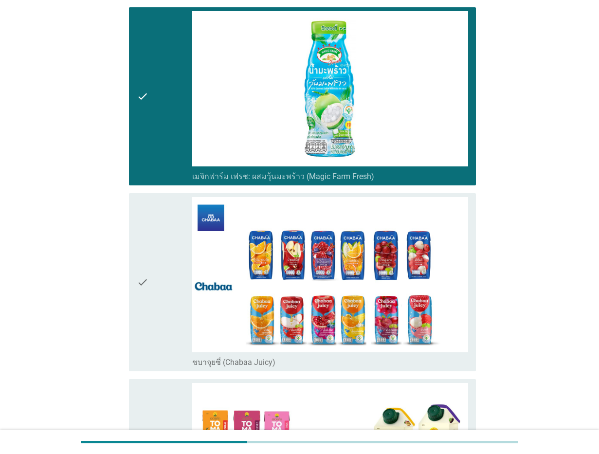
scroll to position [1520, 0]
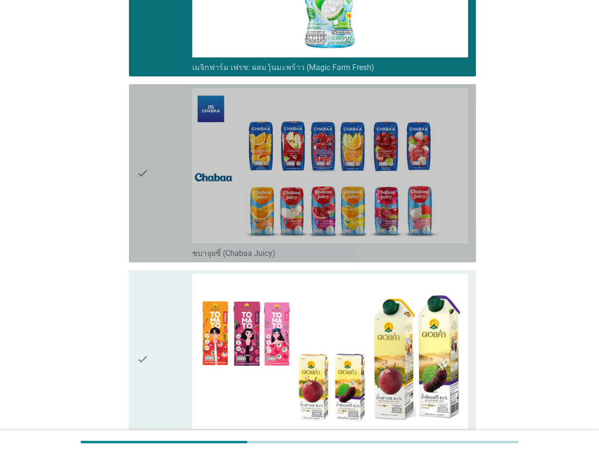
click at [163, 182] on div "check" at bounding box center [164, 173] width 55 height 170
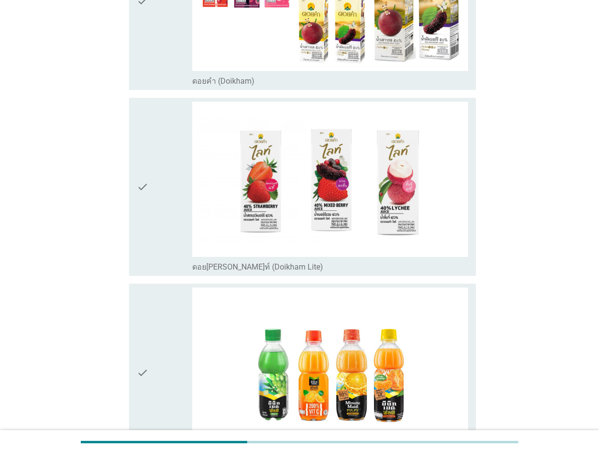
scroll to position [1884, 0]
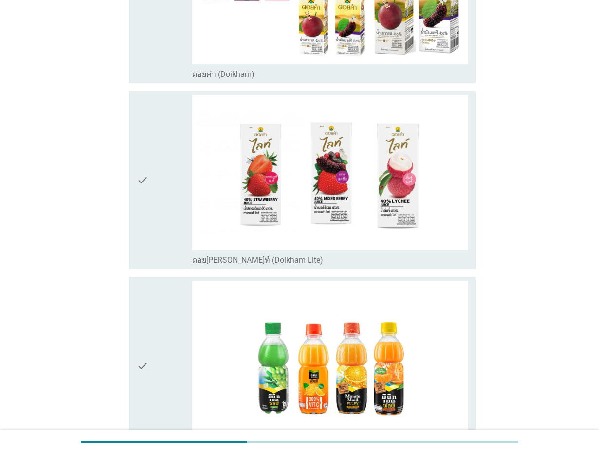
click at [163, 182] on div "check" at bounding box center [164, 180] width 55 height 170
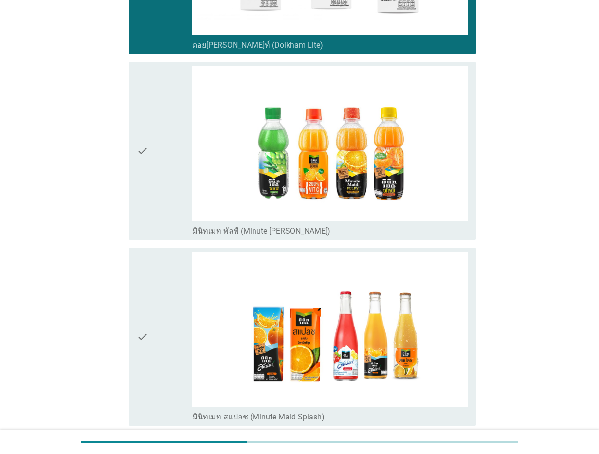
scroll to position [2127, 0]
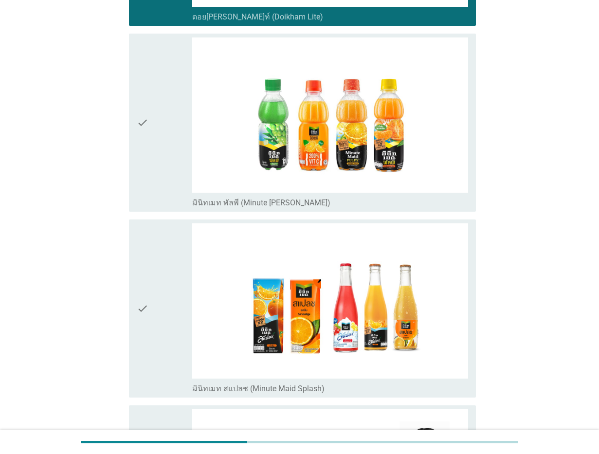
click at [160, 162] on div "check" at bounding box center [164, 122] width 55 height 170
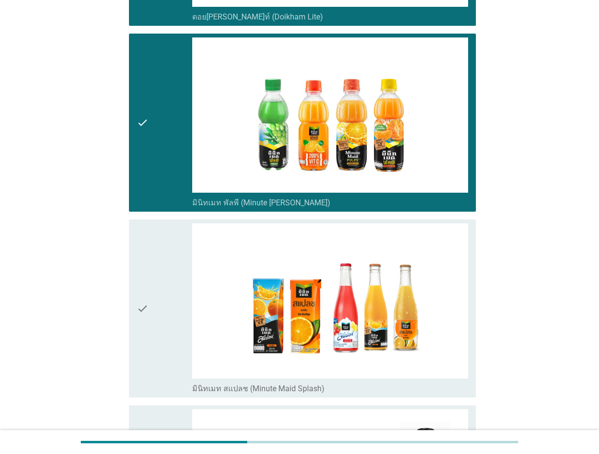
click at [146, 303] on icon "check" at bounding box center [143, 308] width 12 height 170
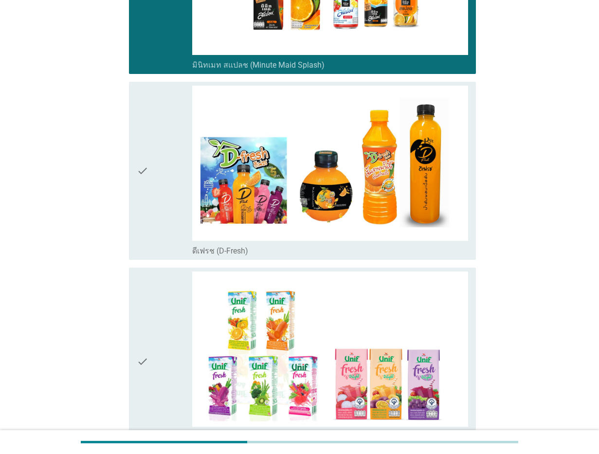
scroll to position [2492, 0]
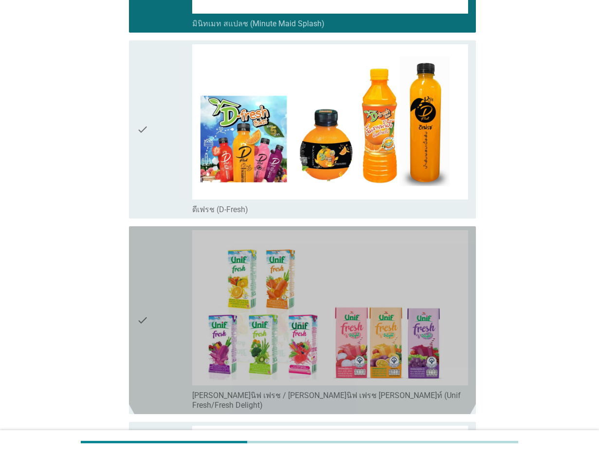
click at [162, 275] on div "check" at bounding box center [164, 320] width 55 height 180
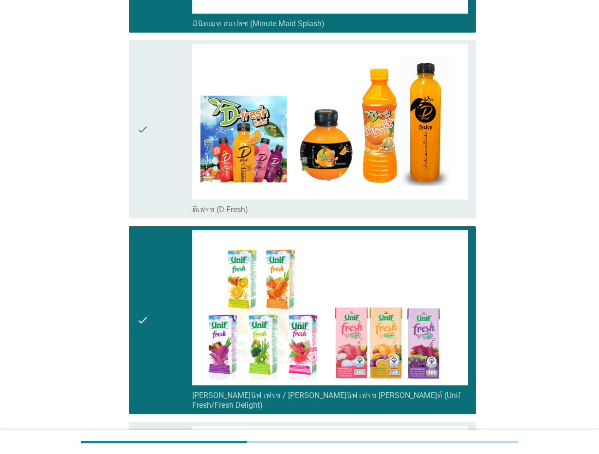
scroll to position [2735, 0]
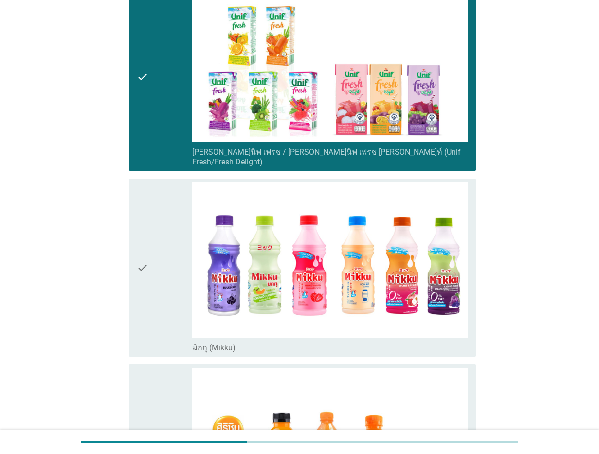
click at [162, 275] on div "check" at bounding box center [164, 267] width 55 height 170
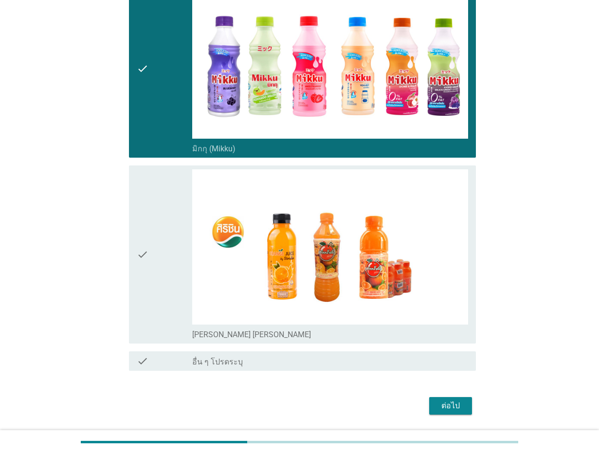
scroll to position [2955, 0]
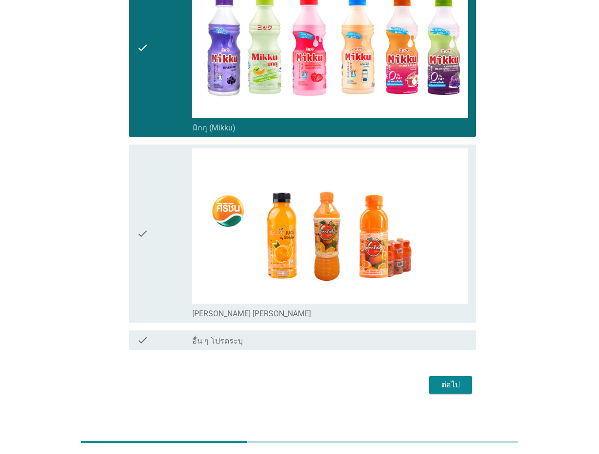
click at [154, 258] on div "check" at bounding box center [164, 233] width 55 height 170
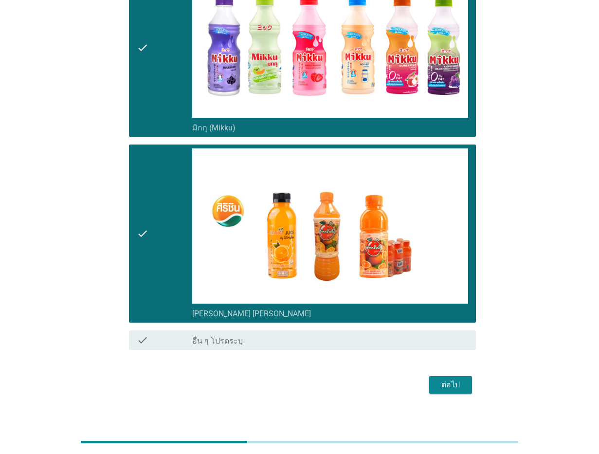
click at [446, 379] on div "ต่อไป" at bounding box center [450, 385] width 27 height 12
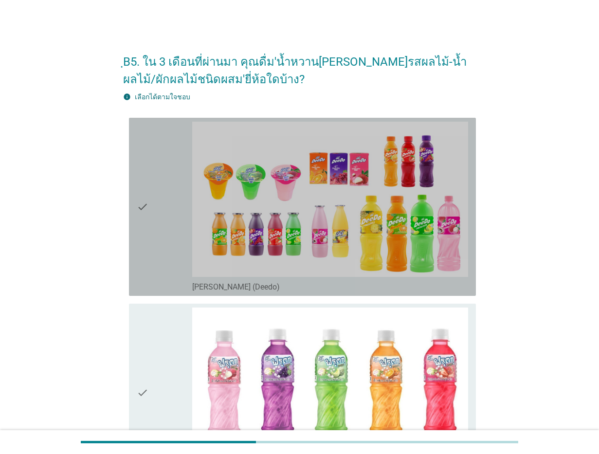
click at [144, 253] on icon "check" at bounding box center [143, 207] width 12 height 170
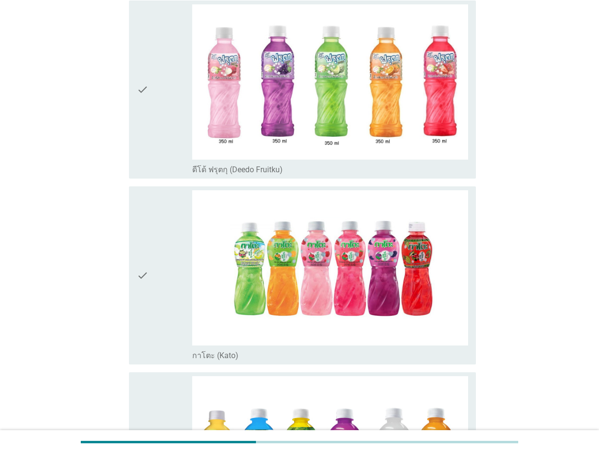
scroll to position [304, 0]
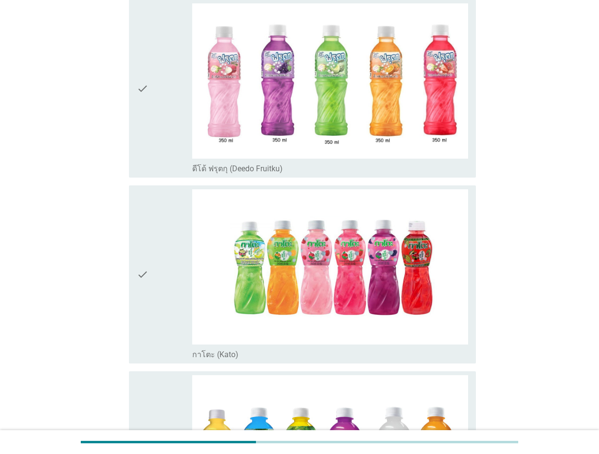
click at [151, 141] on div "check" at bounding box center [164, 88] width 55 height 170
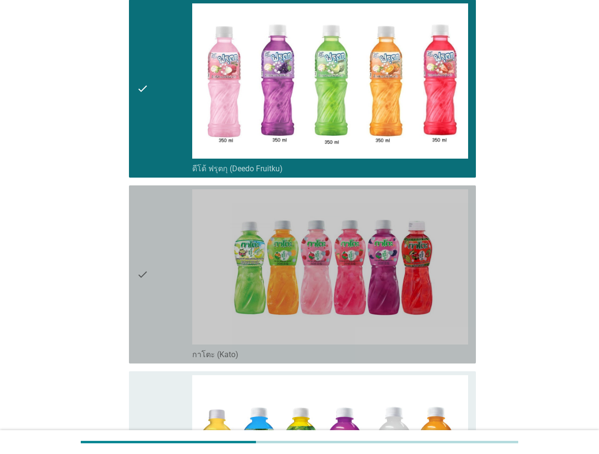
click at [144, 283] on icon "check" at bounding box center [143, 274] width 12 height 170
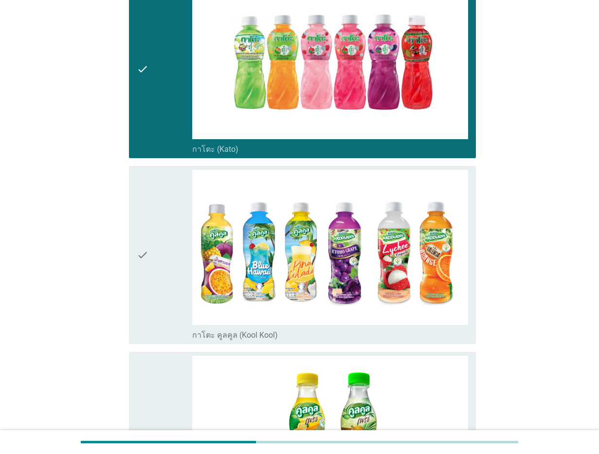
scroll to position [547, 0]
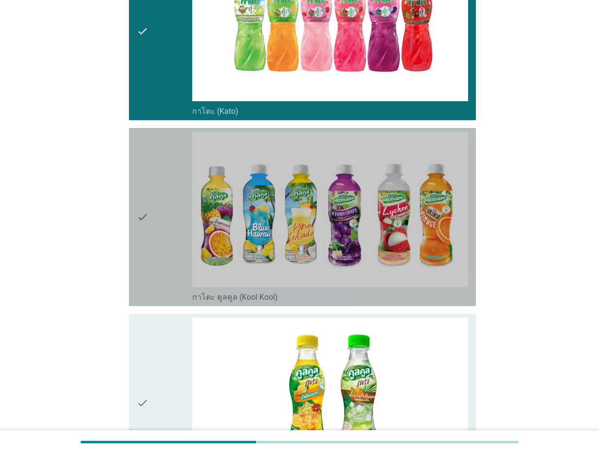
click at [145, 280] on icon "check" at bounding box center [143, 217] width 12 height 170
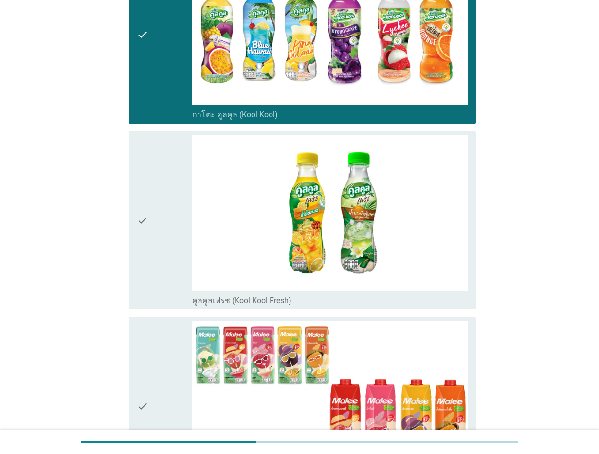
click at [174, 179] on div "check" at bounding box center [164, 220] width 55 height 170
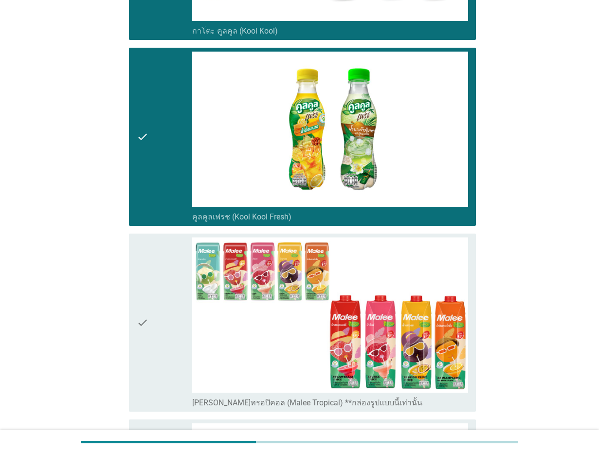
scroll to position [912, 0]
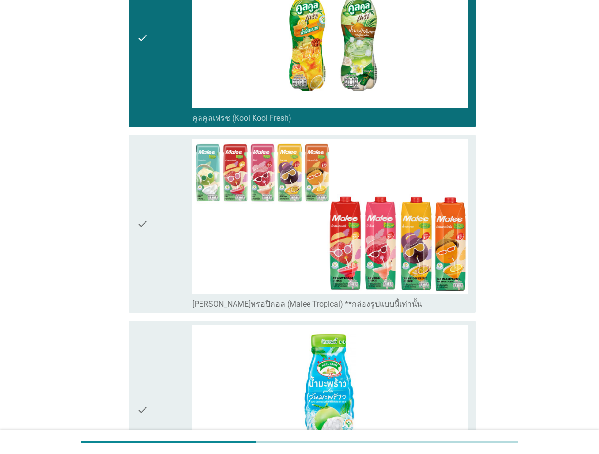
click at [149, 212] on div "check" at bounding box center [164, 224] width 55 height 170
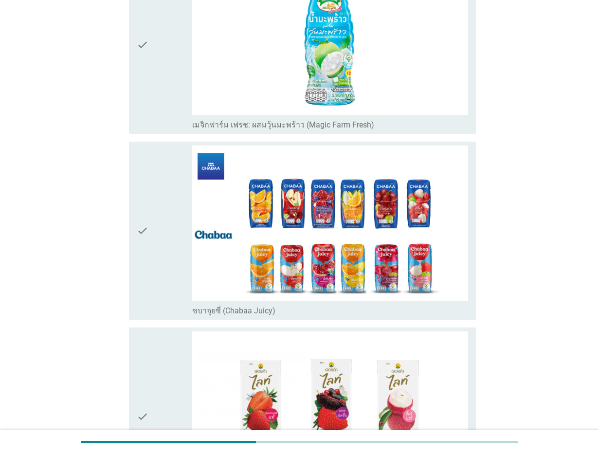
click at [158, 56] on div "check" at bounding box center [164, 45] width 55 height 170
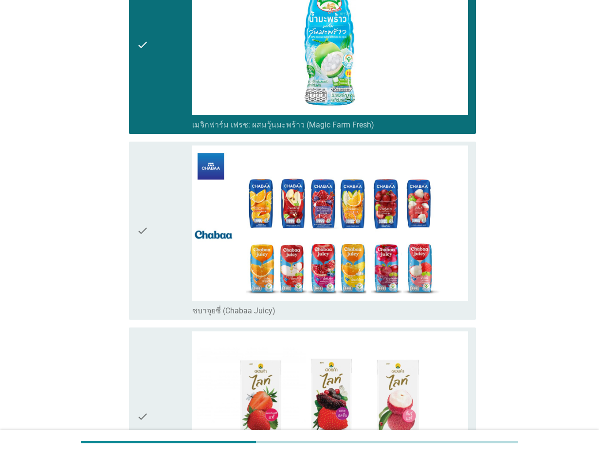
click at [165, 231] on div "check" at bounding box center [164, 230] width 55 height 170
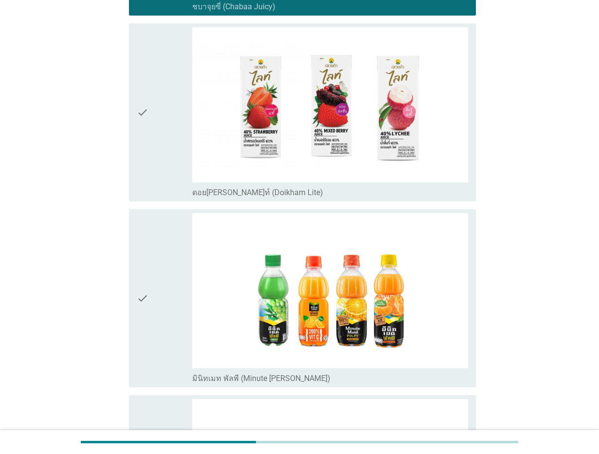
scroll to position [1702, 0]
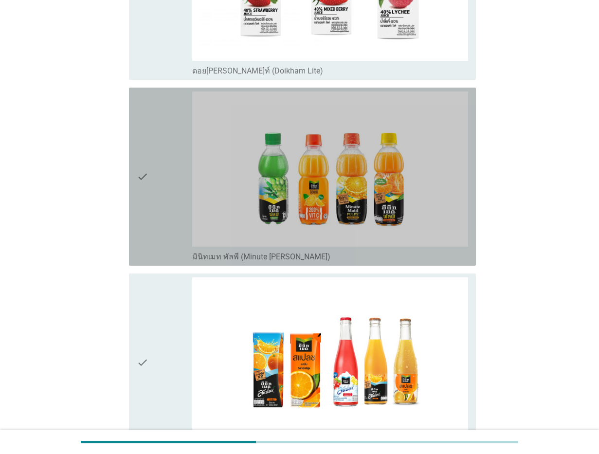
click at [171, 199] on div "check" at bounding box center [164, 176] width 55 height 170
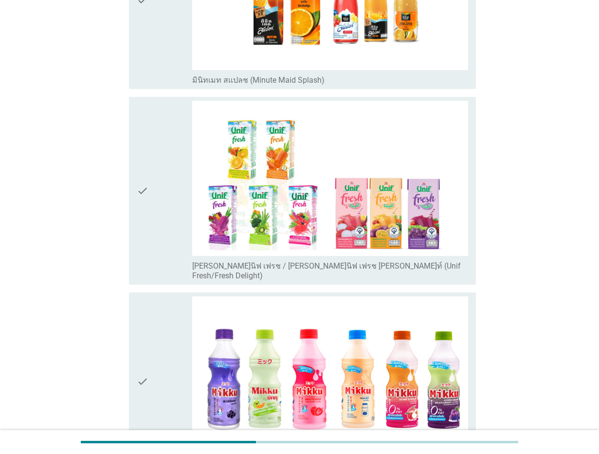
scroll to position [2067, 0]
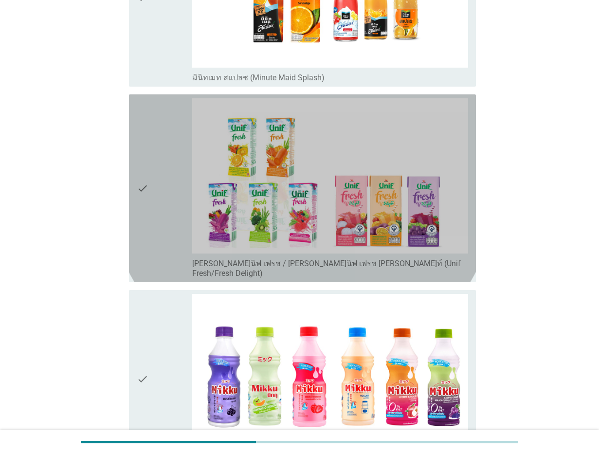
click at [149, 208] on div "check" at bounding box center [164, 188] width 55 height 180
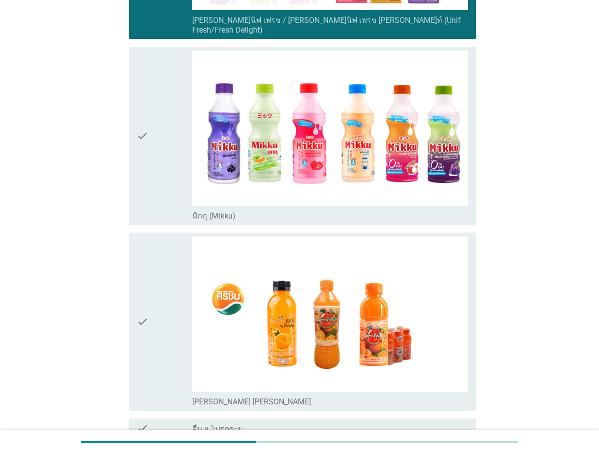
click at [157, 162] on div "check" at bounding box center [164, 136] width 55 height 170
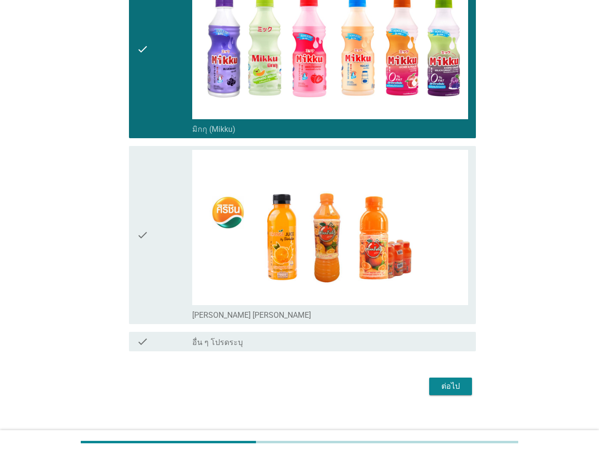
scroll to position [2398, 0]
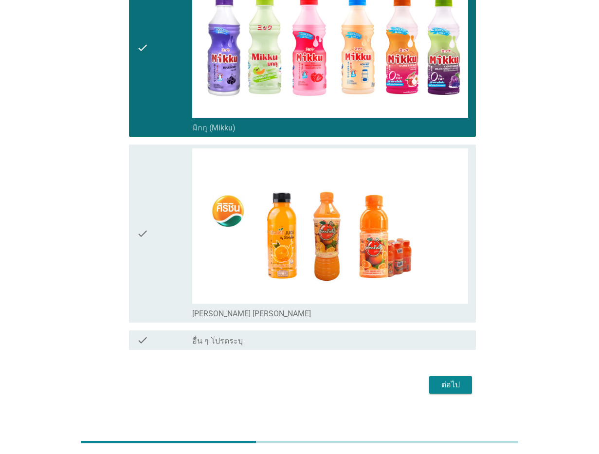
click at [456, 379] on div "ต่อไป" at bounding box center [450, 385] width 27 height 12
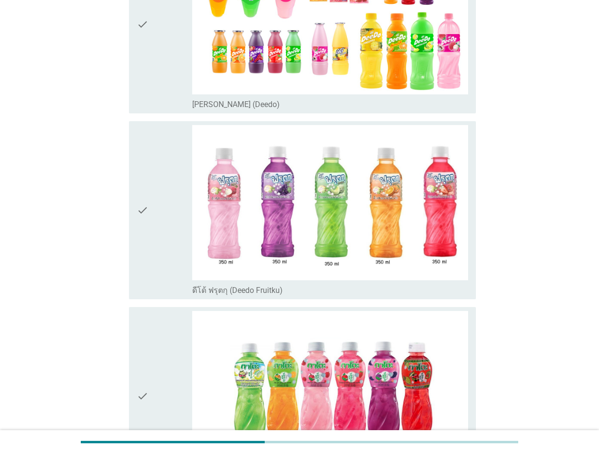
click at [168, 261] on div "check" at bounding box center [164, 210] width 55 height 170
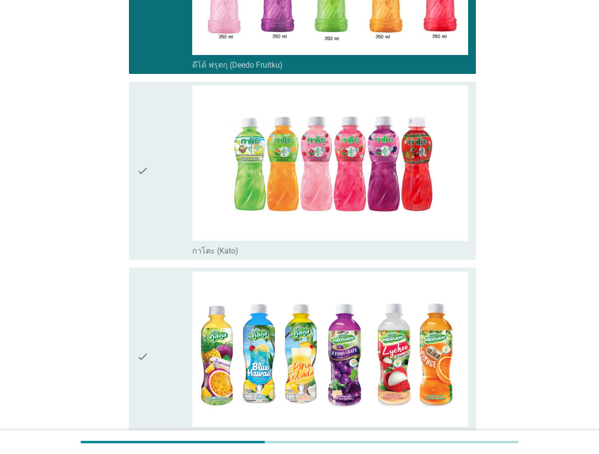
scroll to position [425, 0]
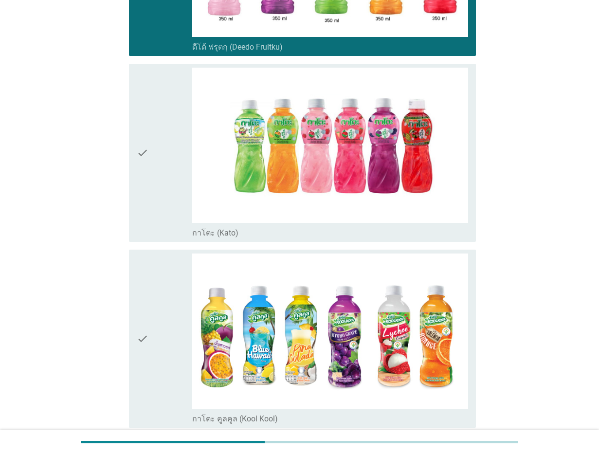
click at [148, 214] on icon "check" at bounding box center [143, 153] width 12 height 170
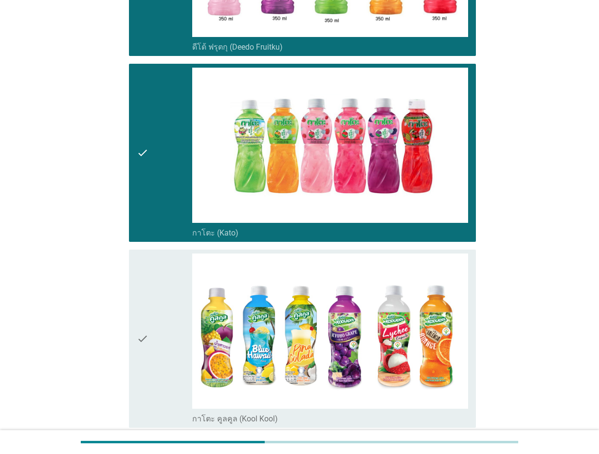
click at [165, 285] on div "check" at bounding box center [164, 338] width 55 height 170
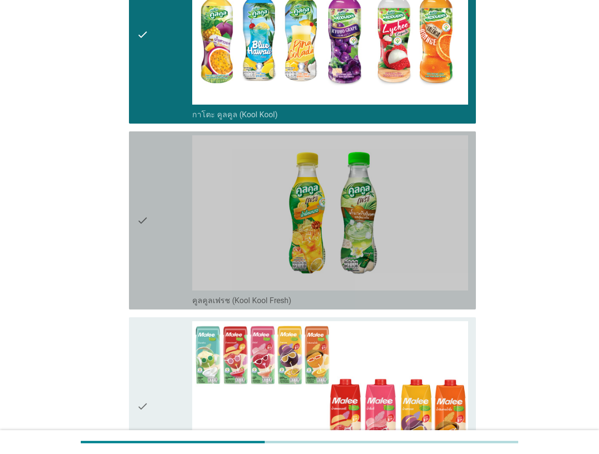
click at [135, 205] on div "check check_box_outline_blank คูลคูลเฟรช (Kool Kool Fresh)" at bounding box center [302, 220] width 347 height 178
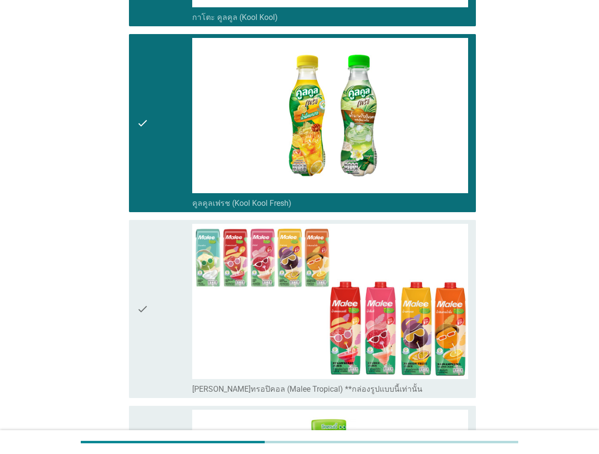
scroll to position [1094, 0]
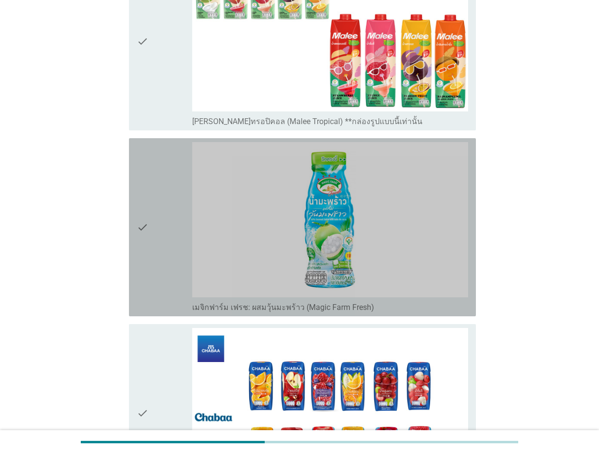
click at [136, 221] on div "check check_box เมจิกฟาร์ม เฟรช: ผสมวุ้นมะพร้าว (Magic Farm Fresh)" at bounding box center [302, 227] width 347 height 178
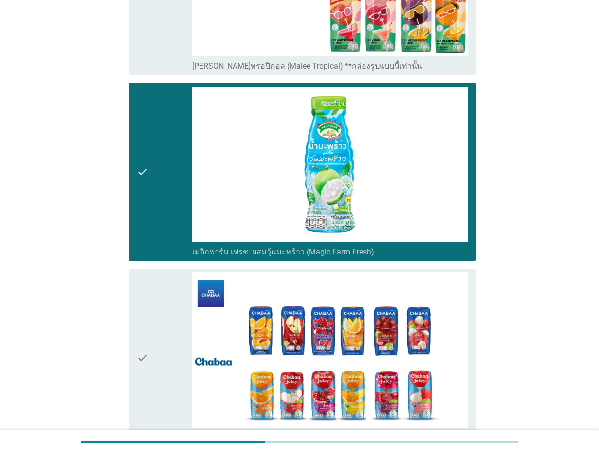
scroll to position [1155, 0]
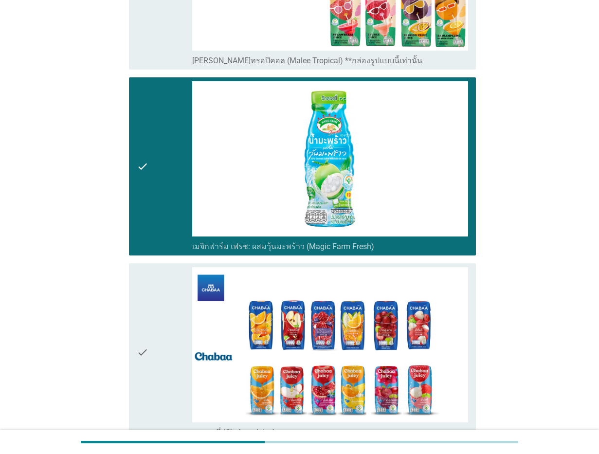
click at [174, 336] on div "check" at bounding box center [164, 352] width 55 height 170
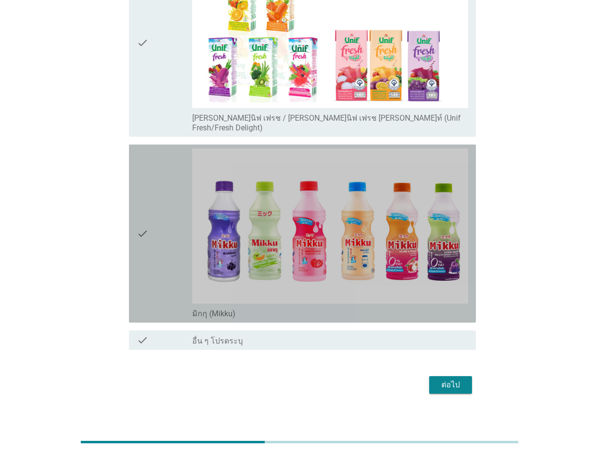
click at [146, 241] on icon "check" at bounding box center [143, 233] width 12 height 170
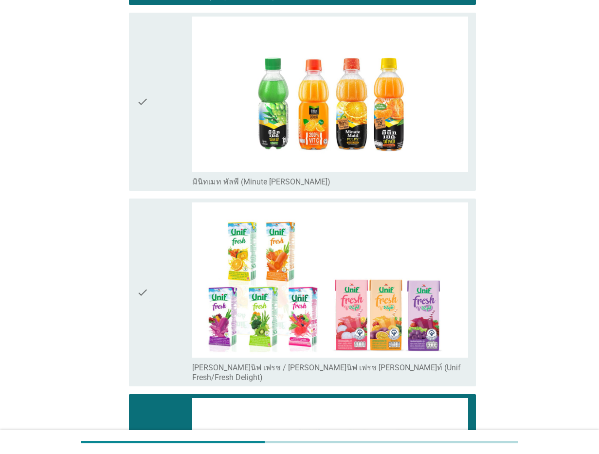
scroll to position [1597, 0]
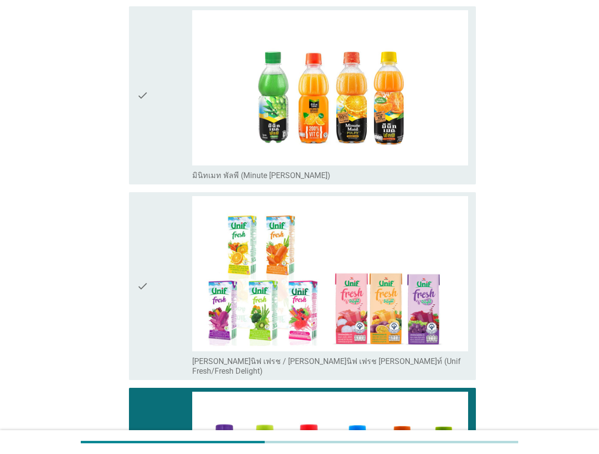
click at [172, 109] on div "check" at bounding box center [164, 95] width 55 height 170
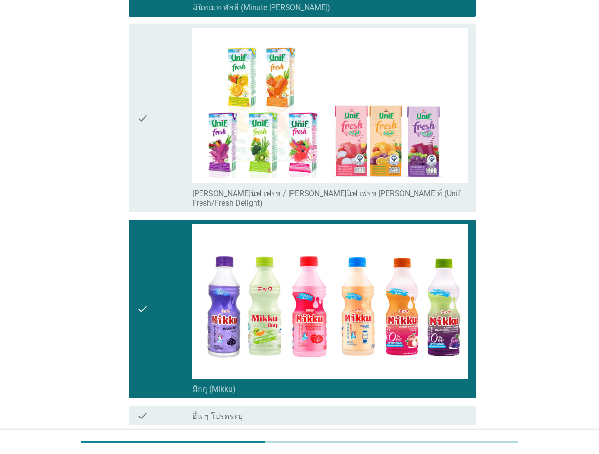
scroll to position [1840, 0]
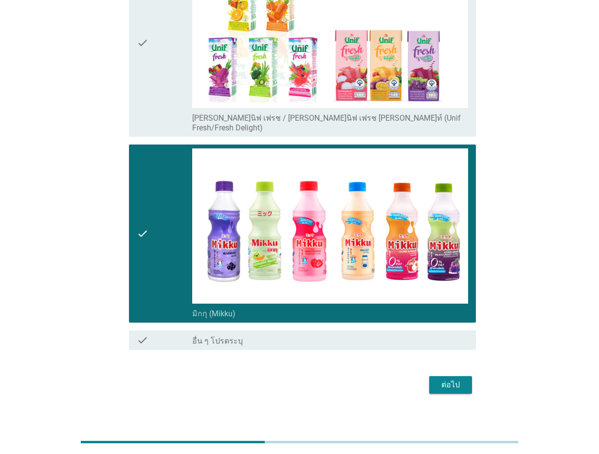
click at [453, 373] on div "ต่อไป" at bounding box center [299, 384] width 353 height 23
click at [460, 382] on button "ต่อไป" at bounding box center [450, 385] width 43 height 18
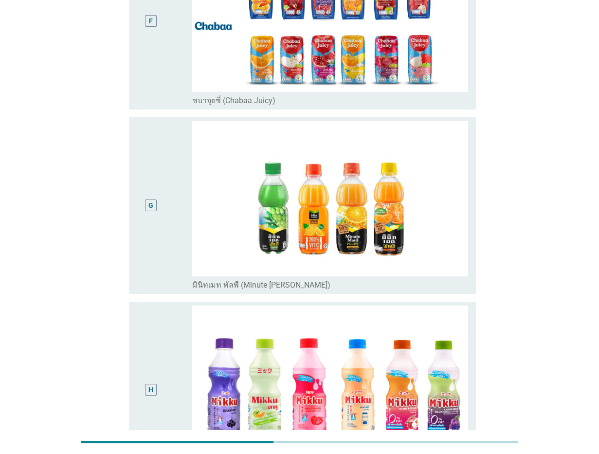
scroll to position [1086, 0]
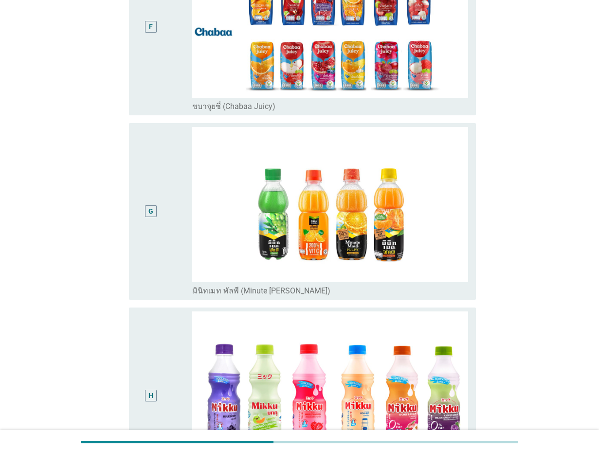
click at [149, 212] on div "G" at bounding box center [150, 211] width 5 height 10
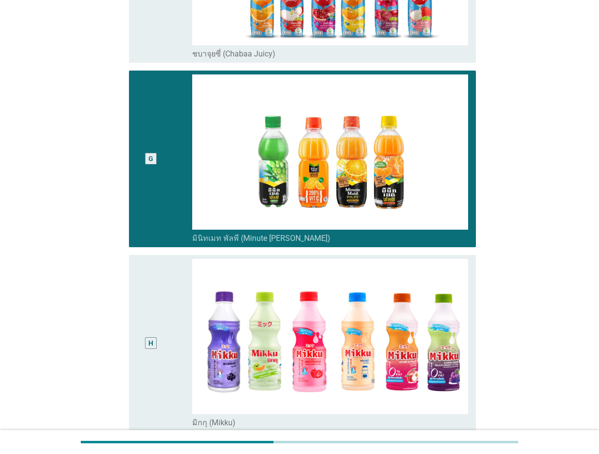
scroll to position [1269, 0]
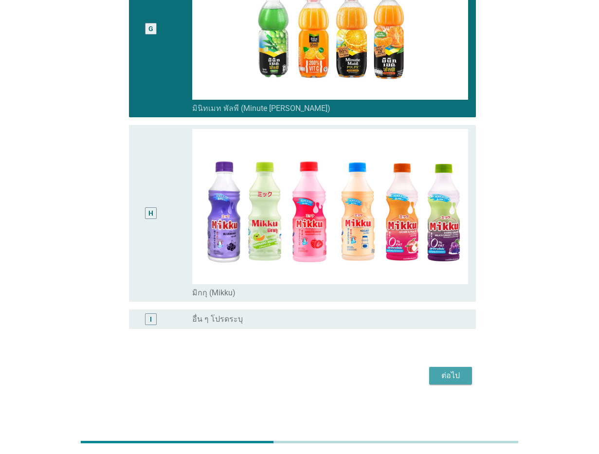
click at [435, 378] on button "ต่อไป" at bounding box center [450, 376] width 43 height 18
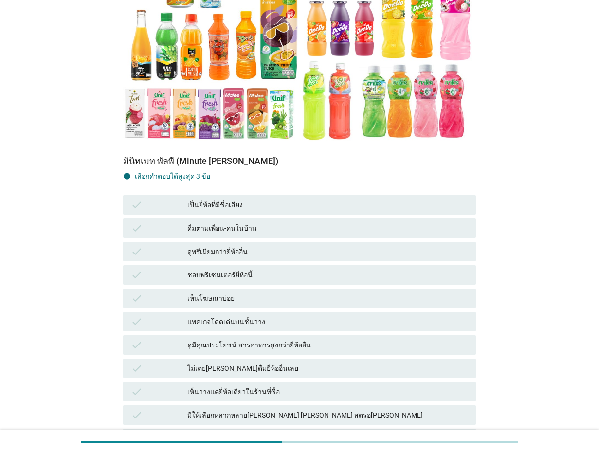
scroll to position [243, 0]
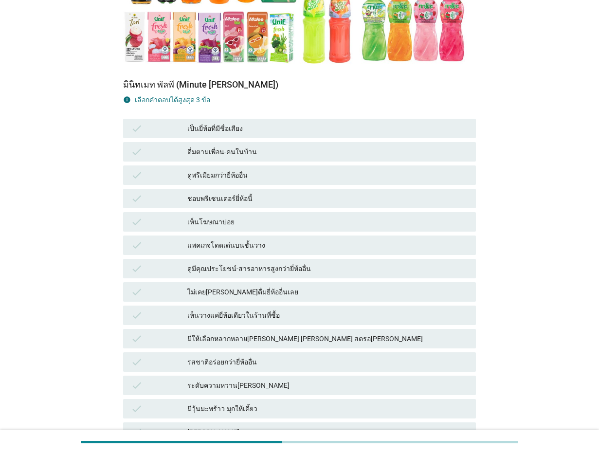
click at [208, 219] on div "เห็นโฆษณาบ่อย" at bounding box center [327, 222] width 281 height 12
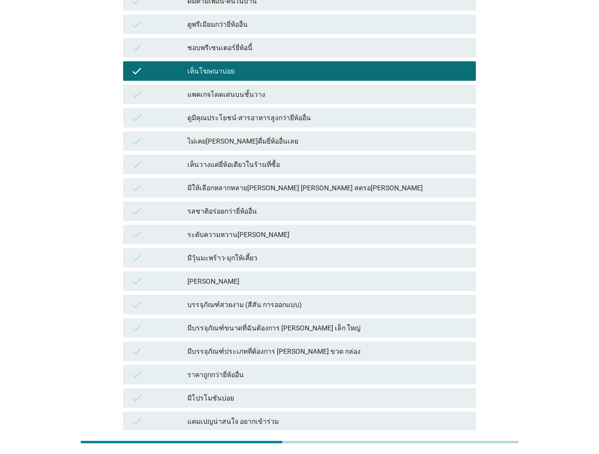
scroll to position [393, 0]
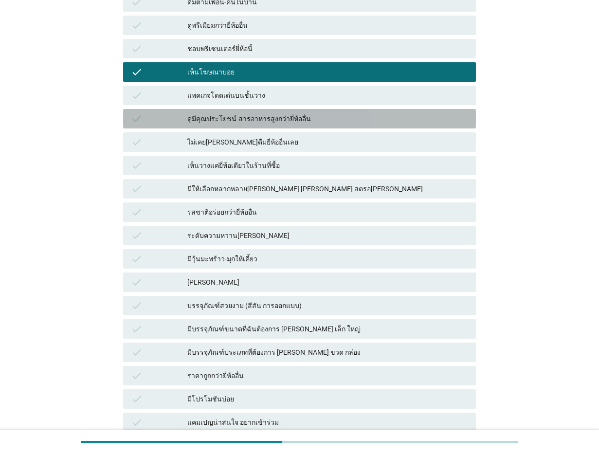
click at [240, 117] on div "ดูมีคุณประโยชน์-สารอาหารสูงกว่ายี่ห้ออื่น" at bounding box center [327, 119] width 281 height 12
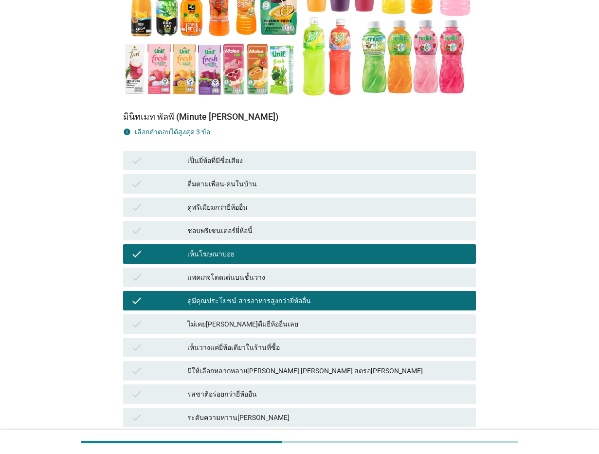
scroll to position [211, 0]
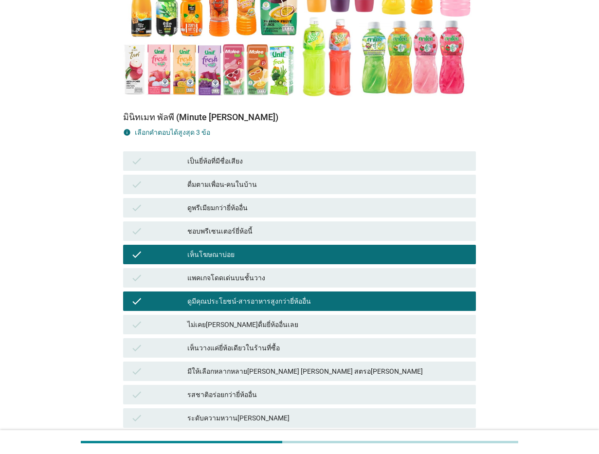
click at [224, 162] on div "เป็นยี่ห้อที่มีชื่อเสียง" at bounding box center [327, 161] width 281 height 12
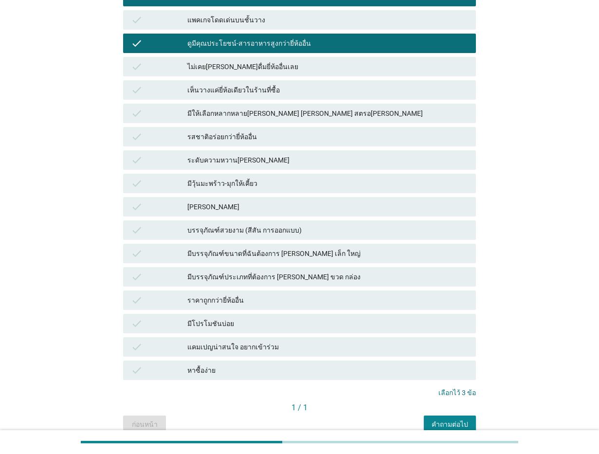
scroll to position [514, 0]
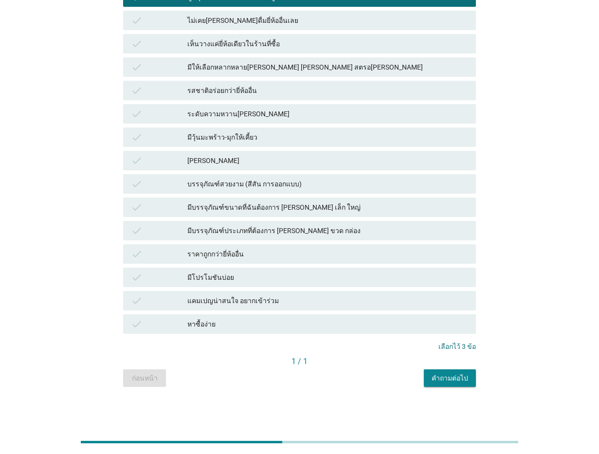
click at [460, 379] on div "คำถามต่อไป" at bounding box center [449, 378] width 36 height 10
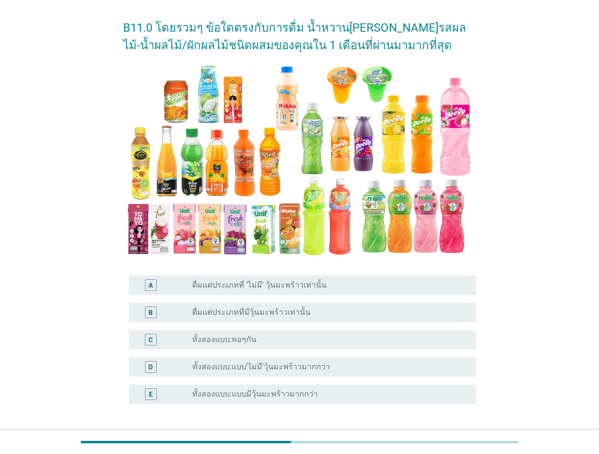
scroll to position [109, 0]
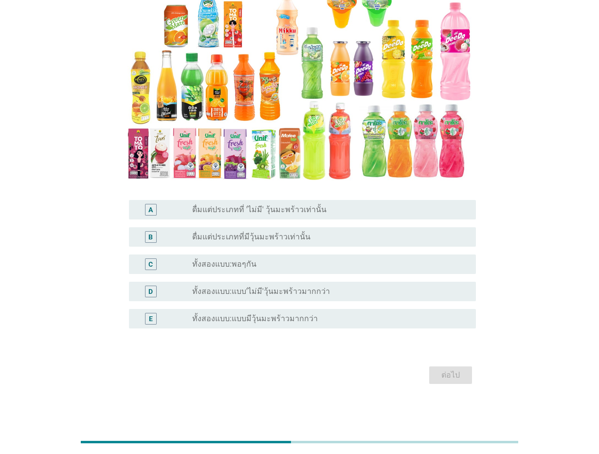
click at [255, 254] on div "C radio_button_unchecked ทั้งสองแบบ:พอๆกัน" at bounding box center [302, 263] width 347 height 19
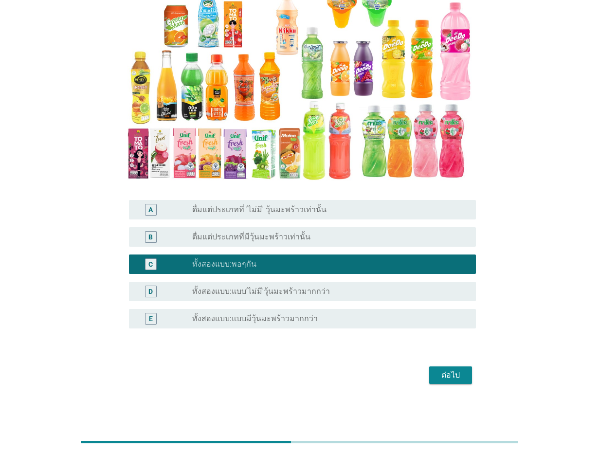
click at [460, 368] on button "ต่อไป" at bounding box center [450, 375] width 43 height 18
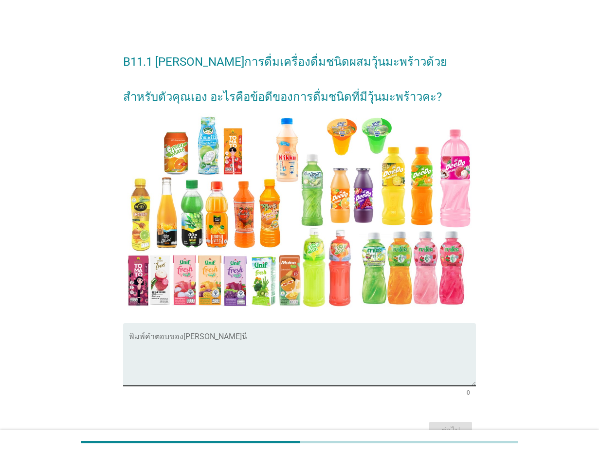
drag, startPoint x: 258, startPoint y: 398, endPoint x: 249, endPoint y: 323, distance: 75.4
click at [257, 393] on div "พิมพ์คำตอบของ[PERSON_NAME]นี่ 0" at bounding box center [299, 361] width 353 height 76
click at [221, 335] on textarea "พิมพ์คำตอบของคุณ ที่นี่" at bounding box center [302, 360] width 347 height 51
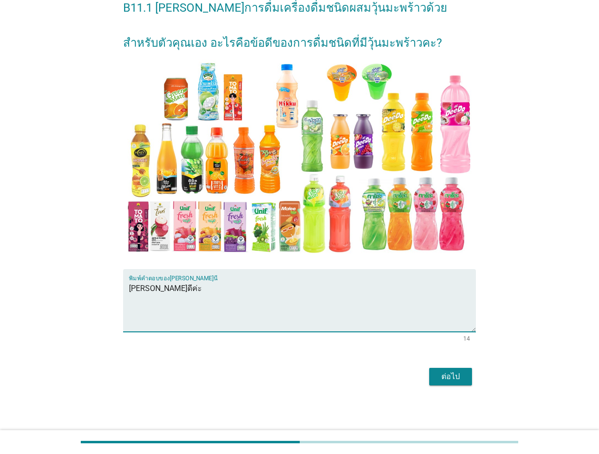
scroll to position [55, 0]
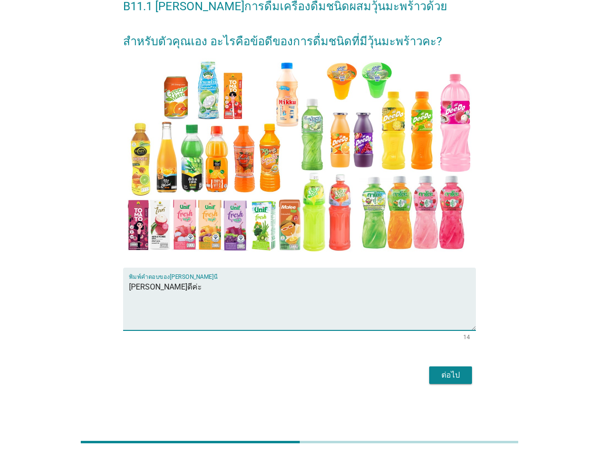
type textarea "[PERSON_NAME]ดีค่ะ"
click at [452, 369] on div "ต่อไป" at bounding box center [450, 375] width 27 height 12
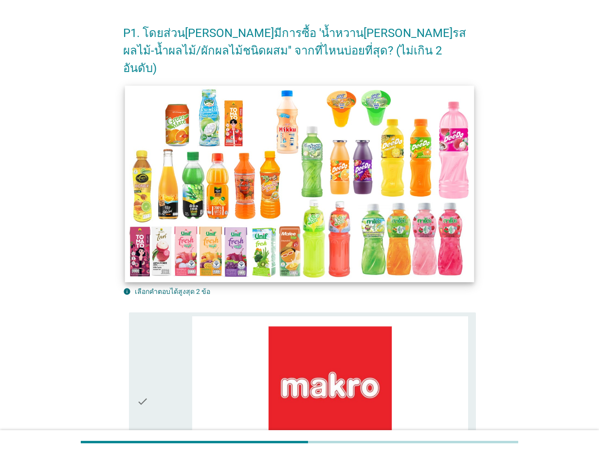
scroll to position [0, 0]
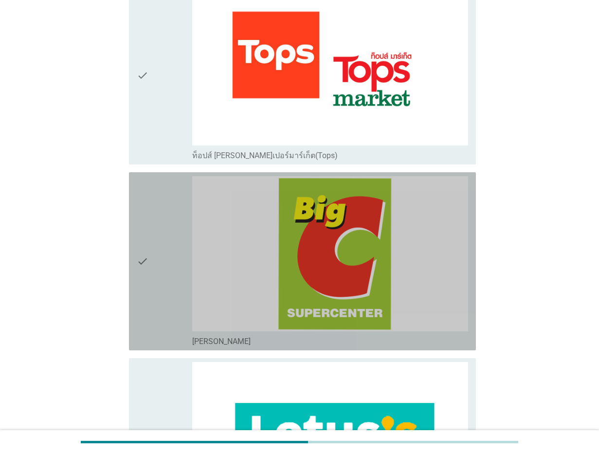
click at [162, 215] on div "check" at bounding box center [164, 261] width 55 height 170
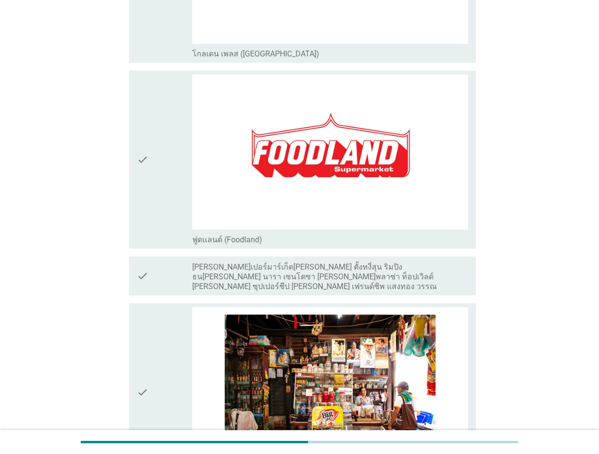
scroll to position [2310, 0]
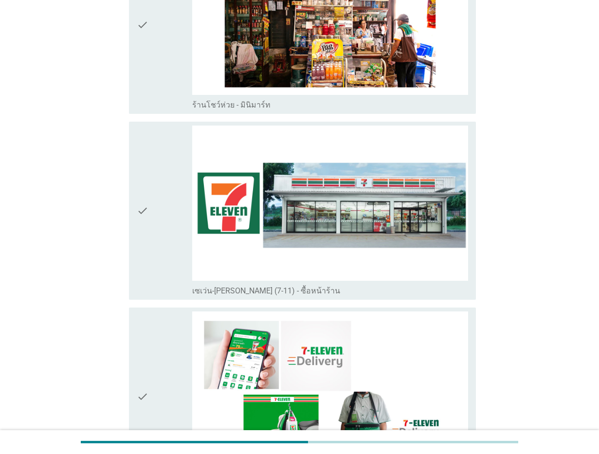
click at [155, 182] on div "check" at bounding box center [164, 210] width 55 height 170
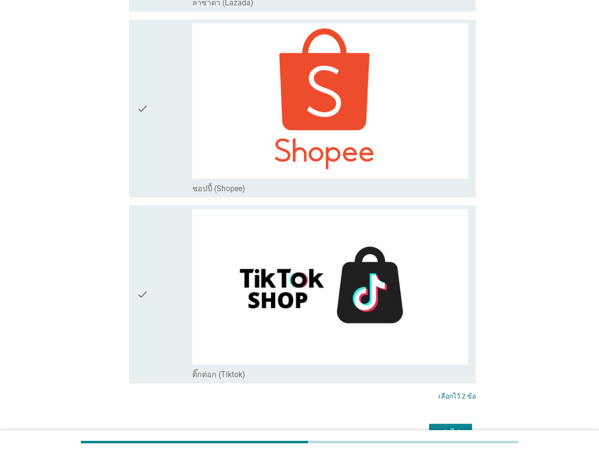
scroll to position [3380, 0]
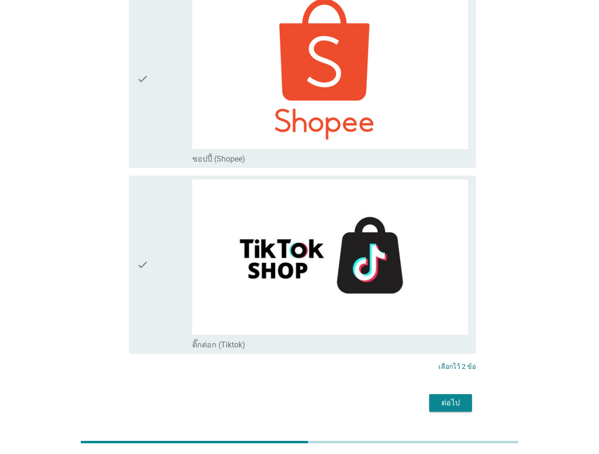
click at [447, 397] on div "ต่อไป" at bounding box center [450, 403] width 27 height 12
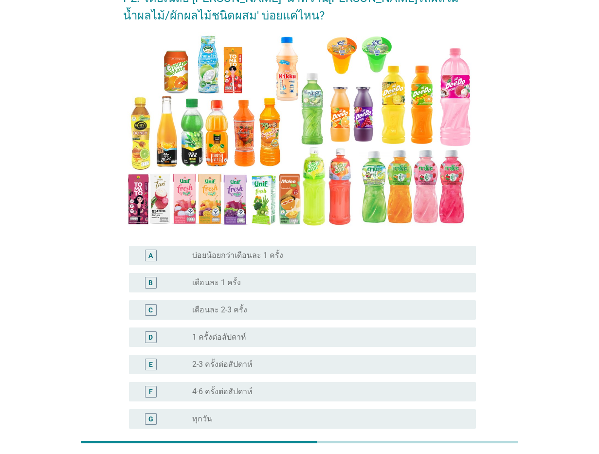
scroll to position [164, 0]
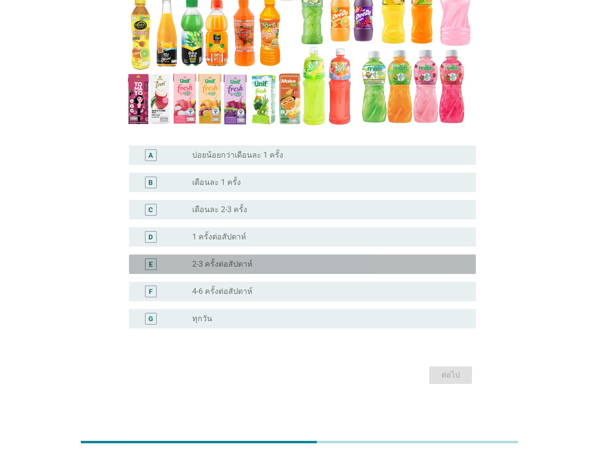
click at [202, 265] on label "2-3 ครั้งต่อสัปดาห์" at bounding box center [222, 264] width 60 height 10
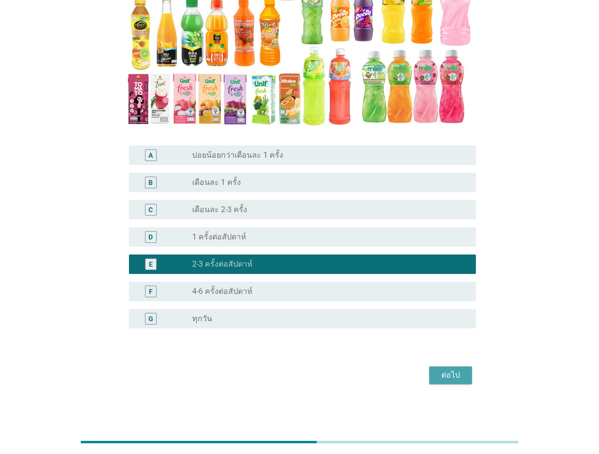
click at [449, 373] on div "ต่อไป" at bounding box center [450, 375] width 27 height 12
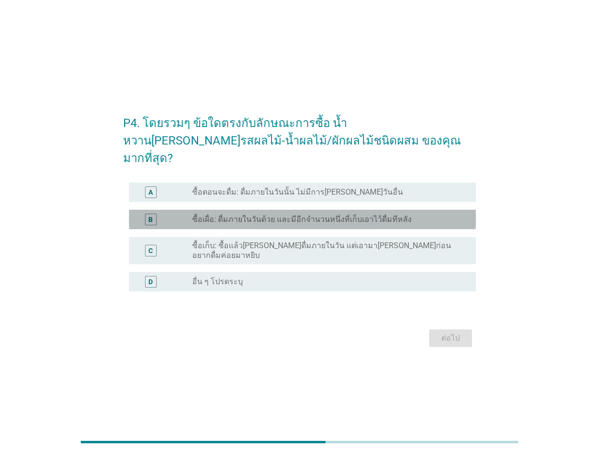
click at [420, 214] on div "radio_button_unchecked ซื้อเผื่อ: ดื่มภายในวันด้วย และมีอีกจำนวนหนึ่งที่เก็บเอา…" at bounding box center [326, 219] width 268 height 10
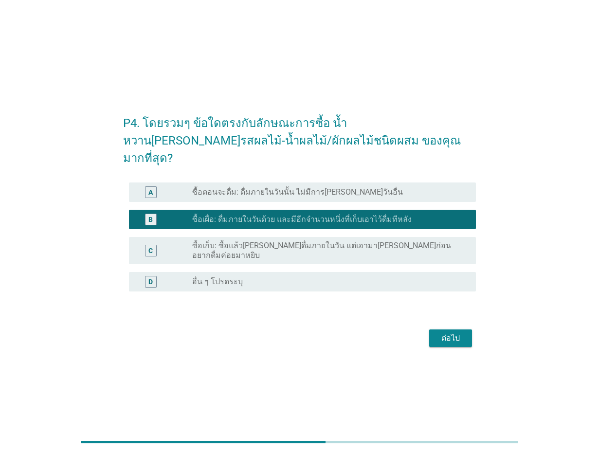
click at [453, 332] on div "ต่อไป" at bounding box center [450, 338] width 27 height 12
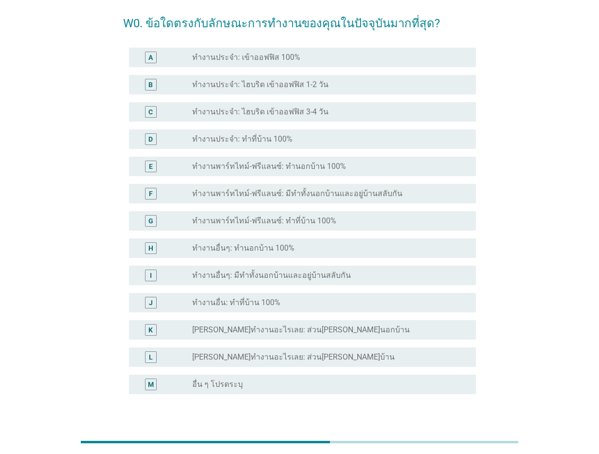
scroll to position [61, 0]
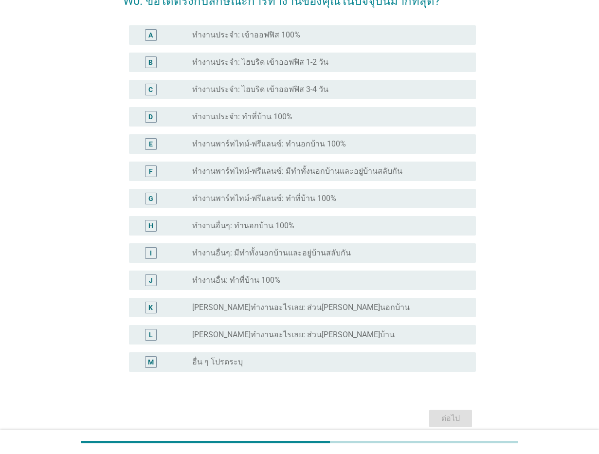
click at [296, 248] on label "ทำงานอื่นๆ: มีทำทั้งนอกบ้านและอยู่บ้านสลับกัน" at bounding box center [271, 253] width 159 height 10
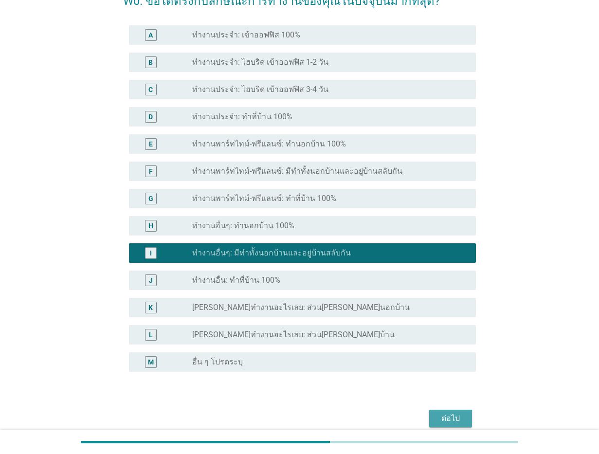
click at [457, 420] on div "ต่อไป" at bounding box center [450, 418] width 27 height 12
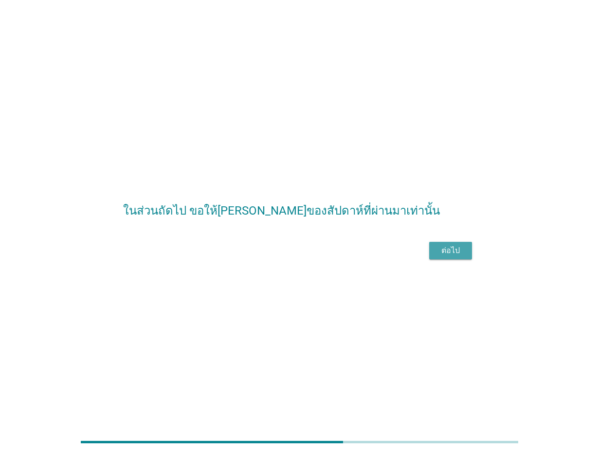
click at [452, 256] on div "ต่อไป" at bounding box center [450, 251] width 27 height 12
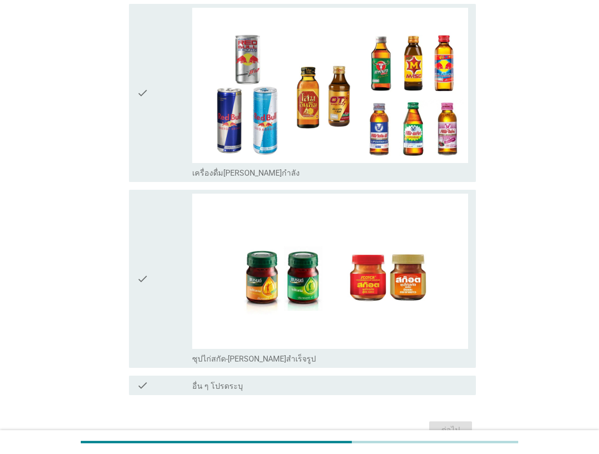
scroll to position [2573, 0]
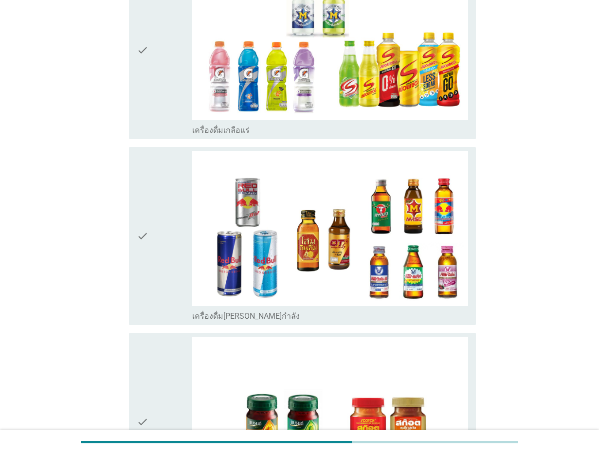
click at [156, 373] on div "check" at bounding box center [164, 421] width 55 height 170
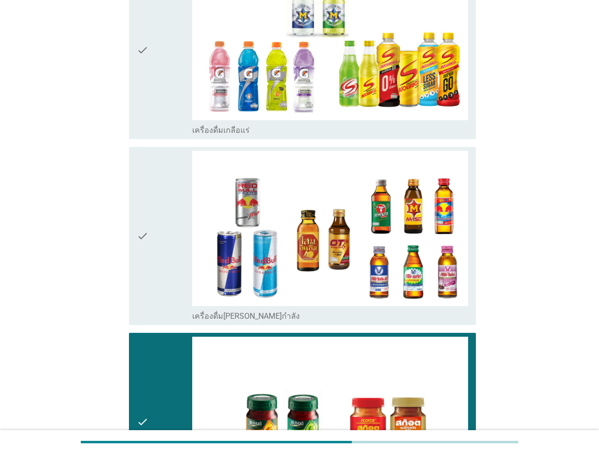
click at [158, 246] on div "check" at bounding box center [164, 236] width 55 height 170
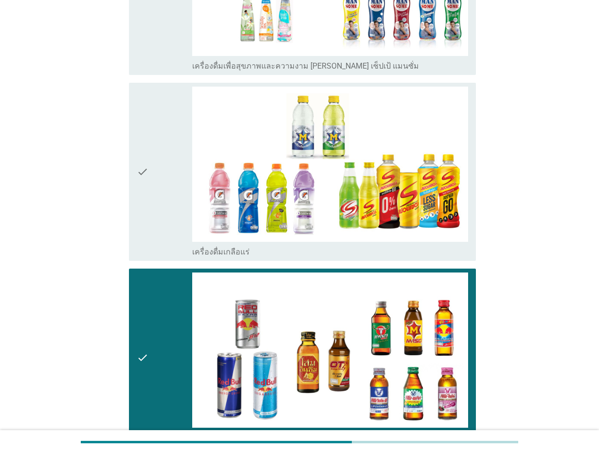
click at [144, 184] on icon "check" at bounding box center [143, 172] width 12 height 170
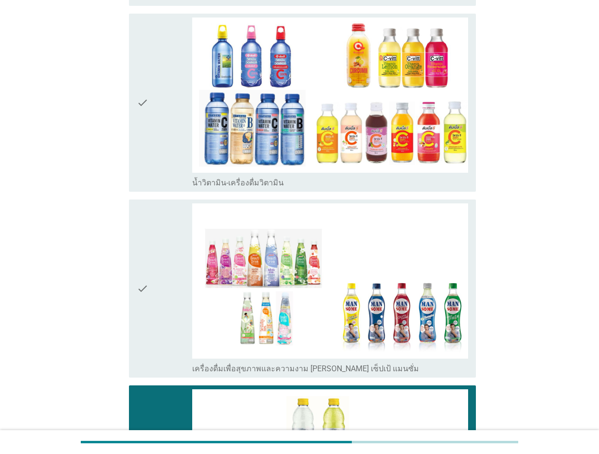
scroll to position [2148, 0]
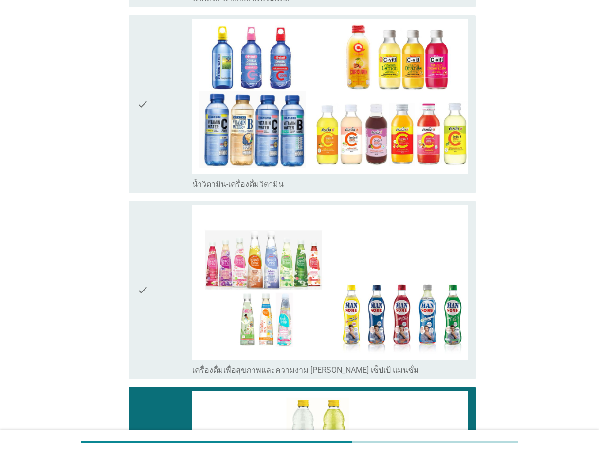
click at [141, 266] on icon "check" at bounding box center [143, 290] width 12 height 170
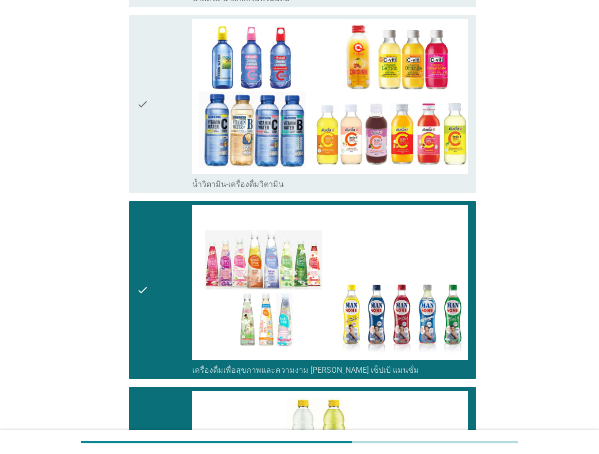
click at [141, 266] on icon "check" at bounding box center [143, 290] width 12 height 170
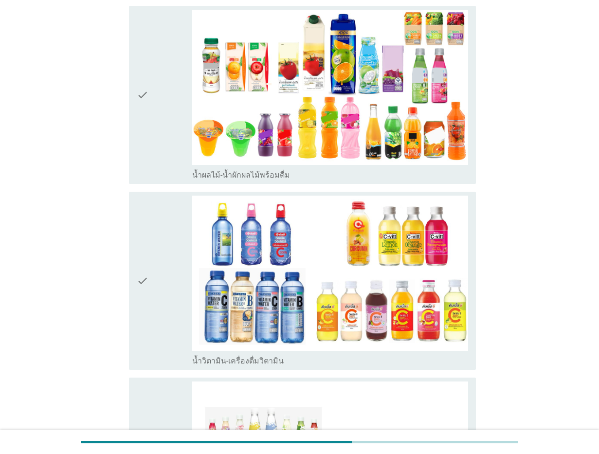
scroll to position [1965, 0]
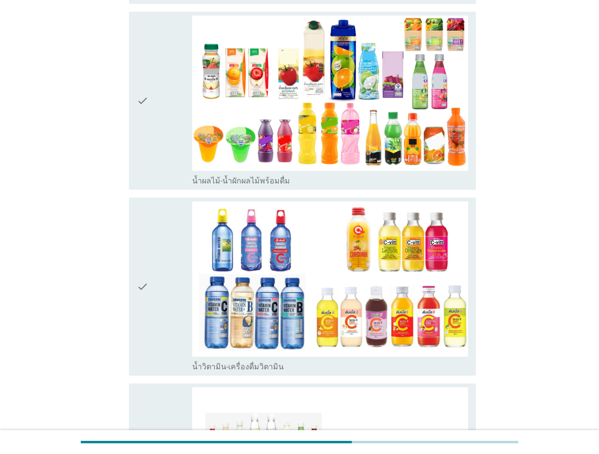
click at [143, 279] on icon "check" at bounding box center [143, 286] width 12 height 170
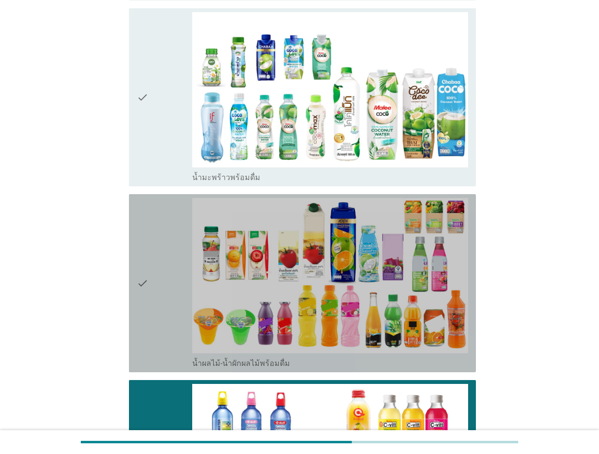
click at [136, 278] on div "check check_box_outline_blank น้ำผลไม้-น้ำผักผลไม้พร้อมดื่ม" at bounding box center [302, 283] width 347 height 178
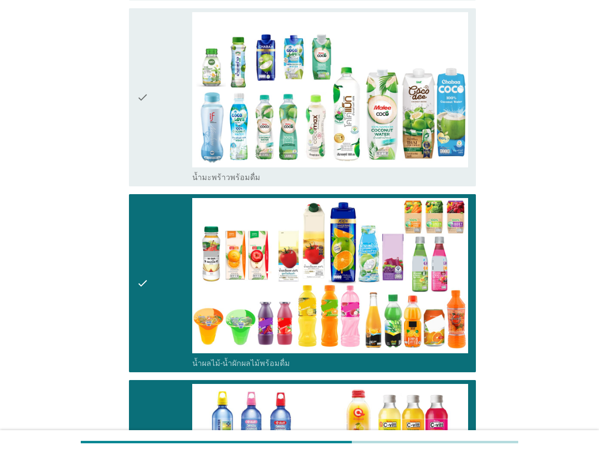
scroll to position [1479, 0]
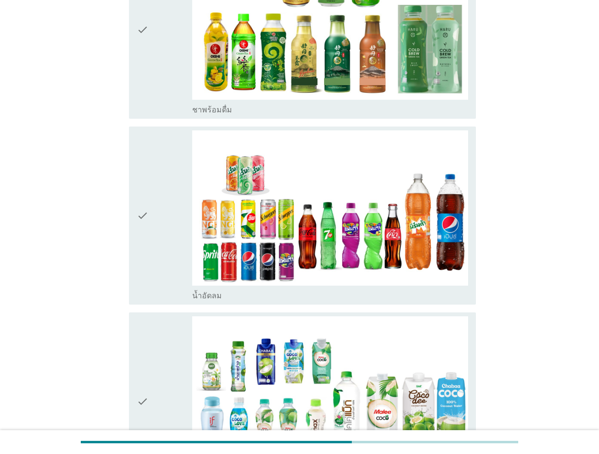
click at [139, 350] on icon "check" at bounding box center [143, 401] width 12 height 170
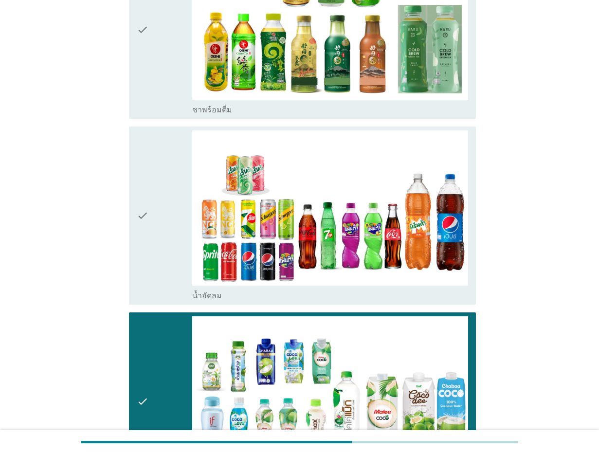
click at [131, 229] on div "check check_box_outline_blank น้ำอัดลม" at bounding box center [302, 215] width 347 height 178
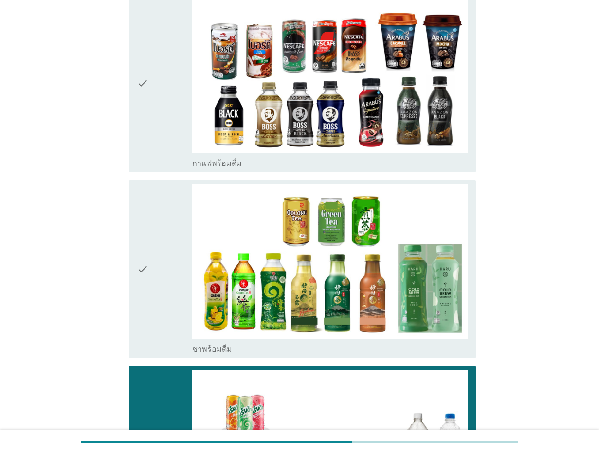
scroll to position [1236, 0]
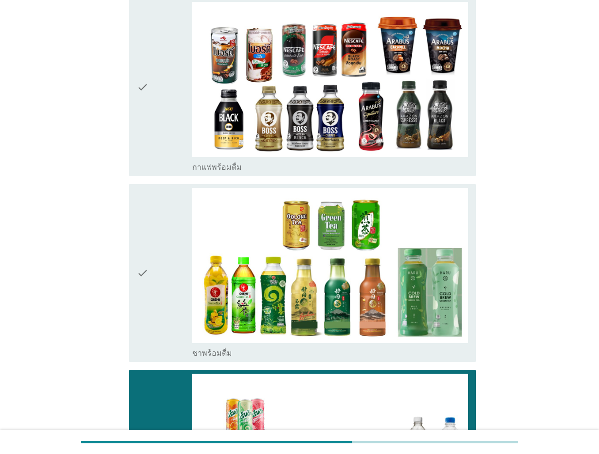
click at [134, 237] on div "check check_box_outline_blank ชาพร้อมดื่ม" at bounding box center [302, 273] width 347 height 178
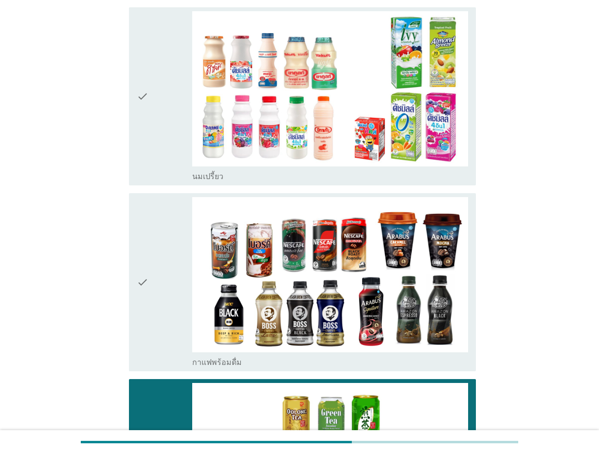
scroll to position [932, 0]
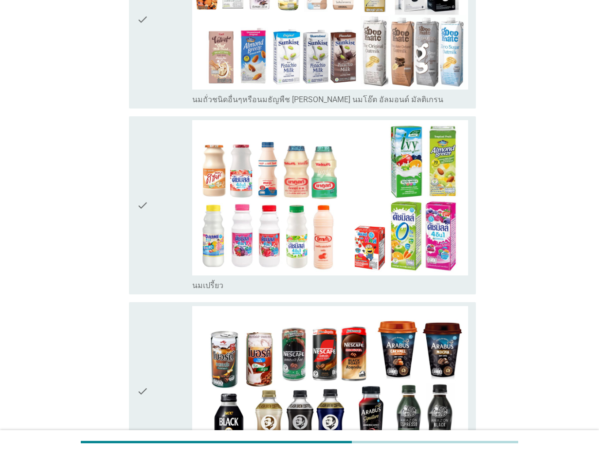
click at [158, 351] on div "check" at bounding box center [164, 391] width 55 height 170
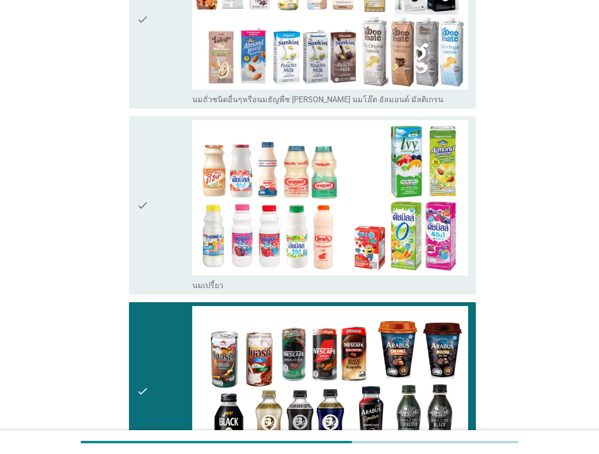
click at [146, 189] on icon "check" at bounding box center [143, 205] width 12 height 170
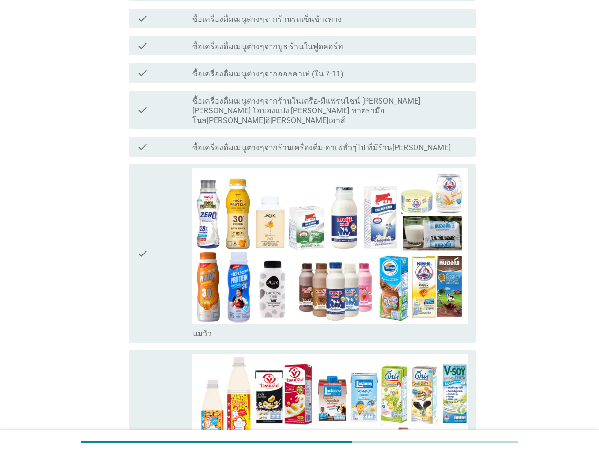
scroll to position [324, 0]
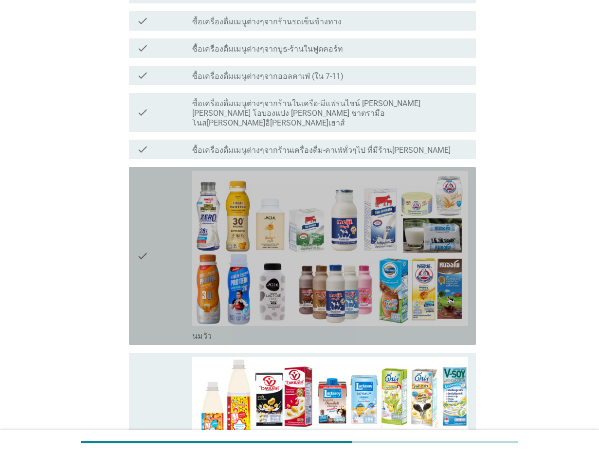
click at [147, 258] on icon "check" at bounding box center [143, 256] width 12 height 170
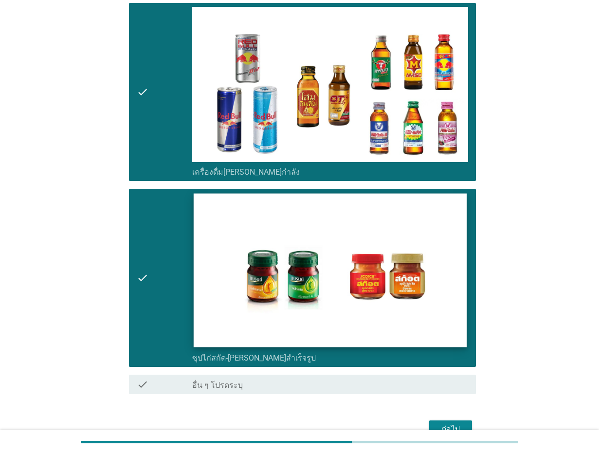
scroll to position [2756, 0]
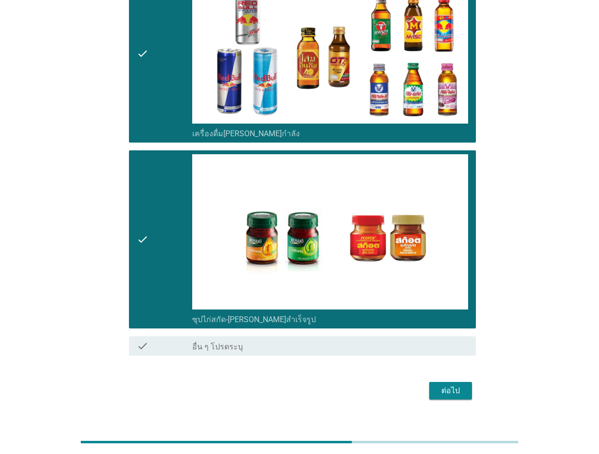
click at [457, 385] on div "ต่อไป" at bounding box center [450, 391] width 27 height 12
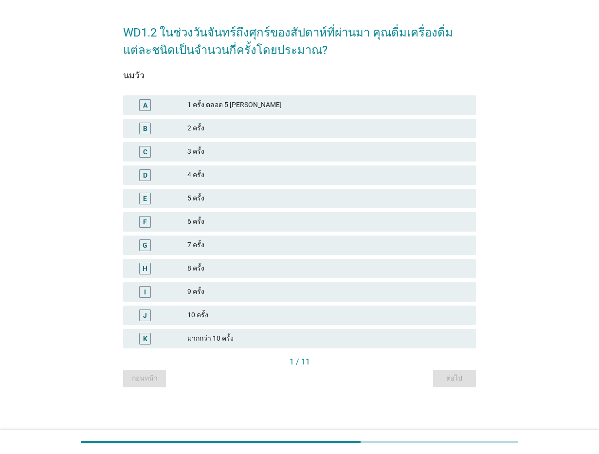
scroll to position [0, 0]
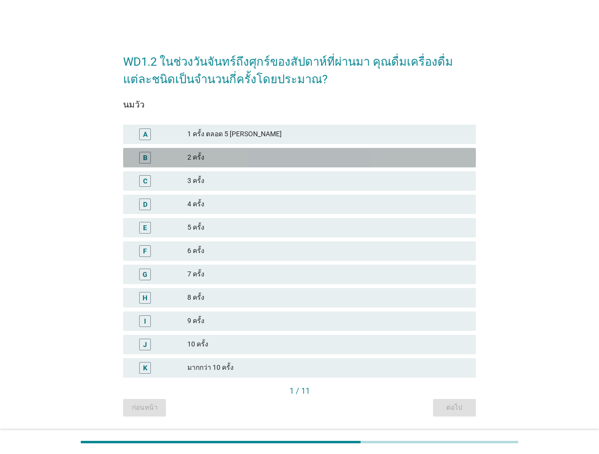
click at [230, 152] on div "2 ครั้ง" at bounding box center [327, 158] width 281 height 12
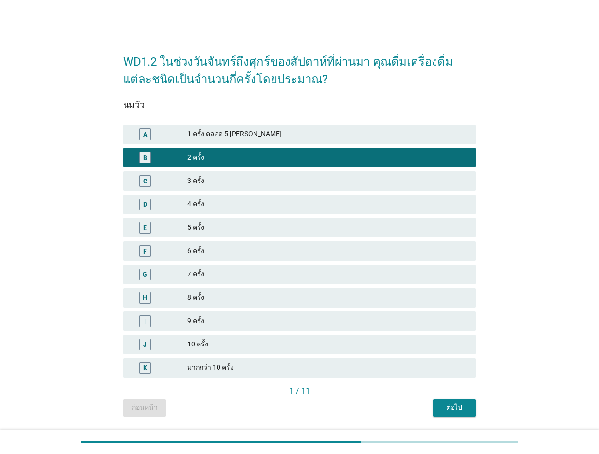
click at [458, 403] on div "ต่อไป" at bounding box center [454, 407] width 27 height 10
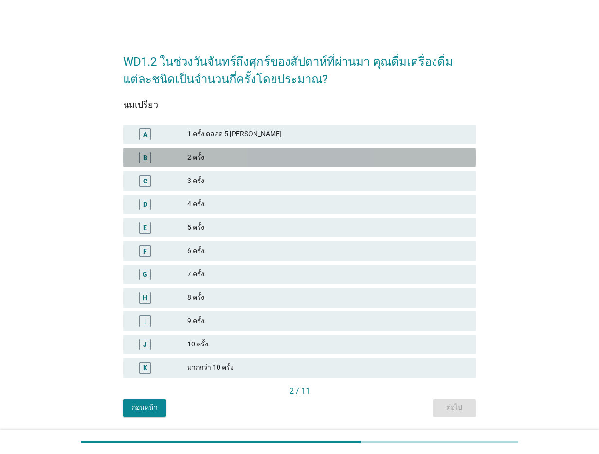
click at [207, 159] on div "2 ครั้ง" at bounding box center [327, 158] width 281 height 12
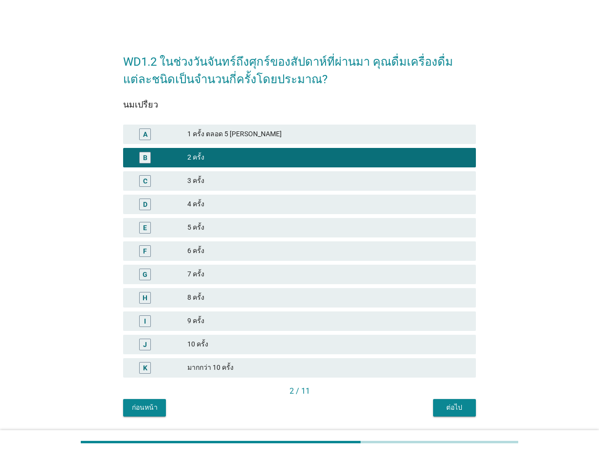
click at [452, 392] on div "2 / 11" at bounding box center [299, 391] width 353 height 12
click at [456, 412] on div "ต่อไป" at bounding box center [454, 407] width 27 height 10
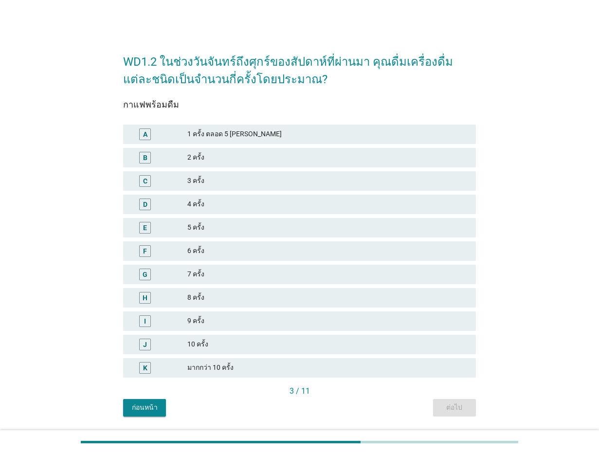
click at [198, 196] on div "D 4 ครั้ง" at bounding box center [299, 203] width 353 height 19
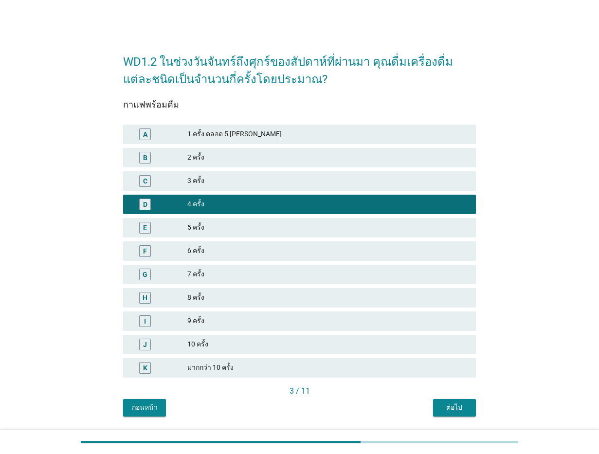
click at [462, 407] on div "ต่อไป" at bounding box center [454, 407] width 27 height 10
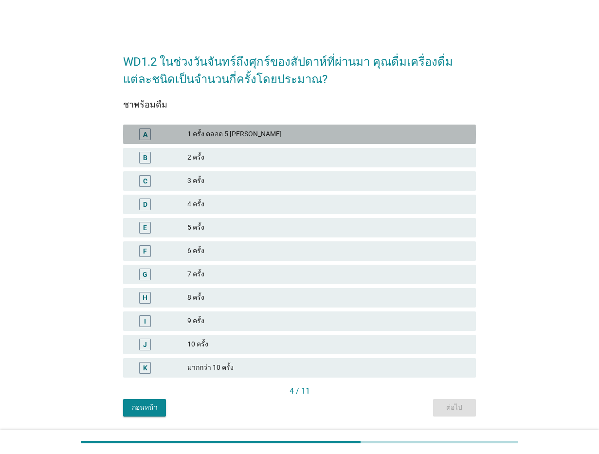
click at [316, 131] on div "1 ครั้ง ตลอด 5 [PERSON_NAME]" at bounding box center [327, 134] width 281 height 12
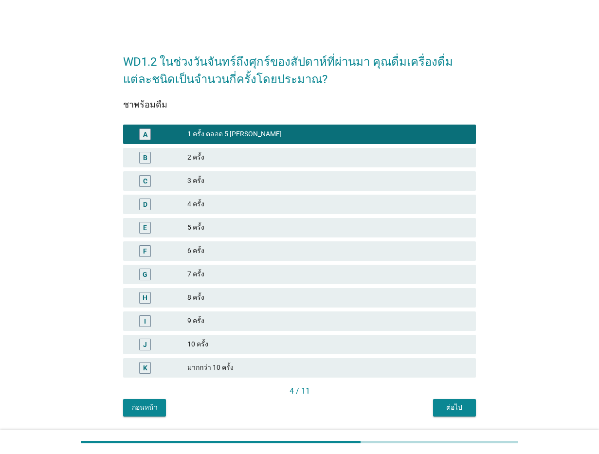
click at [449, 406] on div "ต่อไป" at bounding box center [454, 407] width 27 height 10
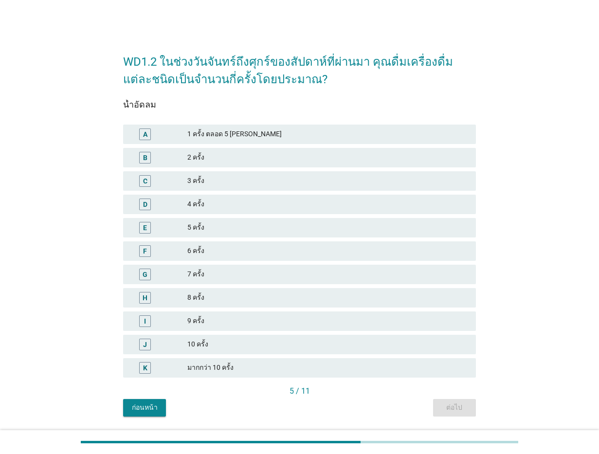
click at [193, 227] on div "5 ครั้ง" at bounding box center [327, 228] width 281 height 12
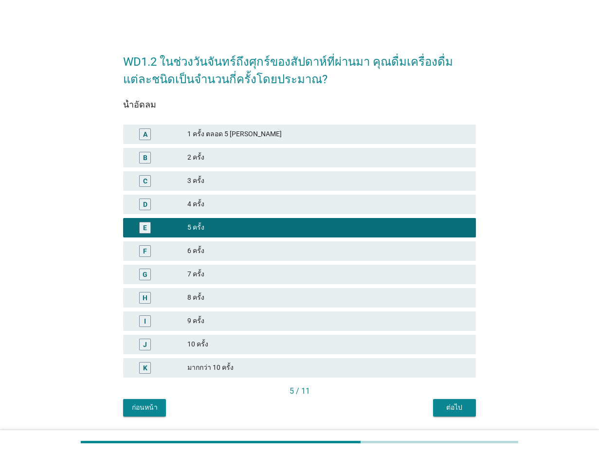
click at [455, 402] on div "ต่อไป" at bounding box center [454, 407] width 27 height 10
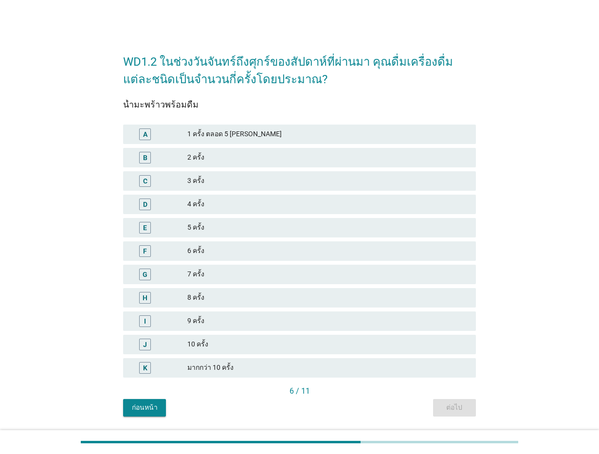
click at [201, 147] on div "B 2 ครั้ง" at bounding box center [299, 157] width 356 height 23
click at [201, 156] on div "2 ครั้ง" at bounding box center [327, 158] width 281 height 12
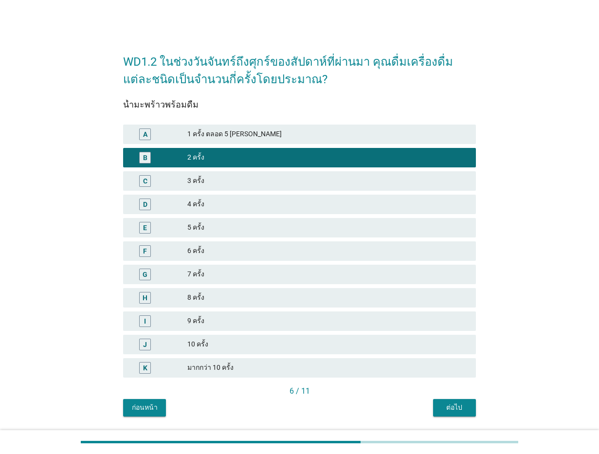
click at [450, 411] on div "ต่อไป" at bounding box center [454, 407] width 27 height 10
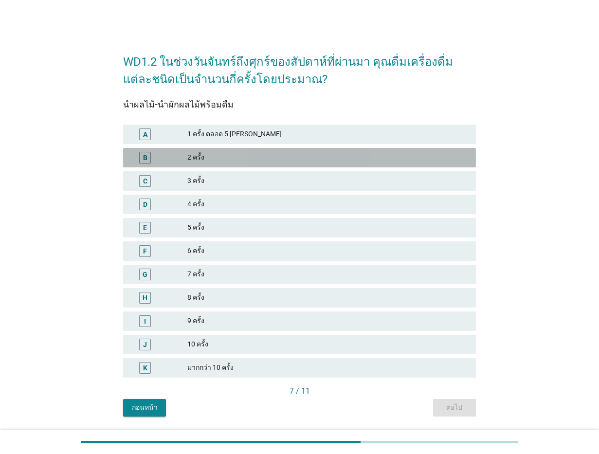
click at [203, 154] on div "2 ครั้ง" at bounding box center [327, 158] width 281 height 12
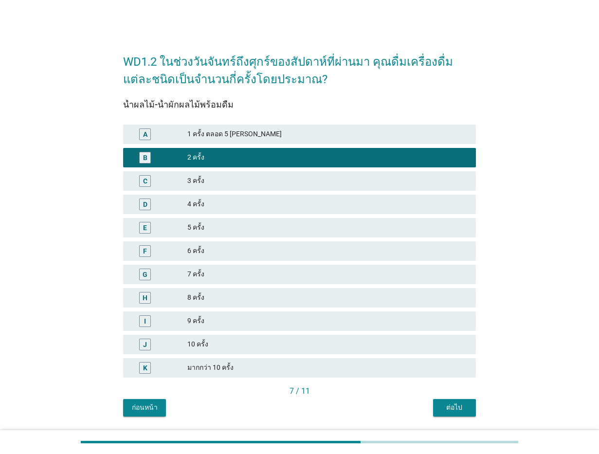
click at [203, 133] on div "1 ครั้ง ตลอด 5 [PERSON_NAME]" at bounding box center [327, 134] width 281 height 12
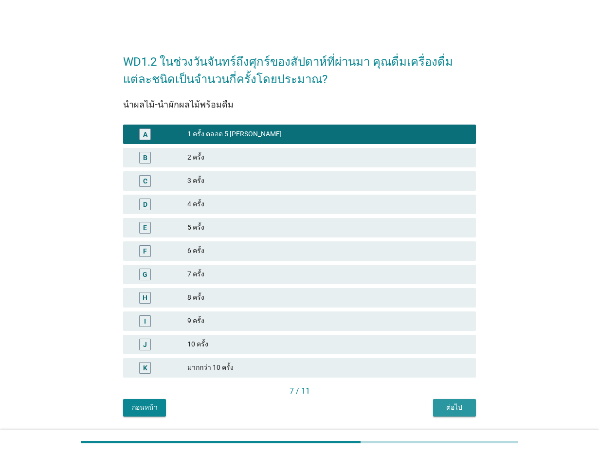
click at [454, 399] on button "ต่อไป" at bounding box center [454, 408] width 43 height 18
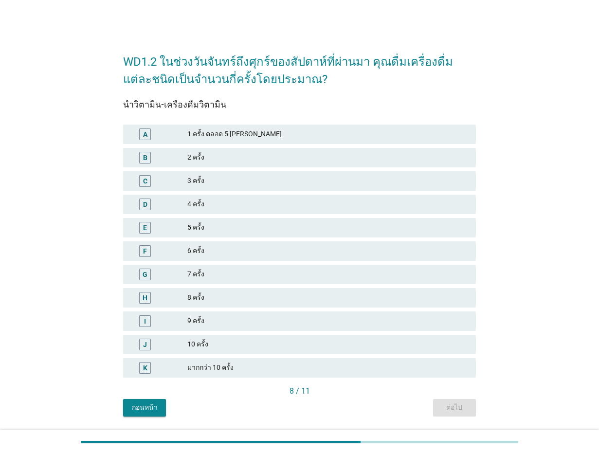
click at [202, 152] on div "2 ครั้ง" at bounding box center [327, 158] width 281 height 12
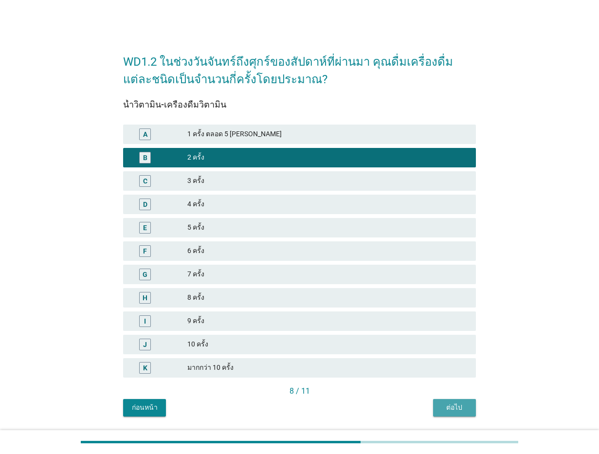
click at [464, 407] on div "ต่อไป" at bounding box center [454, 407] width 27 height 10
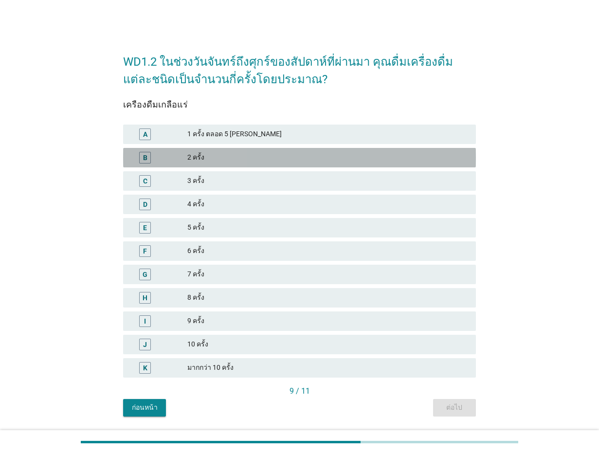
click at [210, 158] on div "2 ครั้ง" at bounding box center [327, 158] width 281 height 12
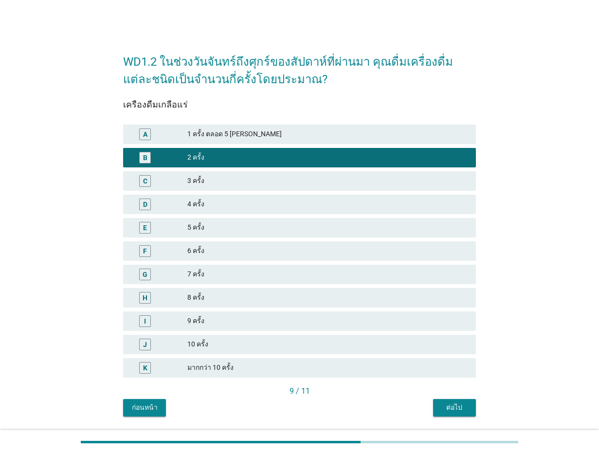
click at [445, 407] on div "ต่อไป" at bounding box center [454, 407] width 27 height 10
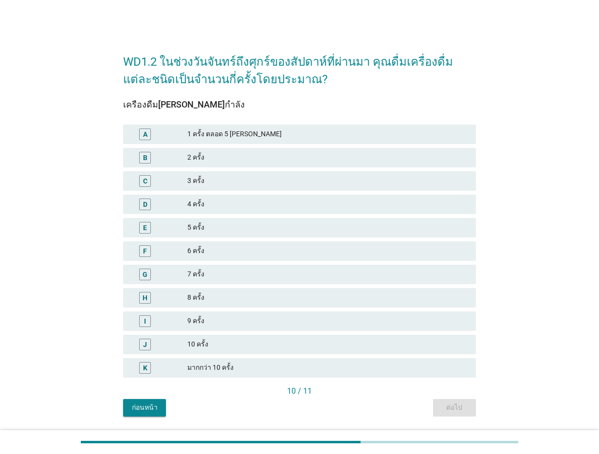
click at [190, 154] on div "2 ครั้ง" at bounding box center [327, 158] width 281 height 12
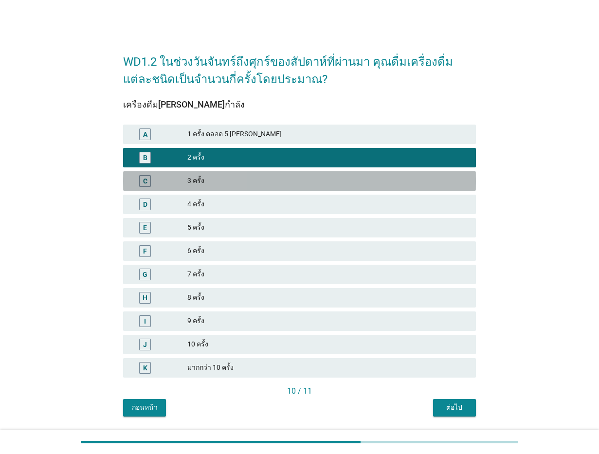
click at [207, 175] on div "3 ครั้ง" at bounding box center [327, 181] width 281 height 12
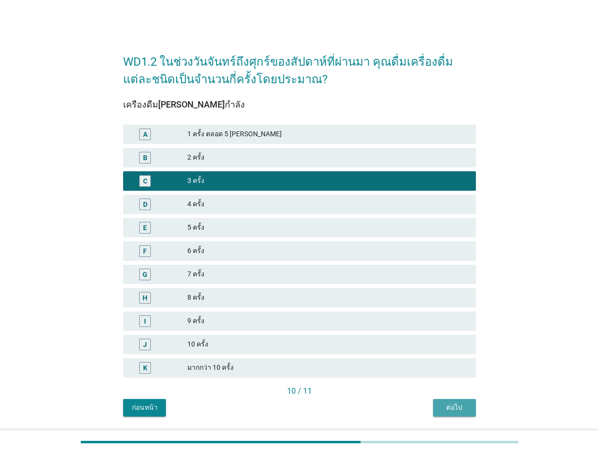
click at [444, 404] on div "ต่อไป" at bounding box center [454, 407] width 27 height 10
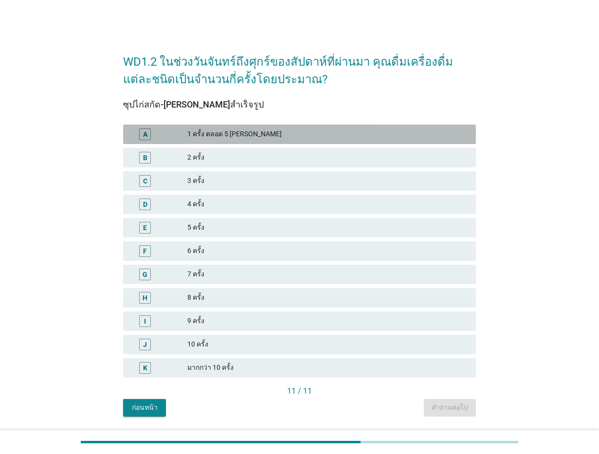
click at [201, 135] on div "1 ครั้ง ตลอด 5 [PERSON_NAME]" at bounding box center [327, 134] width 281 height 12
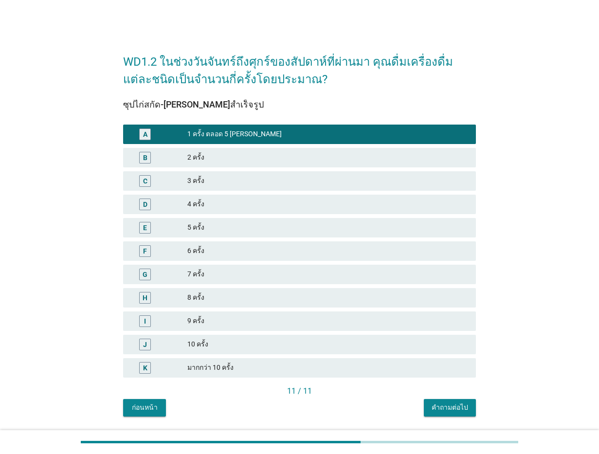
click at [446, 397] on div "11 / 11" at bounding box center [299, 392] width 353 height 14
click at [447, 401] on button "คำถามต่อไป" at bounding box center [450, 408] width 52 height 18
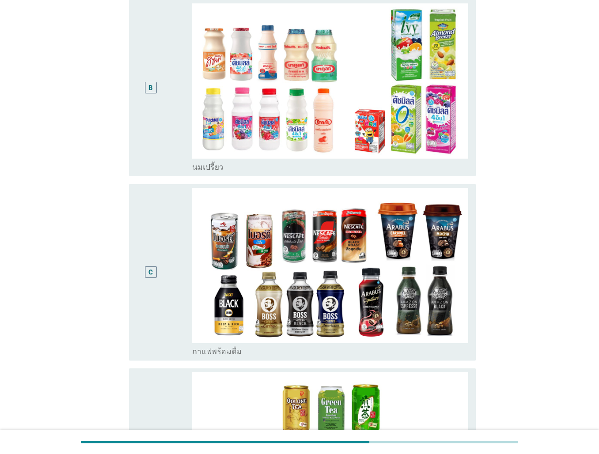
scroll to position [365, 0]
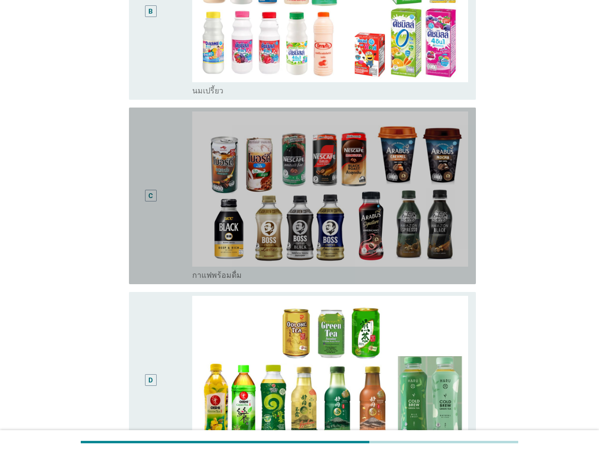
click at [152, 171] on div "C" at bounding box center [151, 195] width 28 height 169
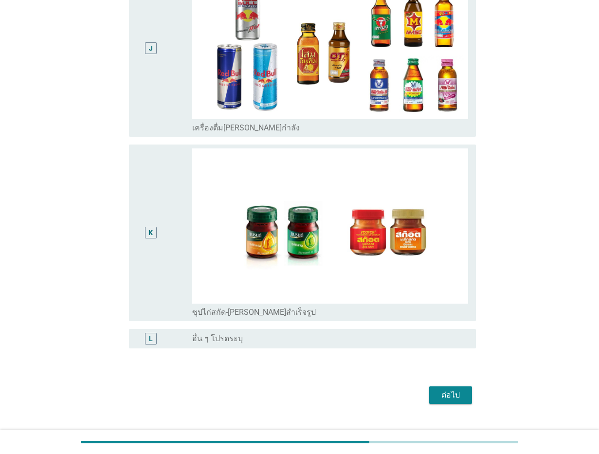
scroll to position [1822, 0]
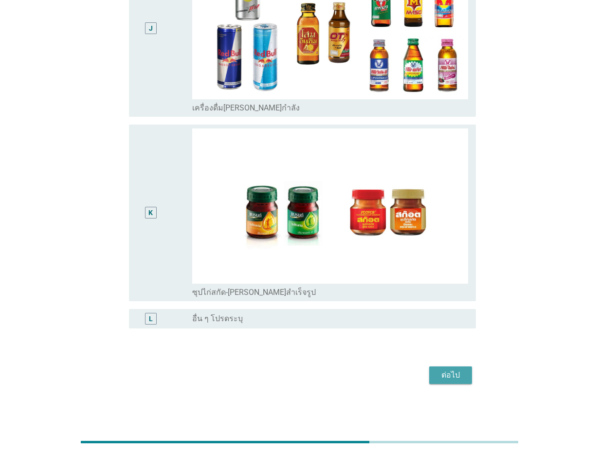
click at [454, 373] on div "ต่อไป" at bounding box center [450, 375] width 27 height 12
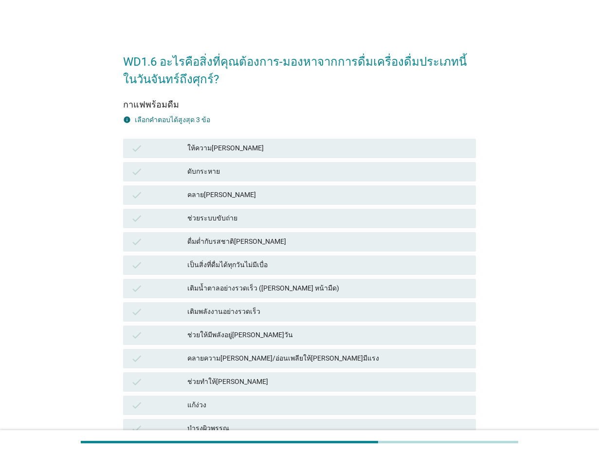
click at [212, 241] on div "ดื่มด่ำกับรสชาติ[PERSON_NAME]" at bounding box center [327, 242] width 281 height 12
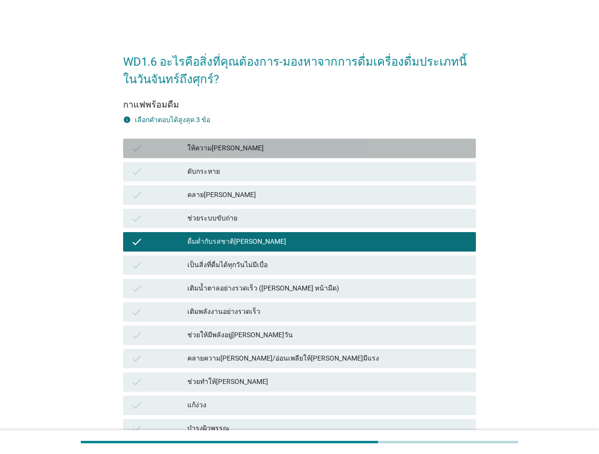
click at [214, 144] on div "ให้ความ[PERSON_NAME]" at bounding box center [327, 148] width 281 height 12
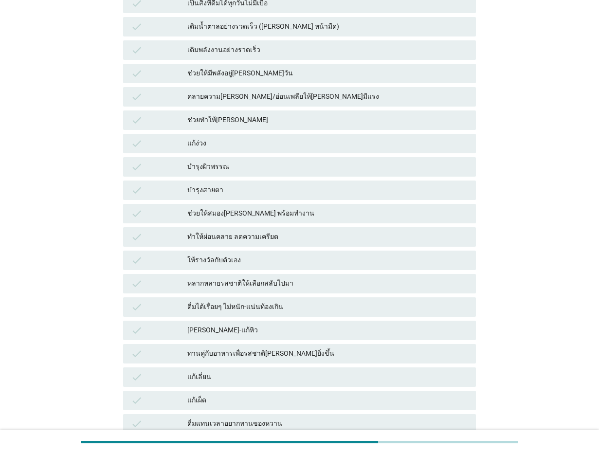
scroll to position [304, 0]
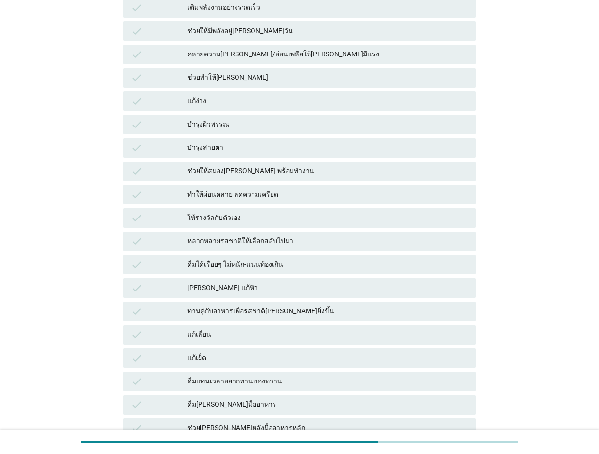
click at [193, 101] on div "แก้ง่วง" at bounding box center [327, 101] width 281 height 12
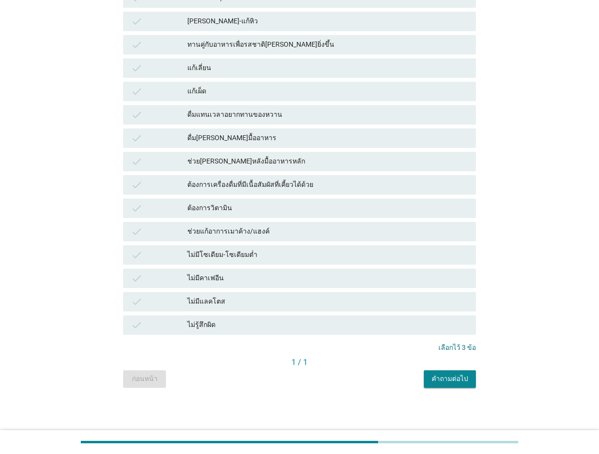
scroll to position [571, 0]
click at [447, 376] on div "คำถามต่อไป" at bounding box center [449, 378] width 36 height 10
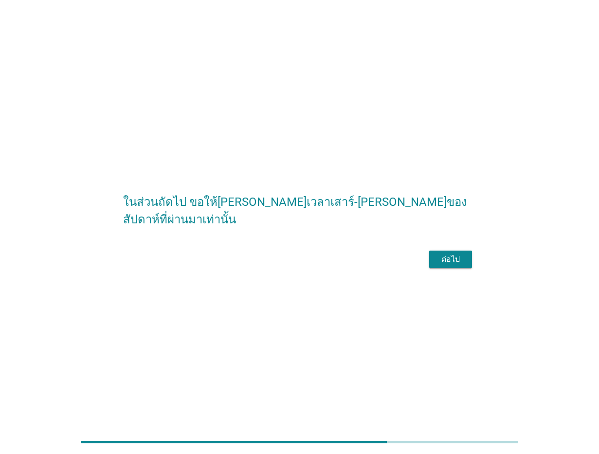
click at [468, 268] on button "ต่อไป" at bounding box center [450, 259] width 43 height 18
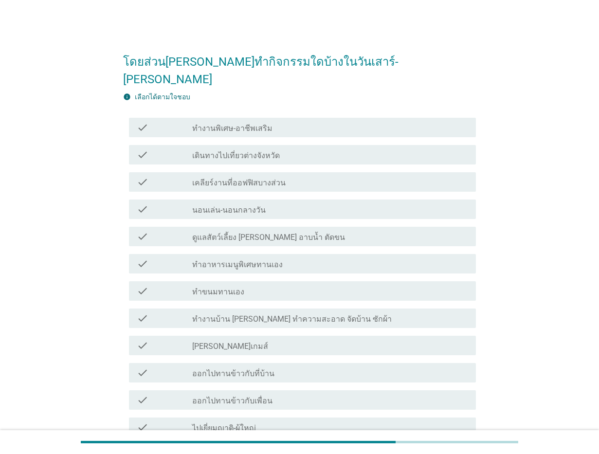
click at [234, 314] on label "ทำงานบ้าน [PERSON_NAME] ทำความสะอาด จัดบ้าน ซักผ้า" at bounding box center [291, 319] width 199 height 10
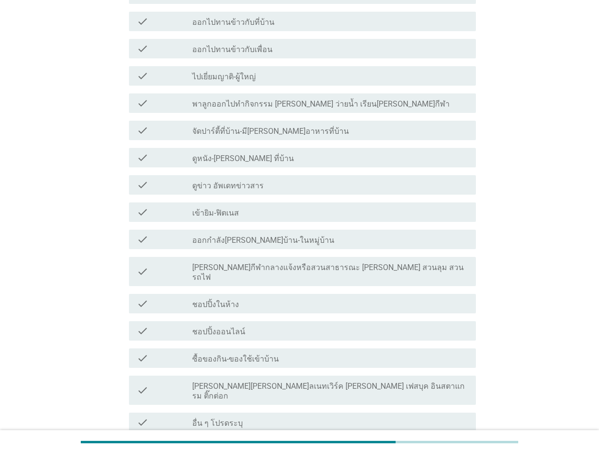
scroll to position [406, 0]
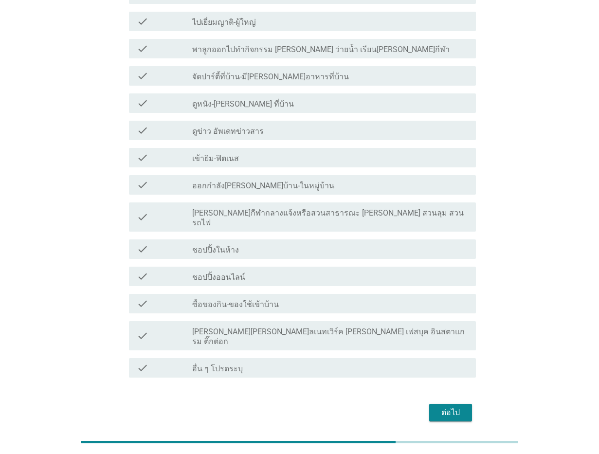
click at [230, 325] on div "check_box_outline_blank [PERSON_NAME][PERSON_NAME]ลเนทเวิร์ค [PERSON_NAME] เฟสบ…" at bounding box center [330, 335] width 276 height 21
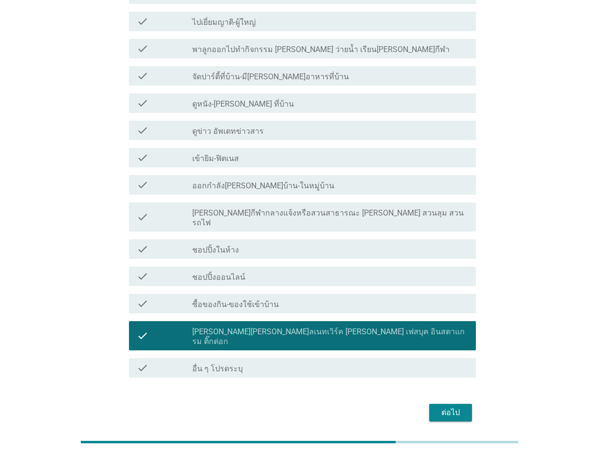
click at [217, 272] on label "ชอปปิ้งออนไลน์" at bounding box center [218, 277] width 53 height 10
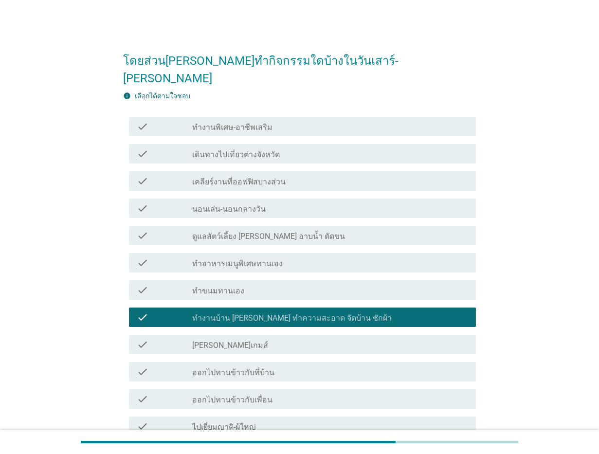
scroll to position [0, 0]
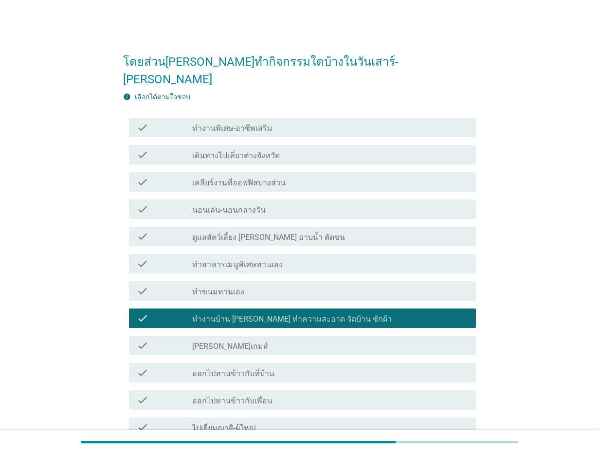
click at [252, 124] on label "ทำงานพิเศษ-อาชีพเสริม" at bounding box center [232, 129] width 80 height 10
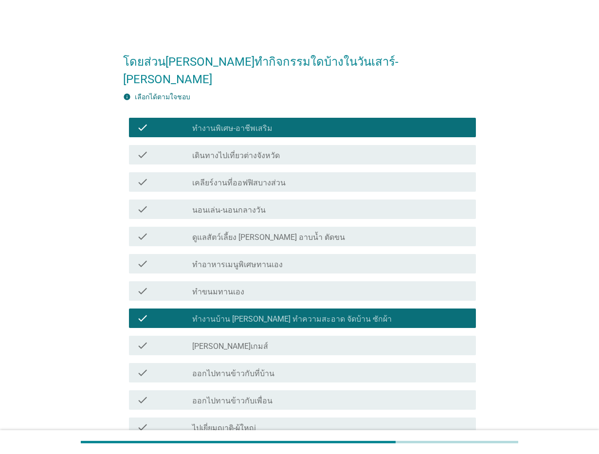
click at [247, 178] on label "เคลียร์งานที่ออฟฟิสบางส่วน" at bounding box center [238, 183] width 93 height 10
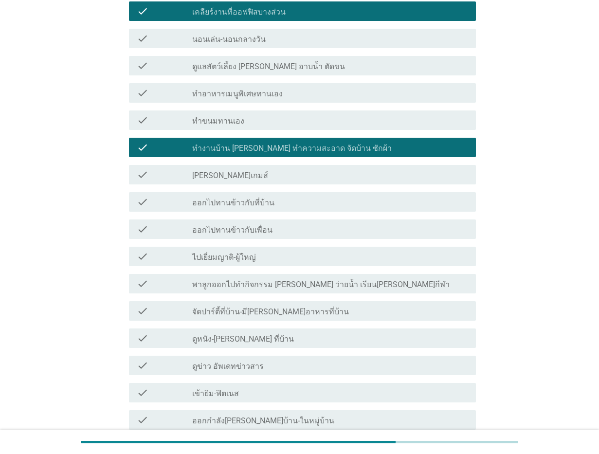
scroll to position [182, 0]
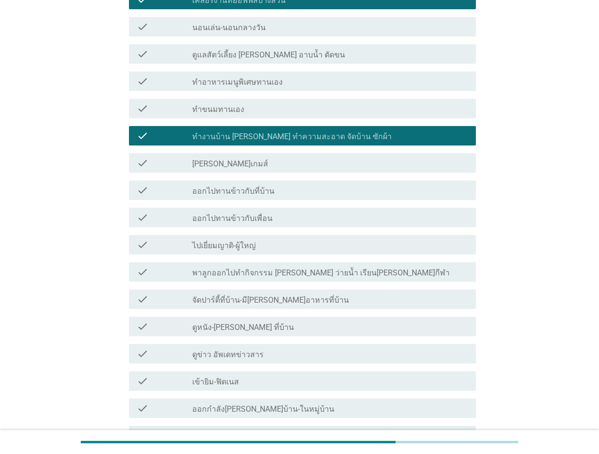
click at [237, 322] on label "ดูหนัง-[PERSON_NAME] ที่บ้าน" at bounding box center [243, 327] width 102 height 10
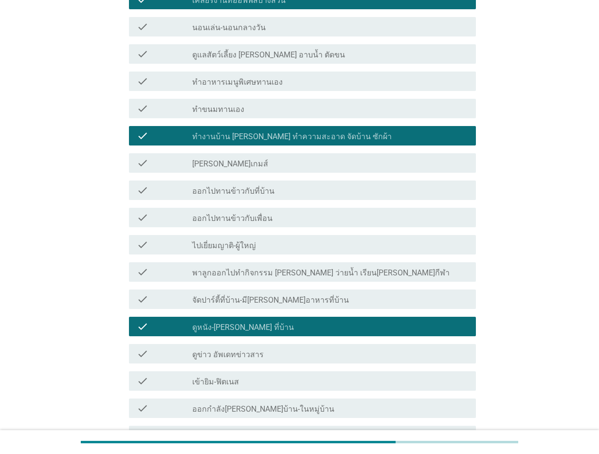
click at [283, 348] on div "check_box_outline_blank ดูข่าว อัพเดทข่าวสาร" at bounding box center [330, 354] width 276 height 12
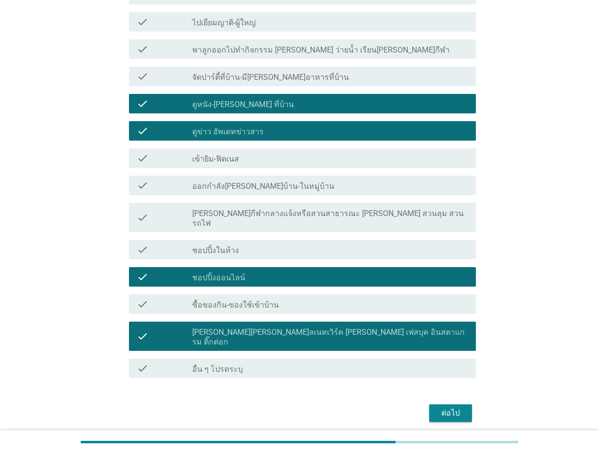
scroll to position [406, 0]
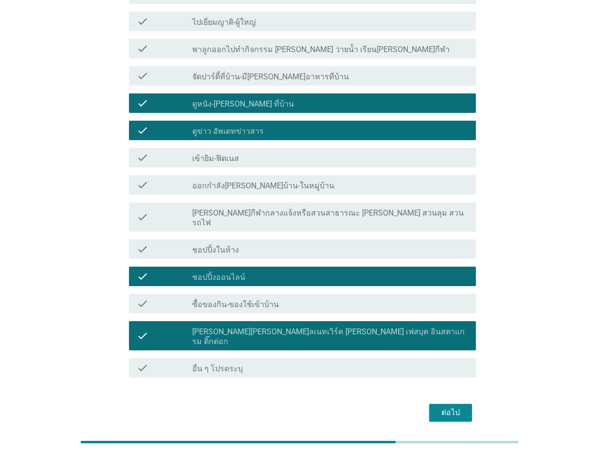
click at [442, 407] on div "ต่อไป" at bounding box center [450, 413] width 27 height 12
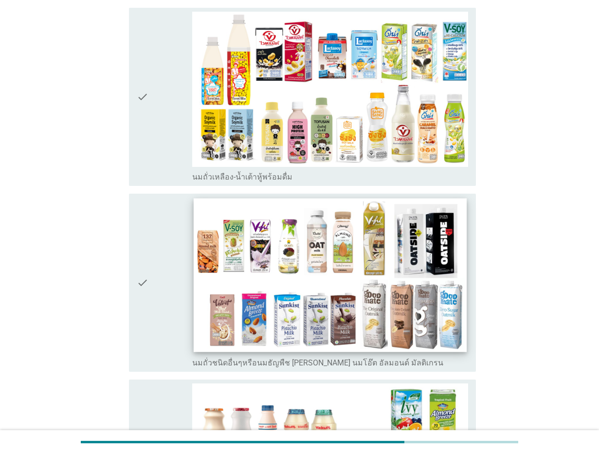
scroll to position [669, 0]
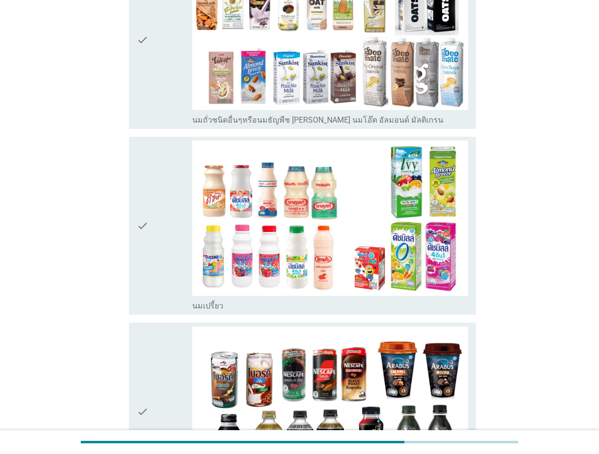
click at [154, 233] on div "check" at bounding box center [164, 226] width 55 height 170
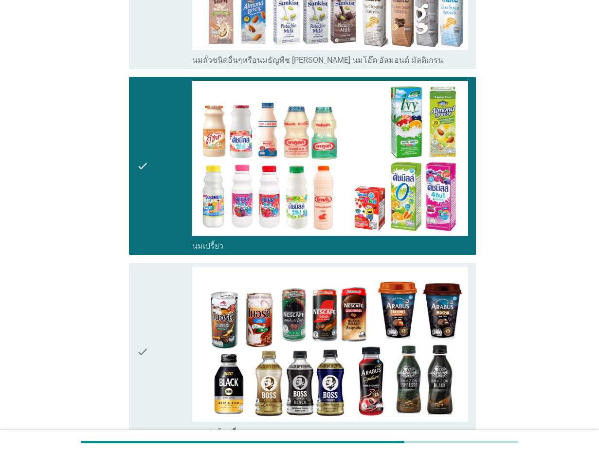
scroll to position [1094, 0]
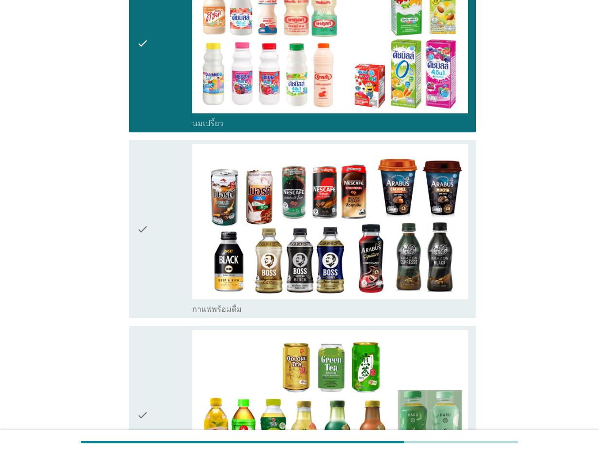
click at [136, 194] on div "check check_box_outline_blank กาแฟพร้อมดื่ม" at bounding box center [302, 229] width 347 height 178
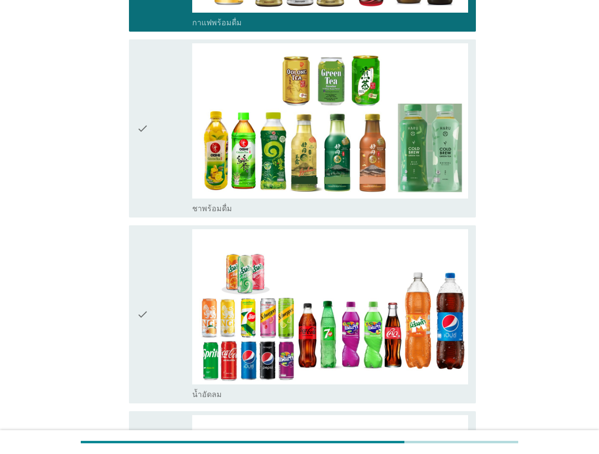
scroll to position [1398, 0]
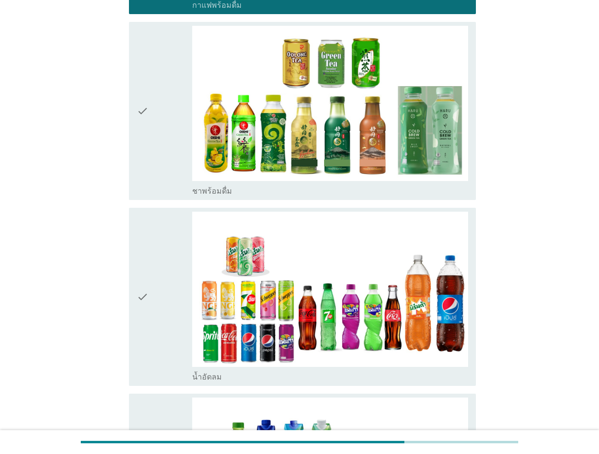
click at [161, 284] on div "check" at bounding box center [164, 297] width 55 height 170
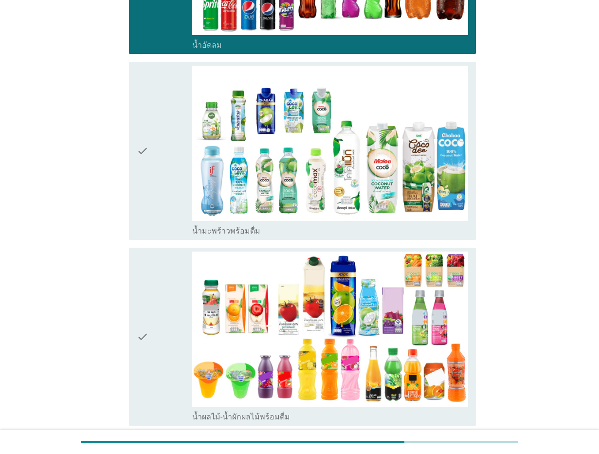
scroll to position [1945, 0]
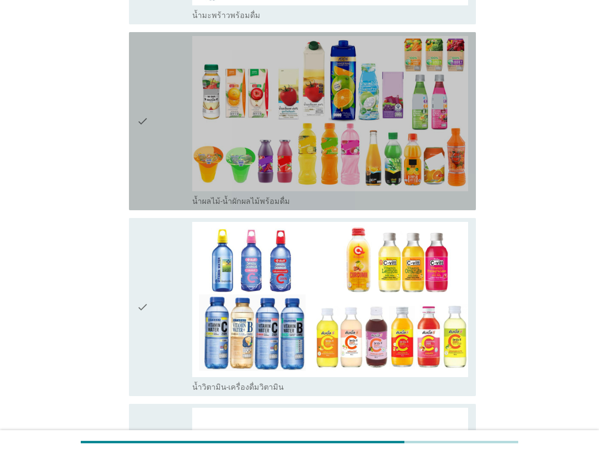
click at [155, 114] on div "check" at bounding box center [164, 121] width 55 height 170
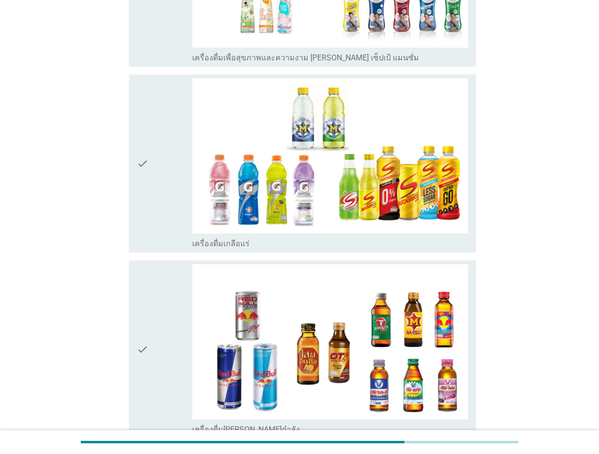
scroll to position [2492, 0]
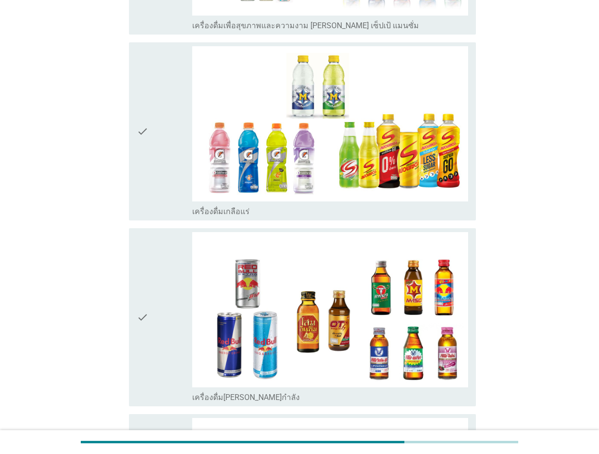
click at [168, 142] on div "check" at bounding box center [164, 131] width 55 height 170
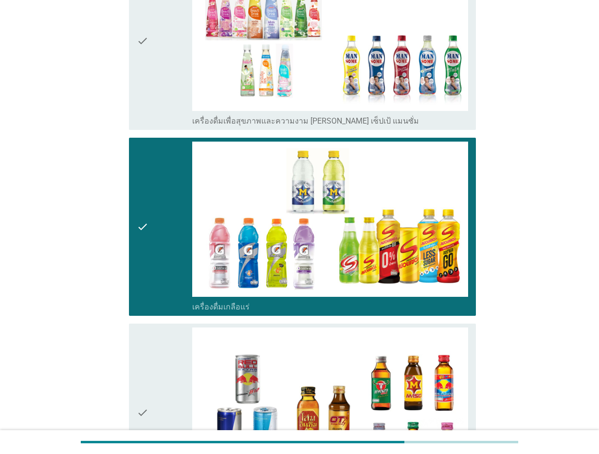
scroll to position [2214, 0]
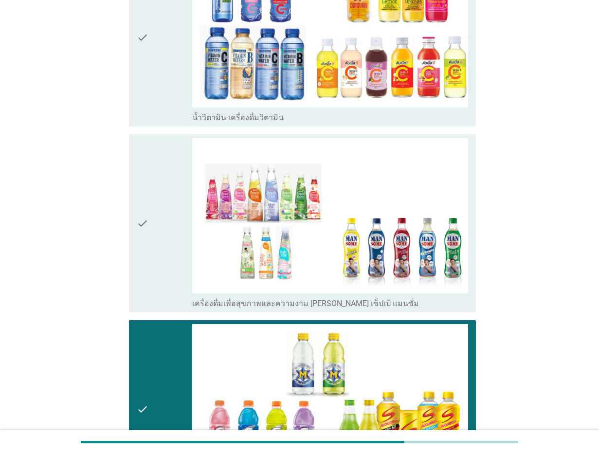
click at [166, 360] on div "check" at bounding box center [164, 409] width 55 height 170
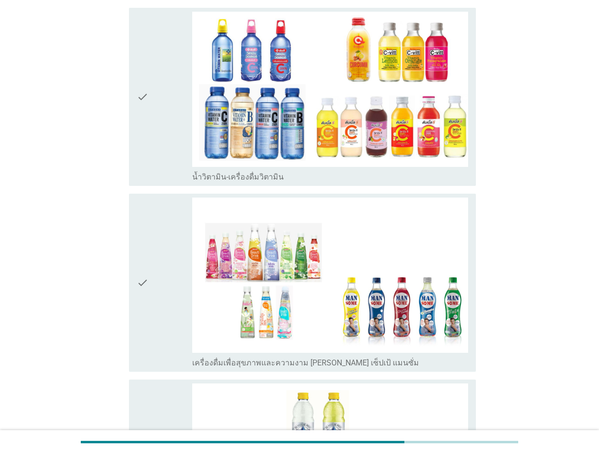
scroll to position [2093, 0]
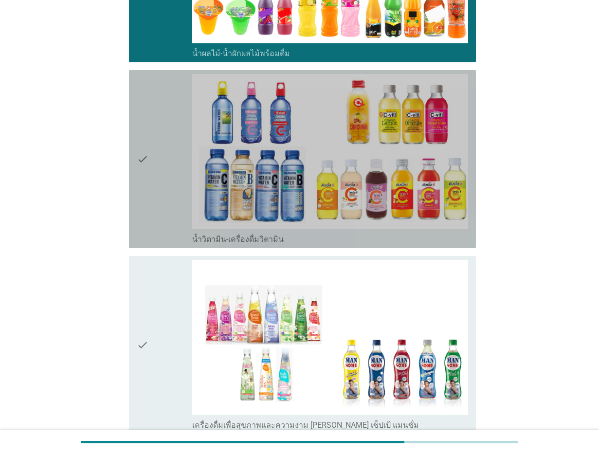
click at [161, 99] on div "check" at bounding box center [164, 159] width 55 height 170
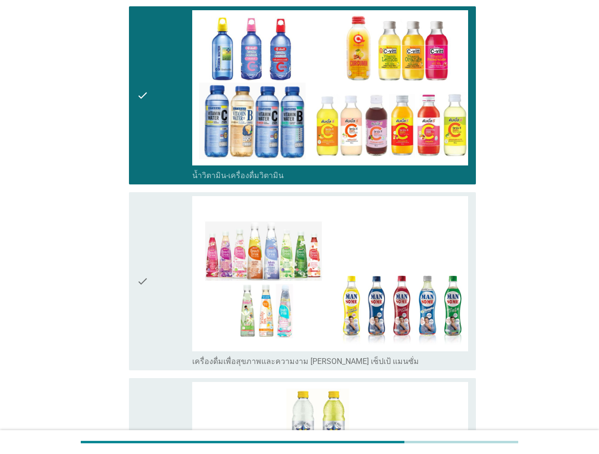
scroll to position [2154, 0]
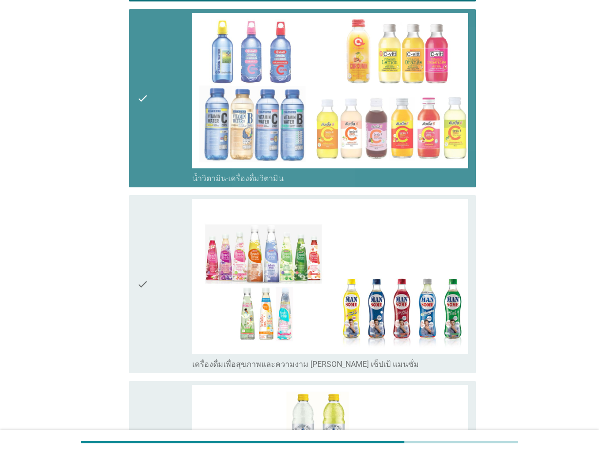
drag, startPoint x: 137, startPoint y: 85, endPoint x: 161, endPoint y: 83, distance: 24.8
click at [138, 84] on icon "check" at bounding box center [143, 98] width 12 height 170
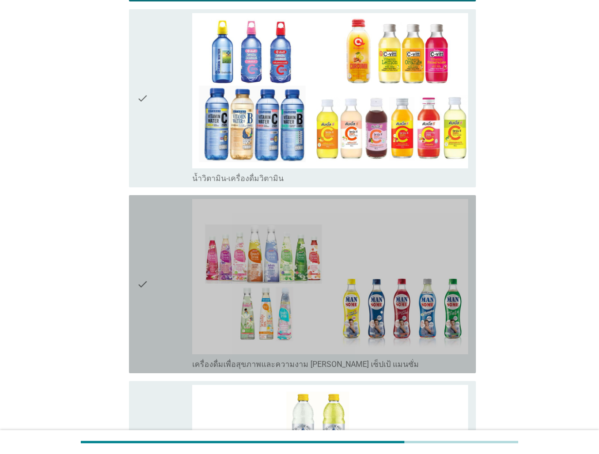
click at [168, 246] on div "check" at bounding box center [164, 284] width 55 height 170
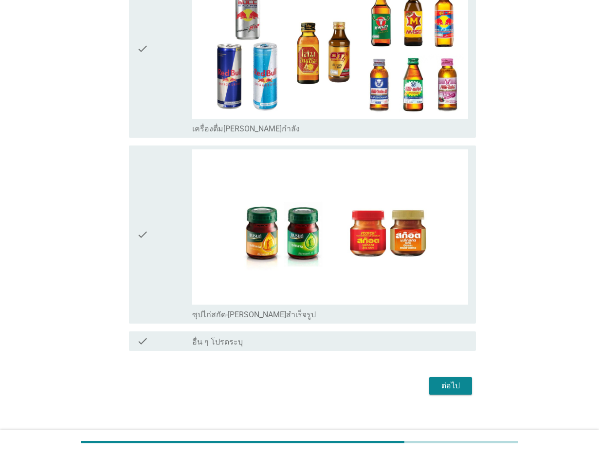
scroll to position [2761, 0]
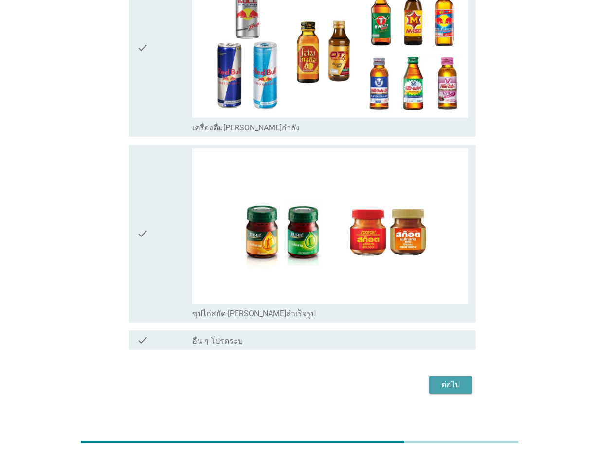
click at [465, 376] on button "ต่อไป" at bounding box center [450, 385] width 43 height 18
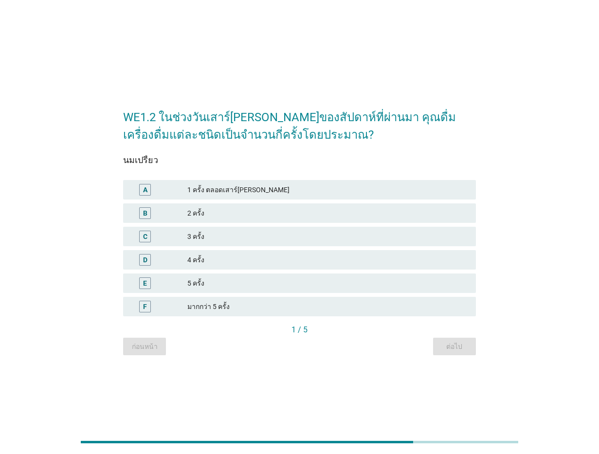
click at [323, 183] on div "A 1 ครั้ง ตลอดเสาร์[PERSON_NAME]" at bounding box center [299, 189] width 353 height 19
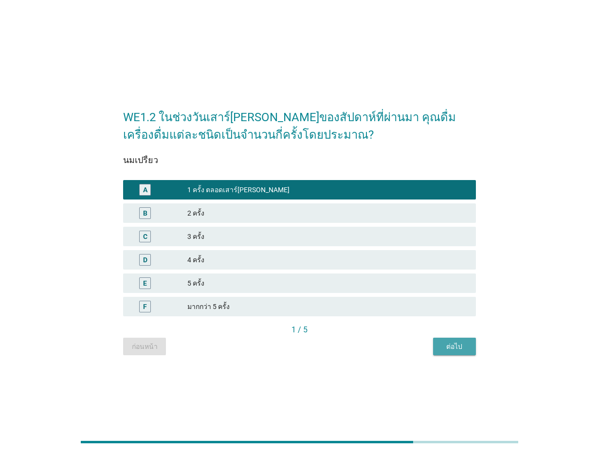
click at [464, 343] on div "ต่อไป" at bounding box center [454, 346] width 27 height 10
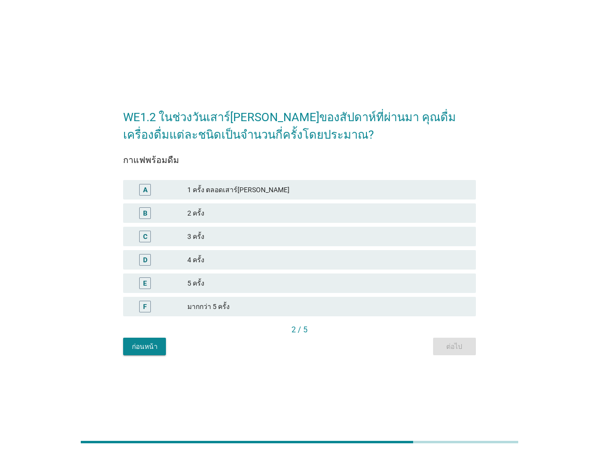
click at [258, 214] on div "2 ครั้ง" at bounding box center [327, 213] width 281 height 12
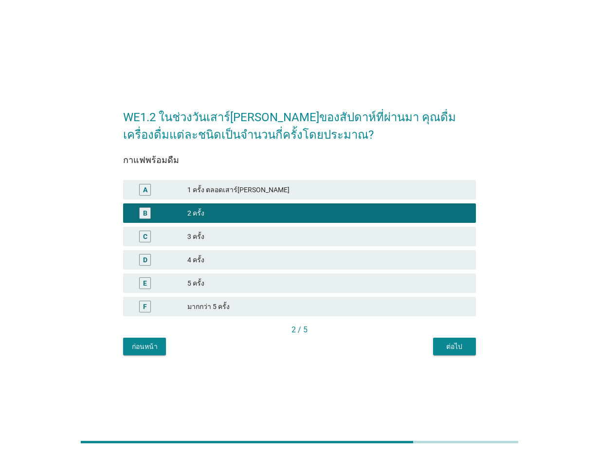
click at [452, 342] on div "ต่อไป" at bounding box center [454, 346] width 27 height 10
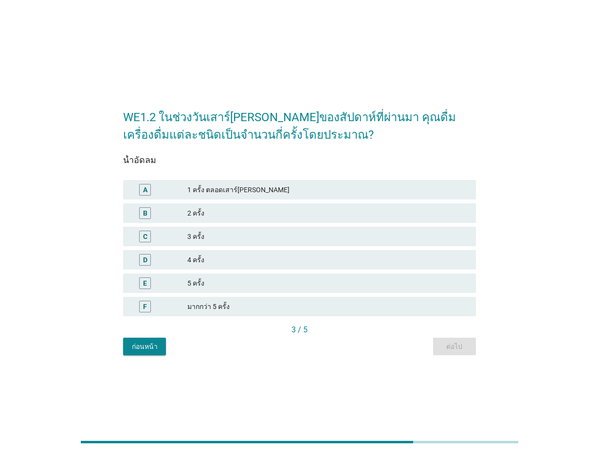
click at [185, 217] on div "B" at bounding box center [159, 213] width 56 height 12
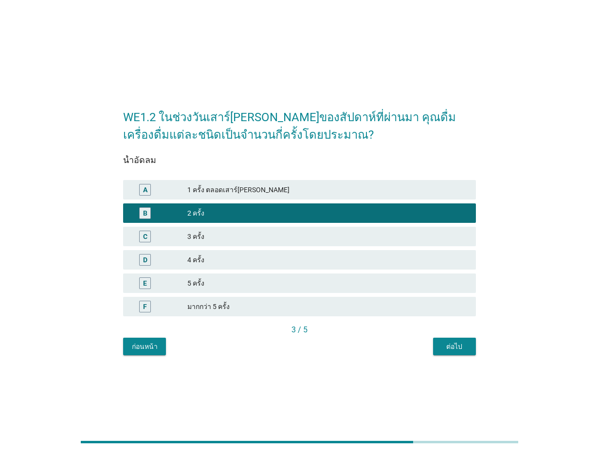
click at [461, 346] on div "ต่อไป" at bounding box center [454, 346] width 27 height 10
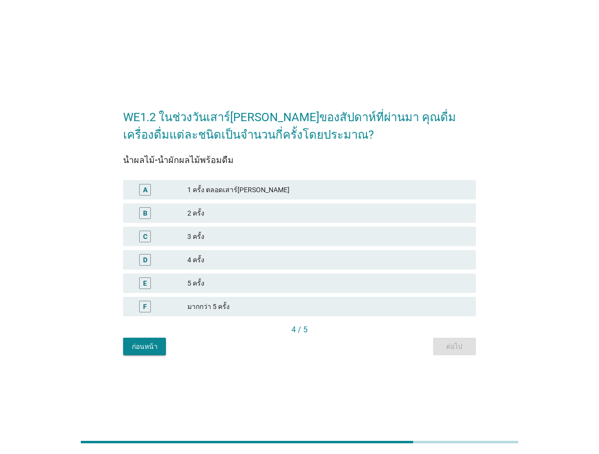
click at [245, 191] on div "1 ครั้ง ตลอดเสาร์[PERSON_NAME]" at bounding box center [327, 190] width 281 height 12
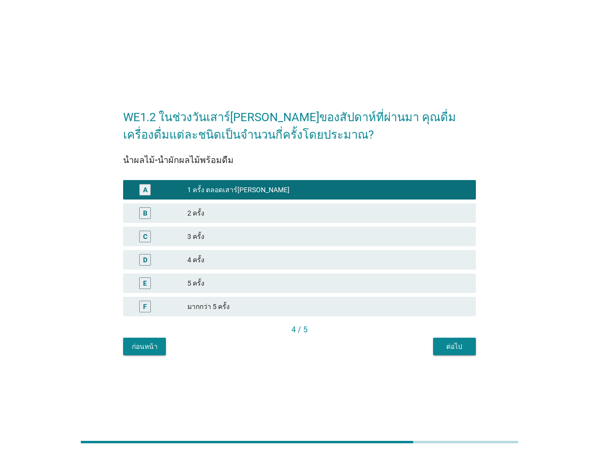
click at [460, 350] on div "ต่อไป" at bounding box center [454, 346] width 27 height 10
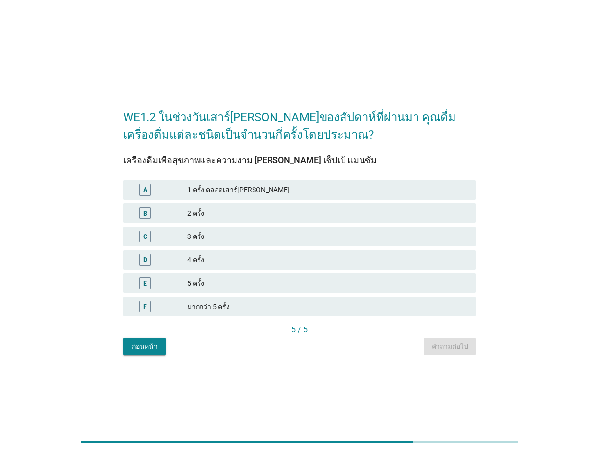
click at [261, 193] on div "1 ครั้ง ตลอดเสาร์[PERSON_NAME]" at bounding box center [327, 190] width 281 height 12
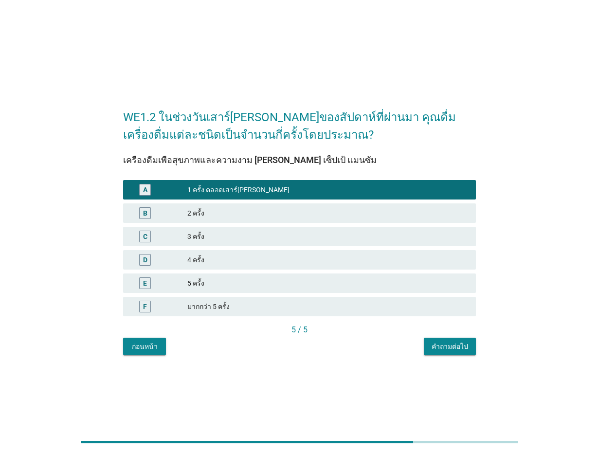
click at [447, 342] on div "คำถามต่อไป" at bounding box center [449, 346] width 36 height 10
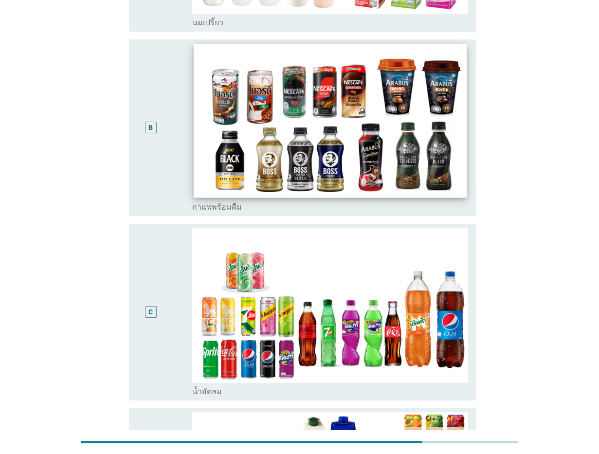
scroll to position [365, 0]
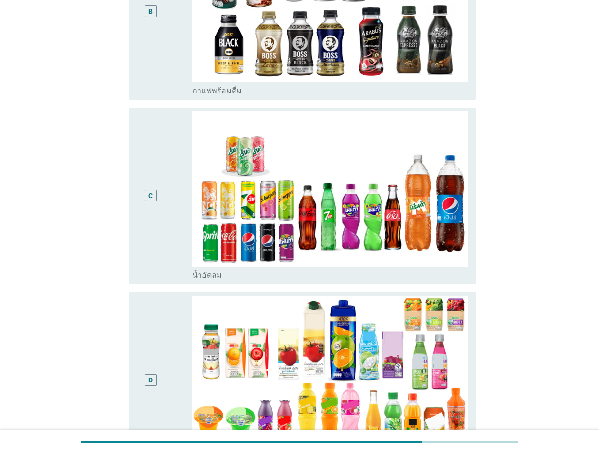
click at [156, 71] on div "B" at bounding box center [151, 11] width 28 height 169
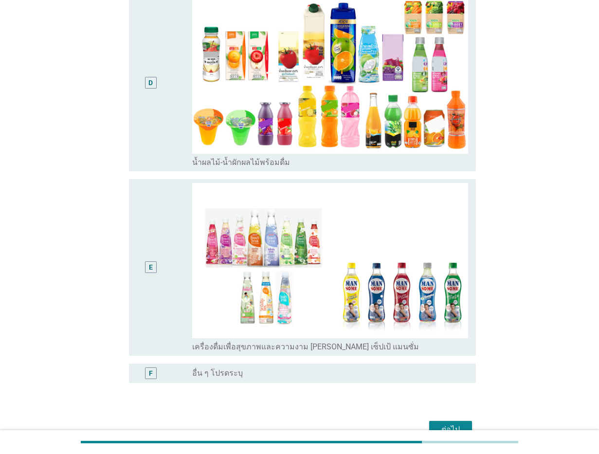
scroll to position [716, 0]
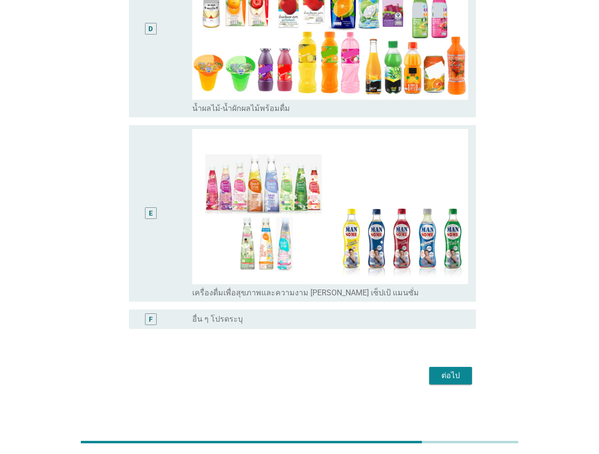
click at [456, 371] on div "ต่อไป" at bounding box center [450, 376] width 27 height 12
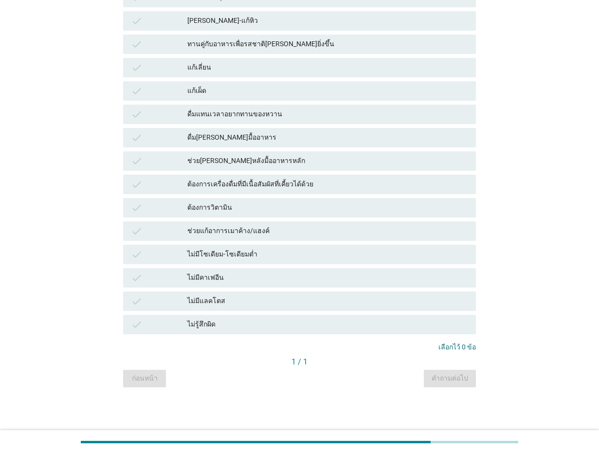
scroll to position [0, 0]
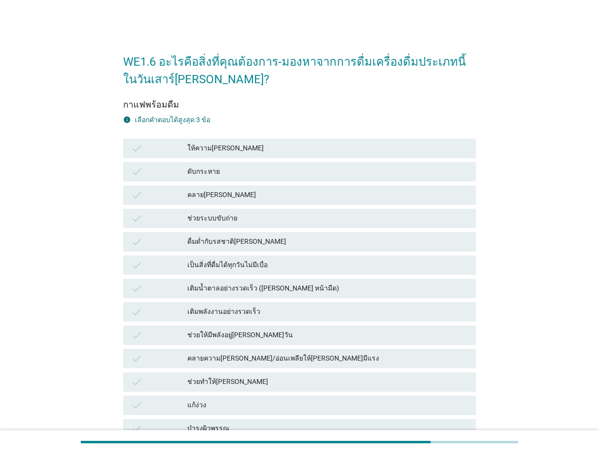
click at [214, 143] on div "ให้ความ[PERSON_NAME]" at bounding box center [327, 148] width 281 height 12
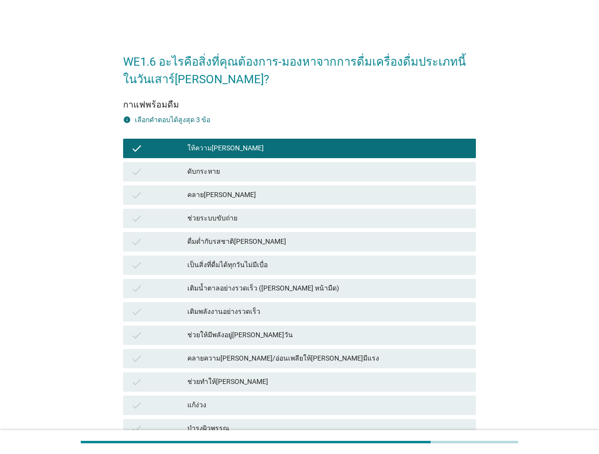
scroll to position [122, 0]
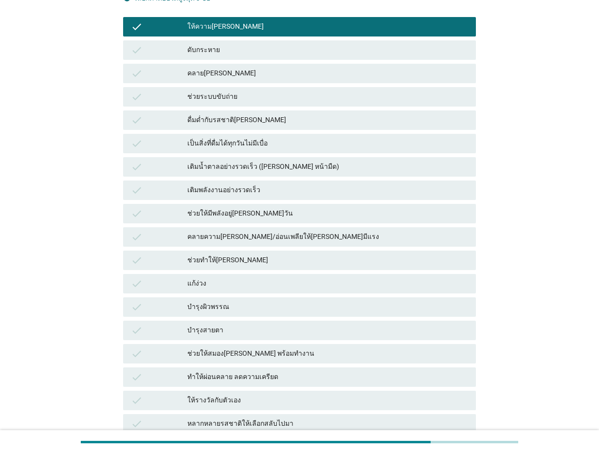
click at [201, 284] on div "แก้ง่วง" at bounding box center [327, 284] width 281 height 12
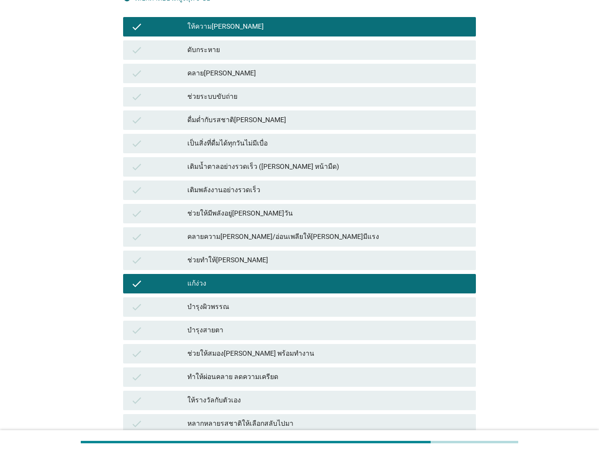
click at [262, 349] on div "ช่วยให้สมอง[PERSON_NAME] พร้อมทำงาน" at bounding box center [327, 354] width 281 height 12
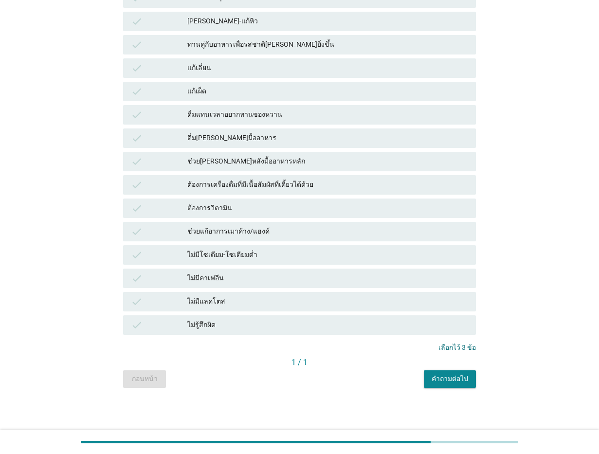
scroll to position [571, 0]
click at [468, 371] on button "คำถามต่อไป" at bounding box center [450, 379] width 52 height 18
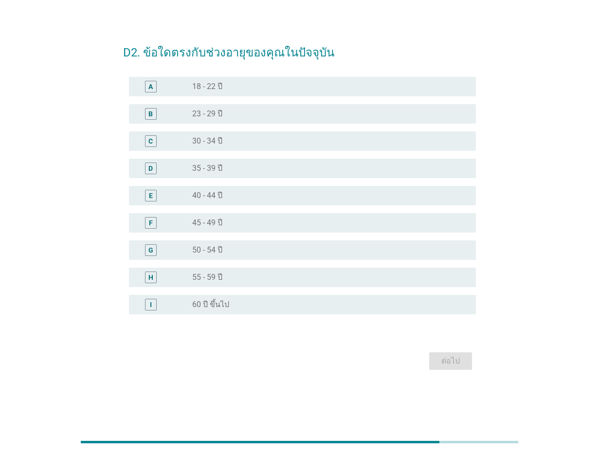
scroll to position [0, 0]
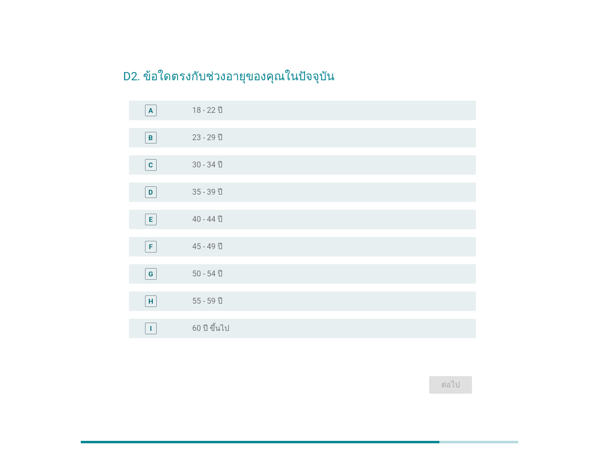
click at [210, 194] on label "35 - 39 ปี" at bounding box center [207, 192] width 30 height 10
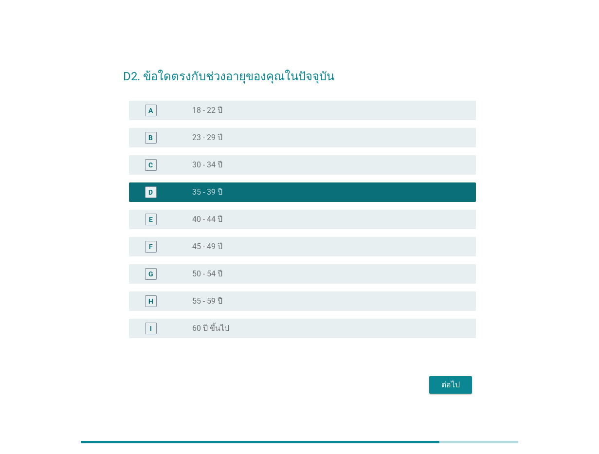
click at [452, 384] on div "ต่อไป" at bounding box center [450, 385] width 27 height 12
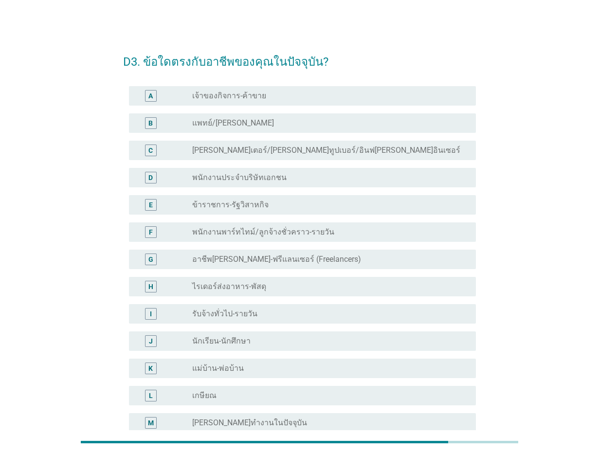
click at [289, 101] on div "radio_button_unchecked เจ้าของกิจการ-ค้าขาย" at bounding box center [330, 96] width 276 height 12
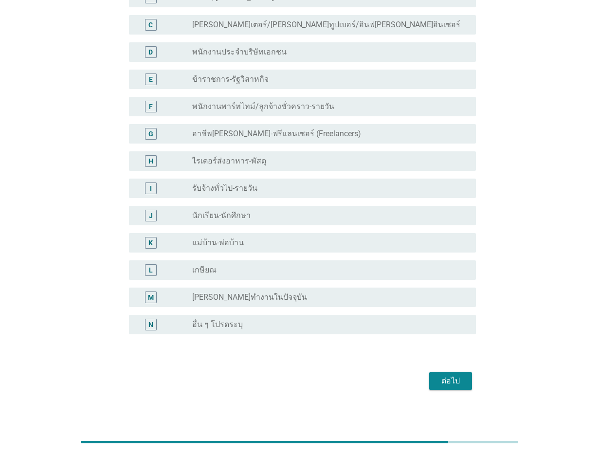
scroll to position [131, 0]
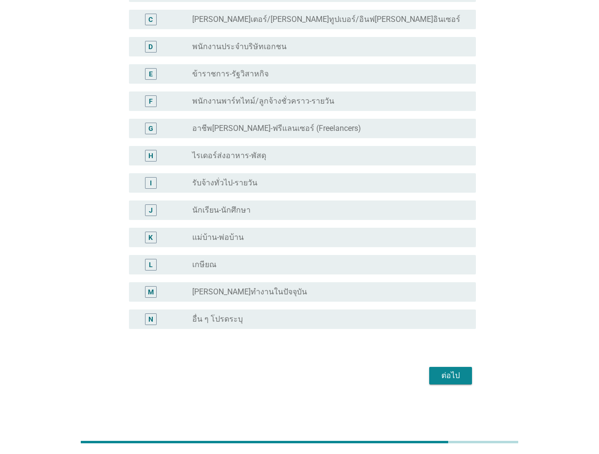
click at [442, 372] on div "ต่อไป" at bounding box center [450, 376] width 27 height 12
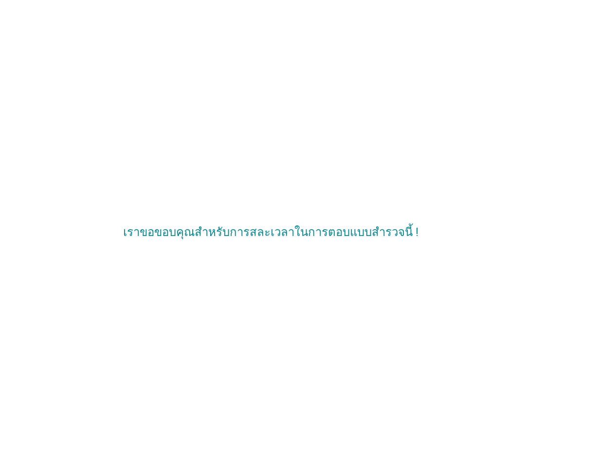
scroll to position [0, 0]
